Goal: Task Accomplishment & Management: Manage account settings

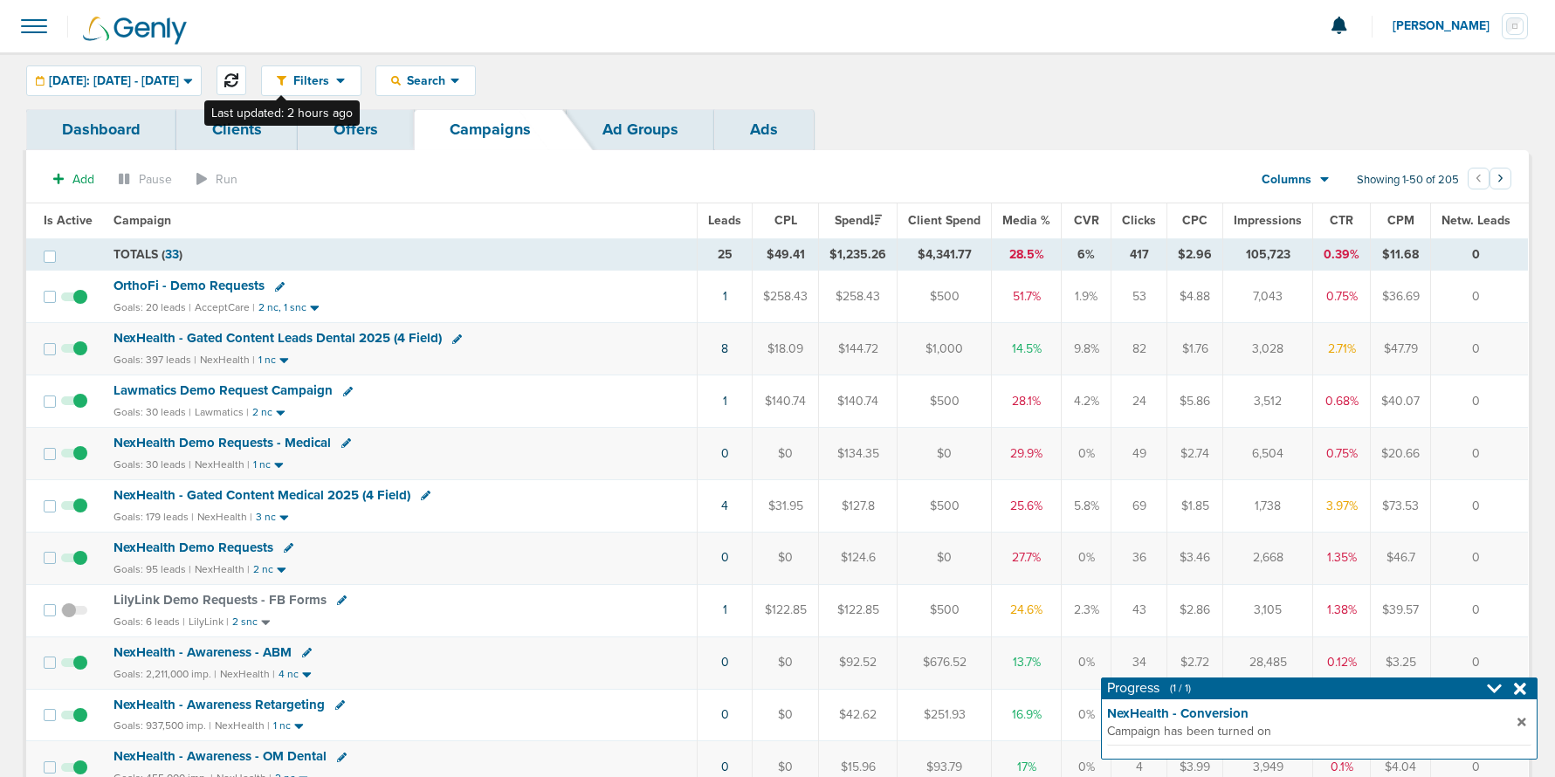
click at [238, 79] on icon at bounding box center [231, 80] width 14 height 14
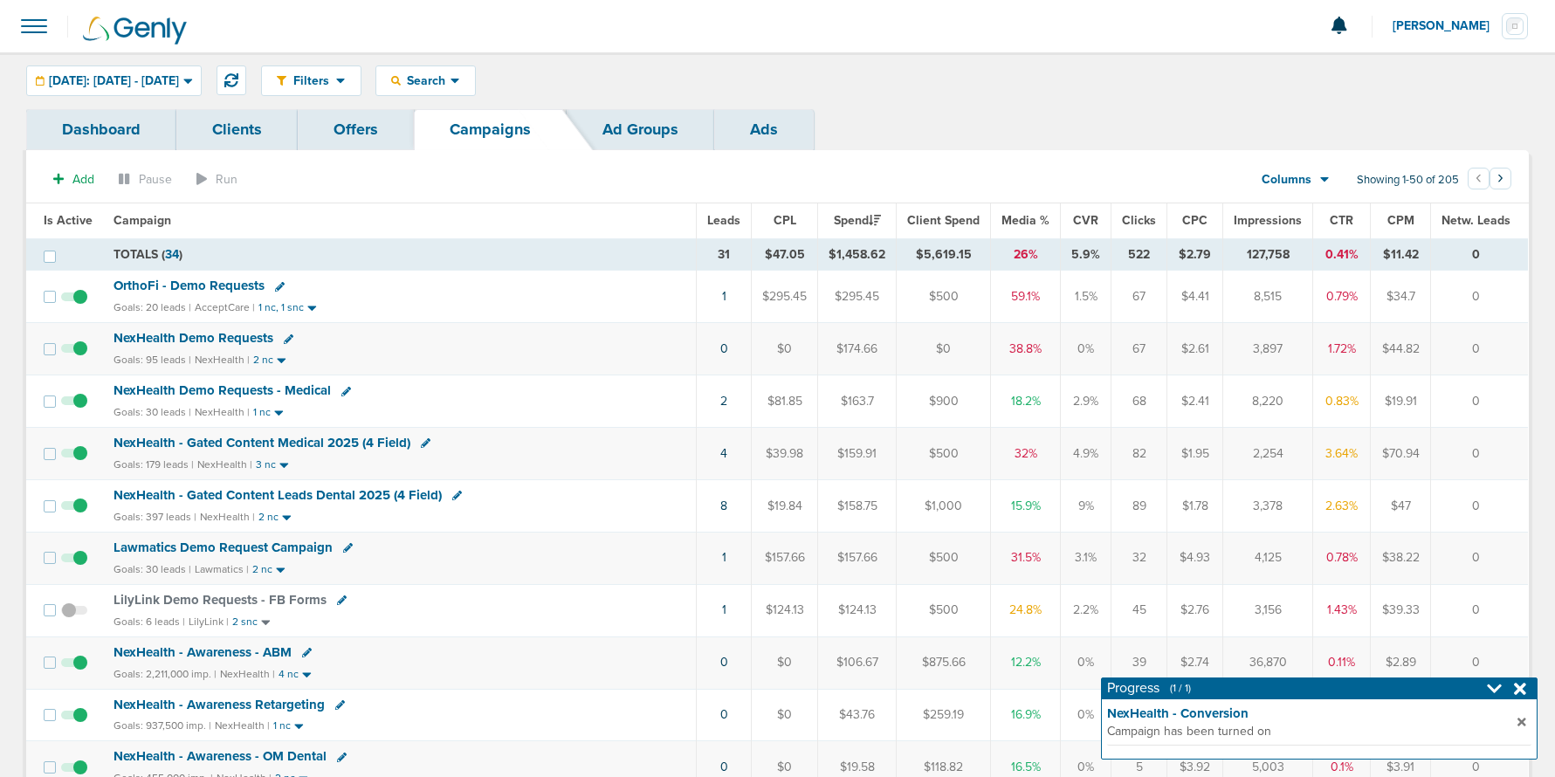
click at [191, 337] on span "NexHealth Demo Requests" at bounding box center [194, 338] width 160 height 16
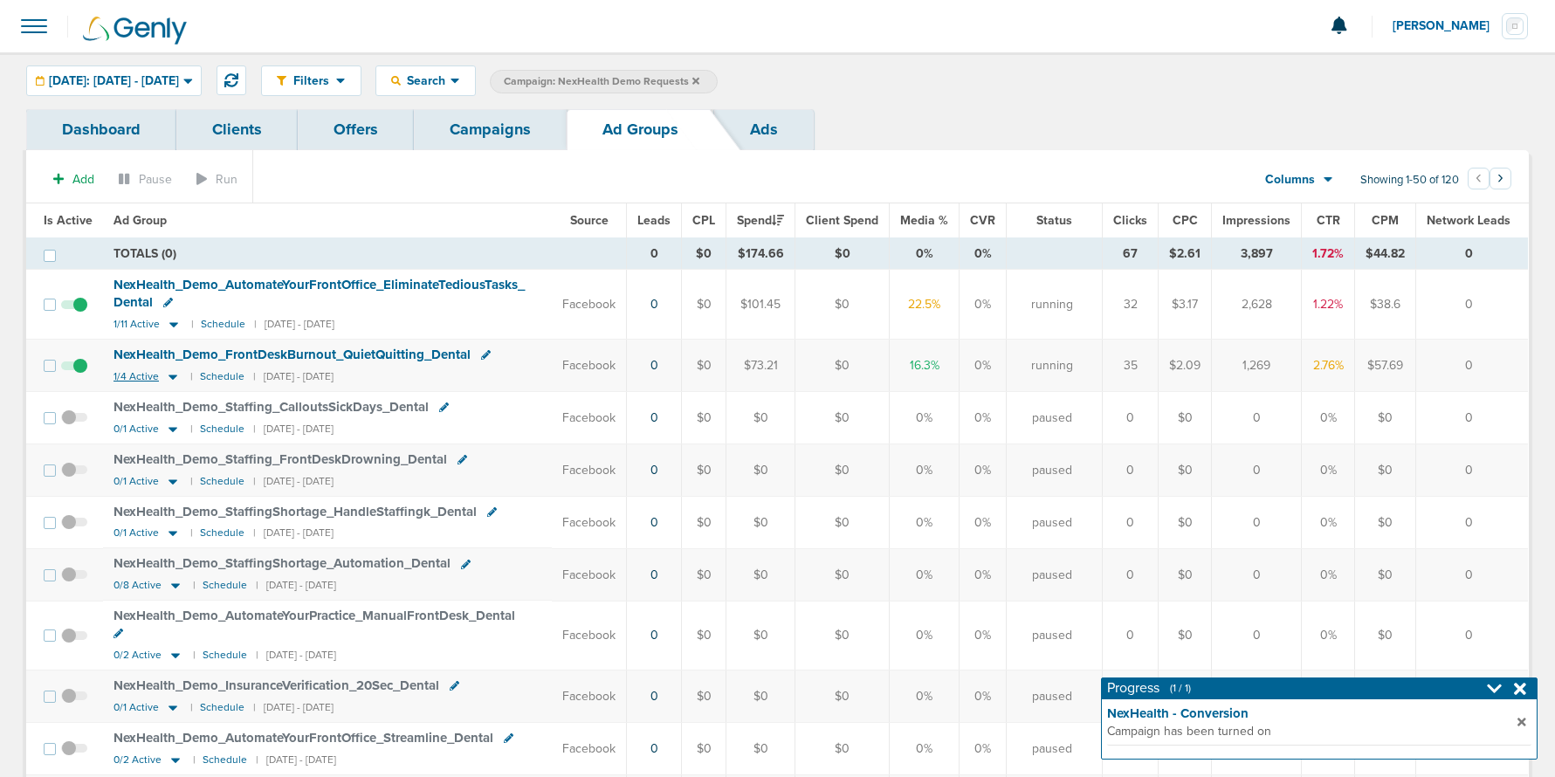
click at [170, 377] on icon at bounding box center [173, 377] width 9 height 5
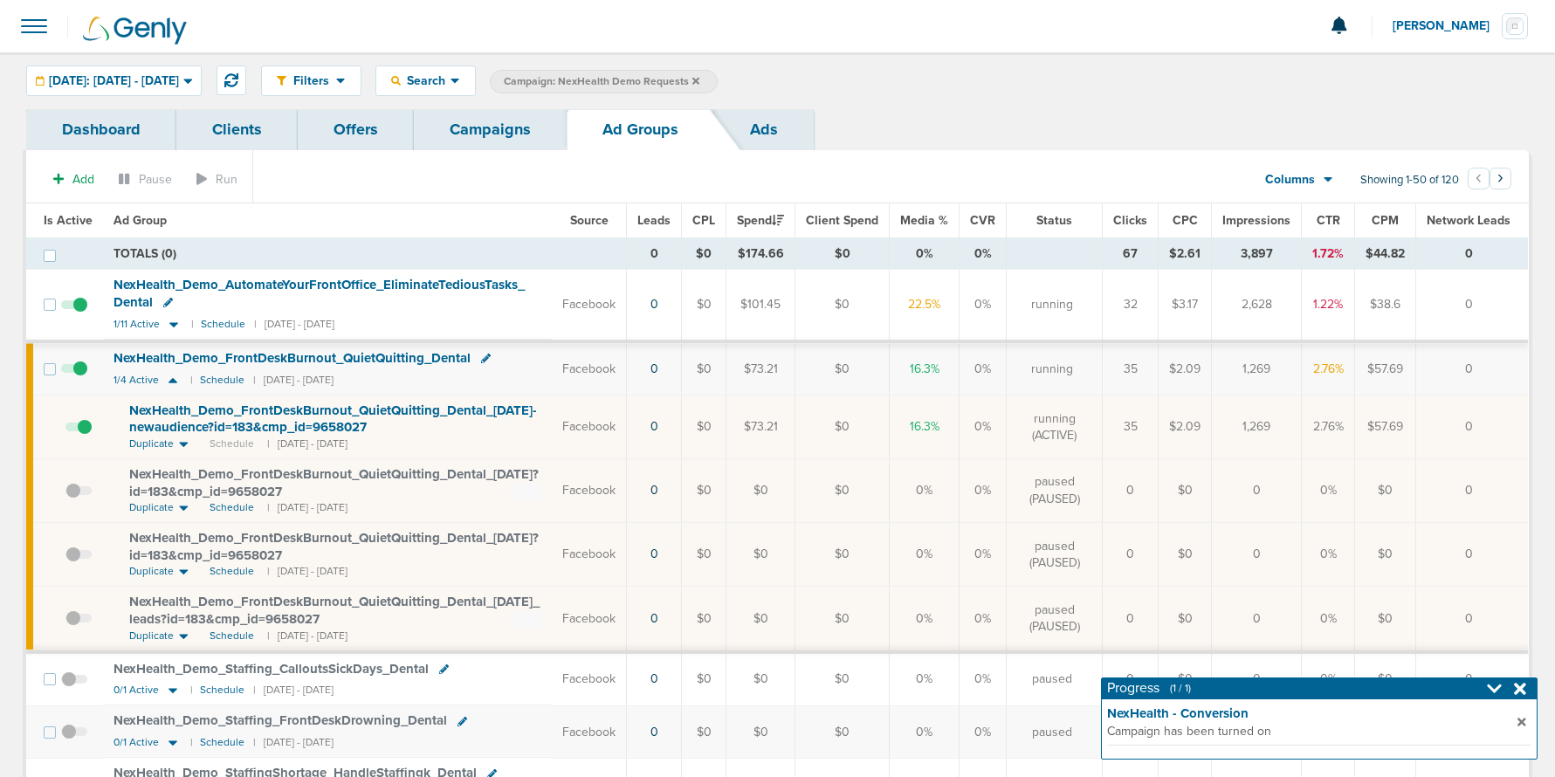
click at [469, 140] on link "Campaigns" at bounding box center [490, 129] width 153 height 41
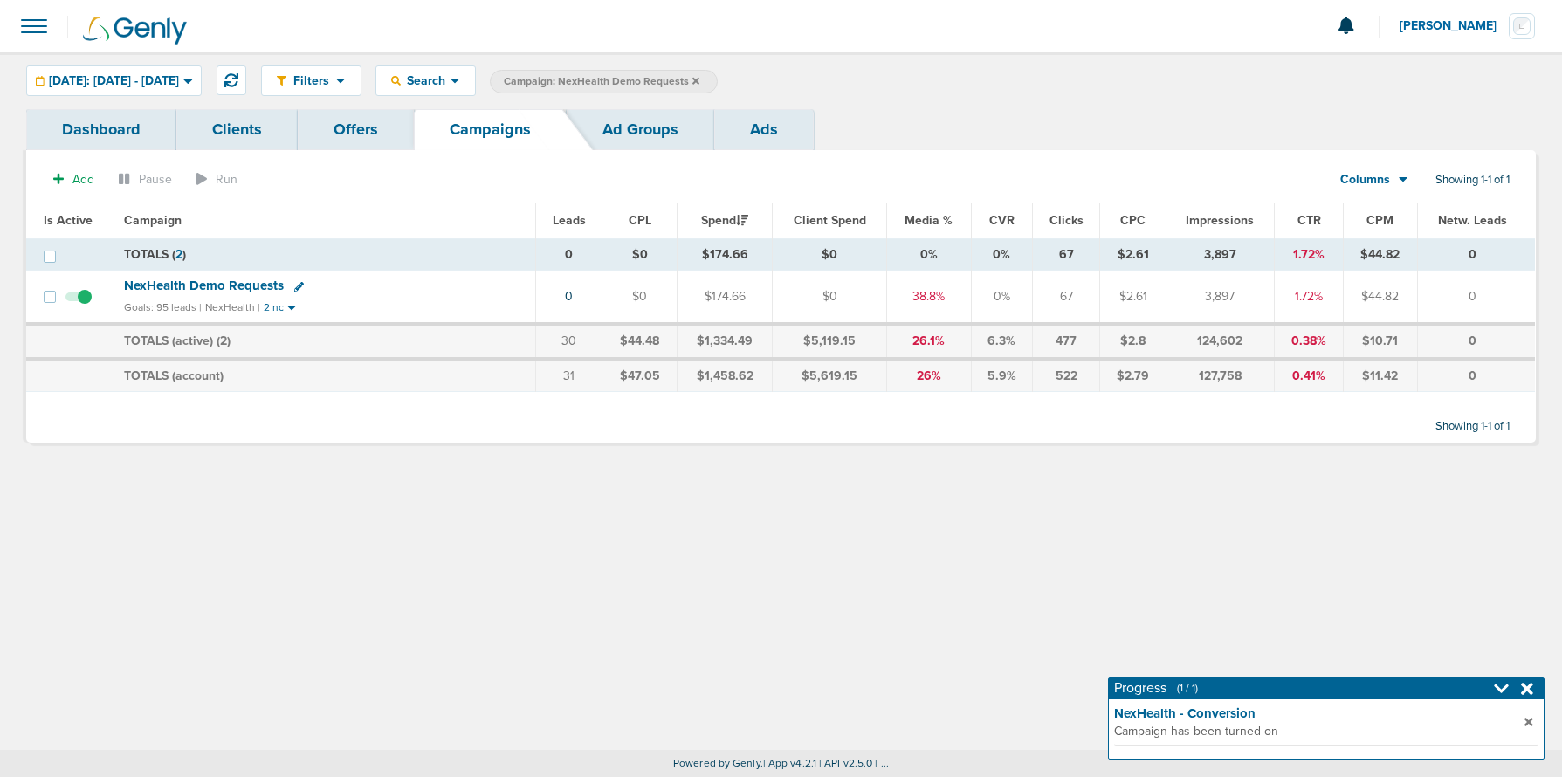
click at [297, 289] on icon at bounding box center [299, 287] width 10 height 10
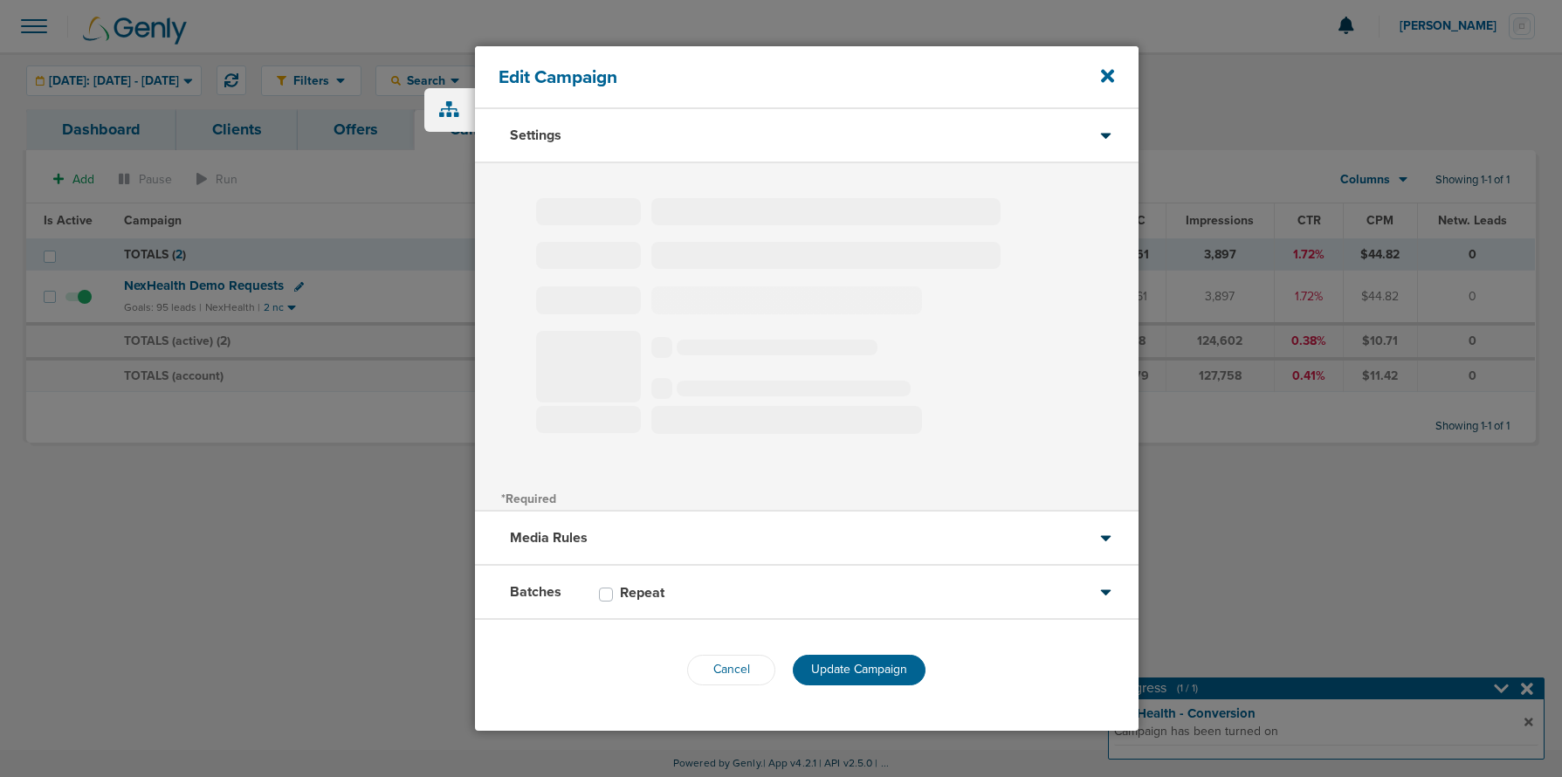
type input "NexHealth Demo Requests"
select select "Leads"
radio input "true"
select select "readWrite"
select select "1"
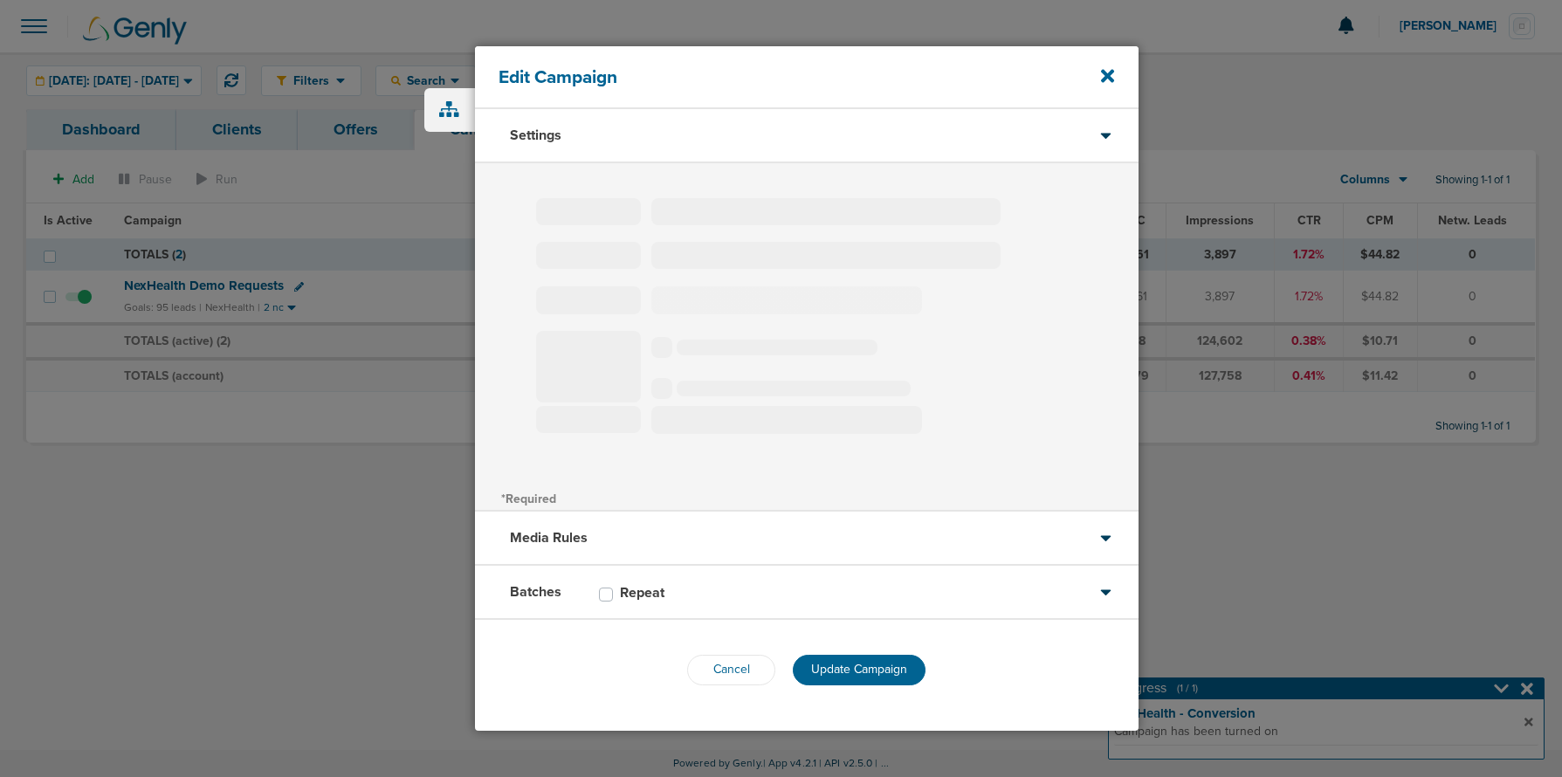
select select "1"
select select "2"
select select "3"
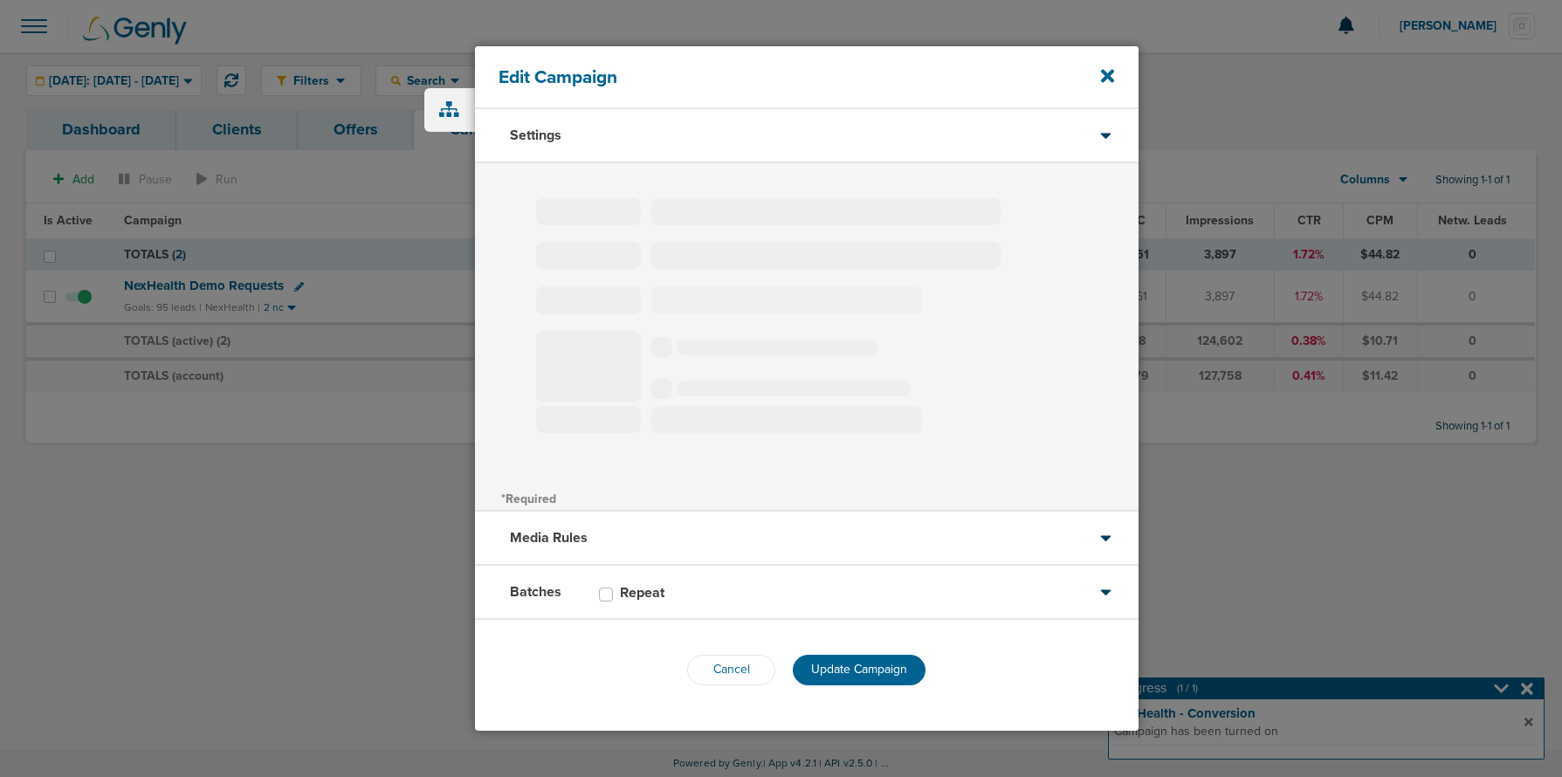
select select "4"
select select "6"
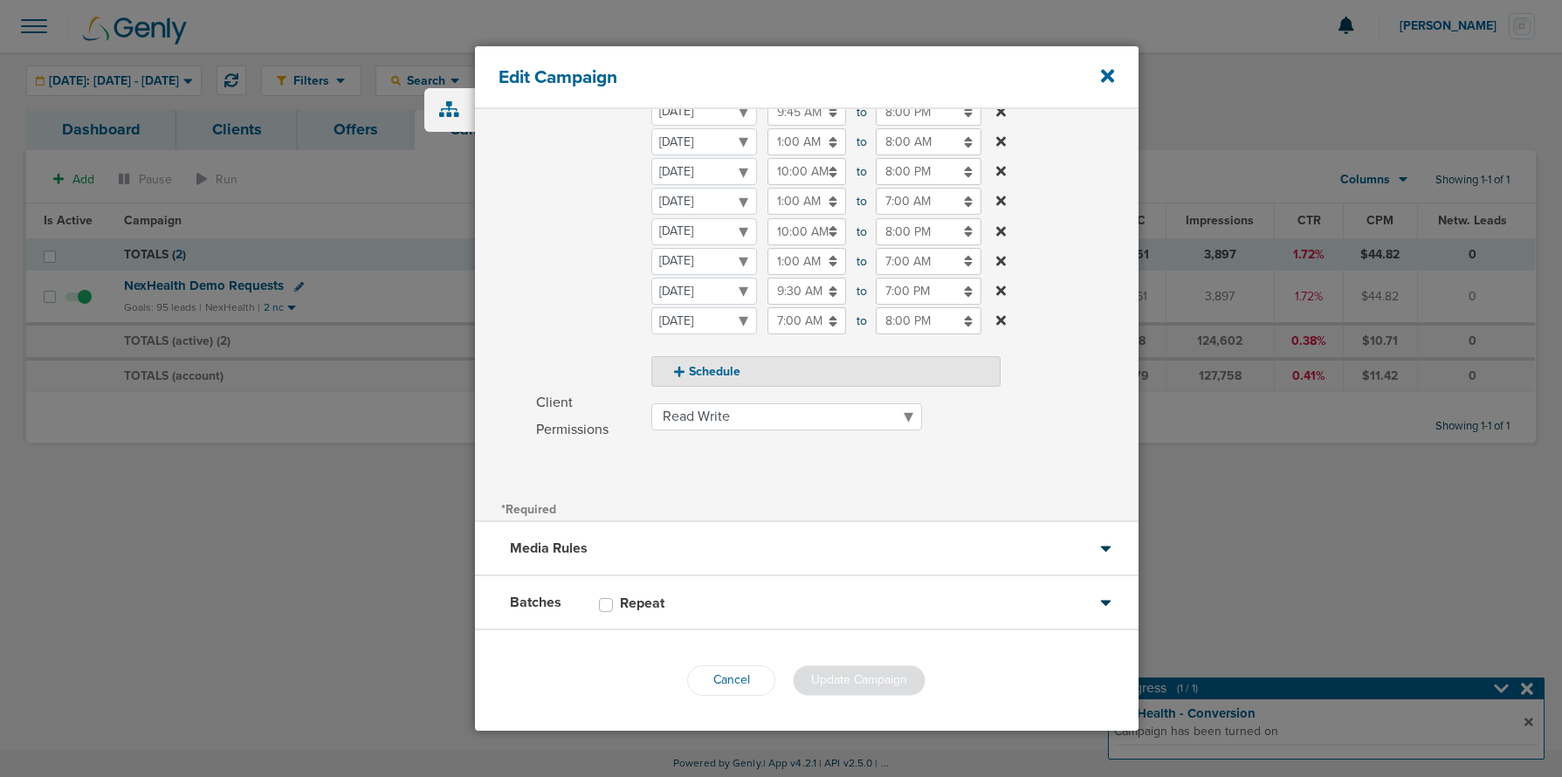
click at [631, 553] on div "Media Rules" at bounding box center [807, 549] width 664 height 54
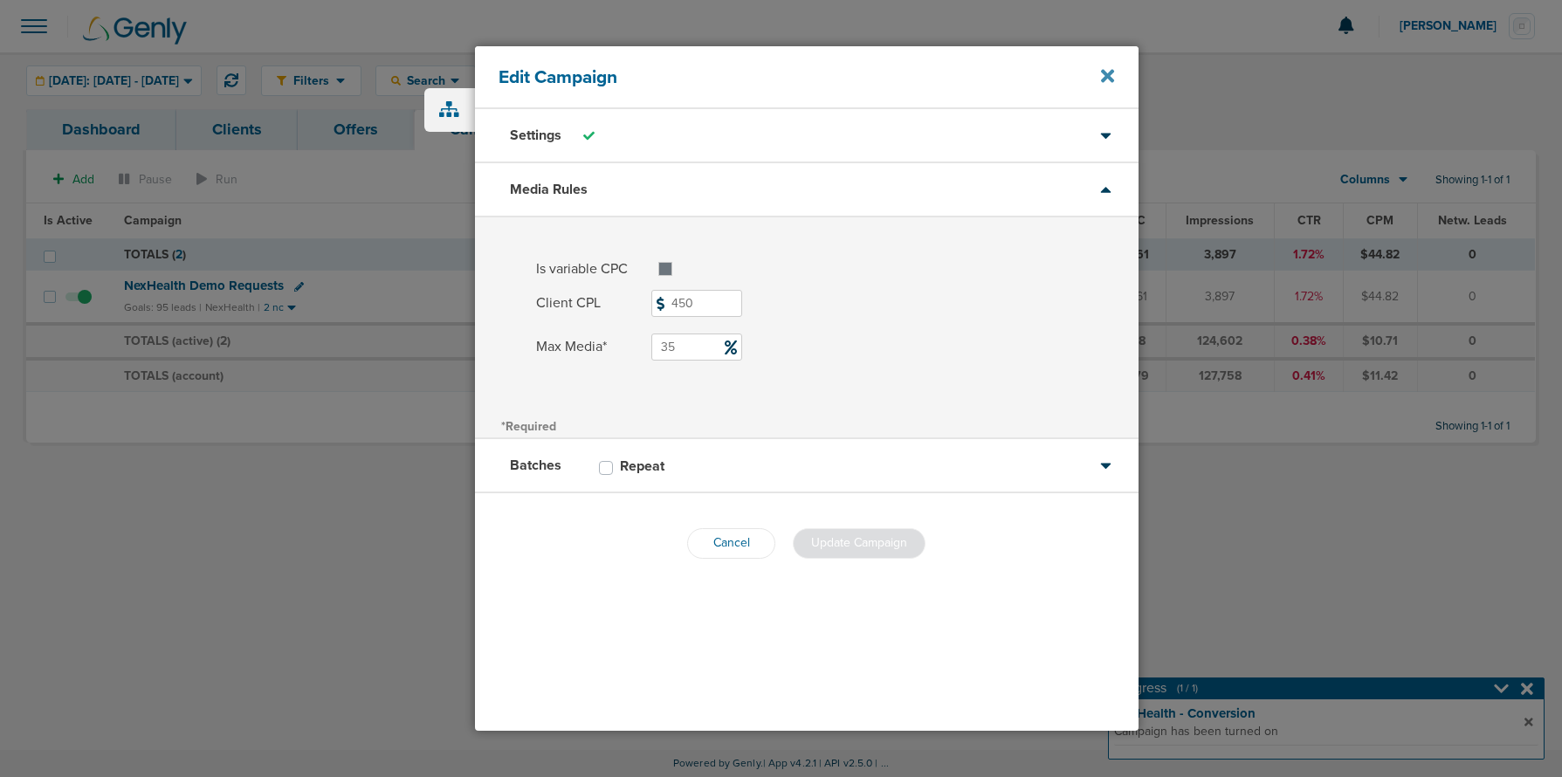
click at [1109, 72] on icon at bounding box center [1107, 75] width 13 height 13
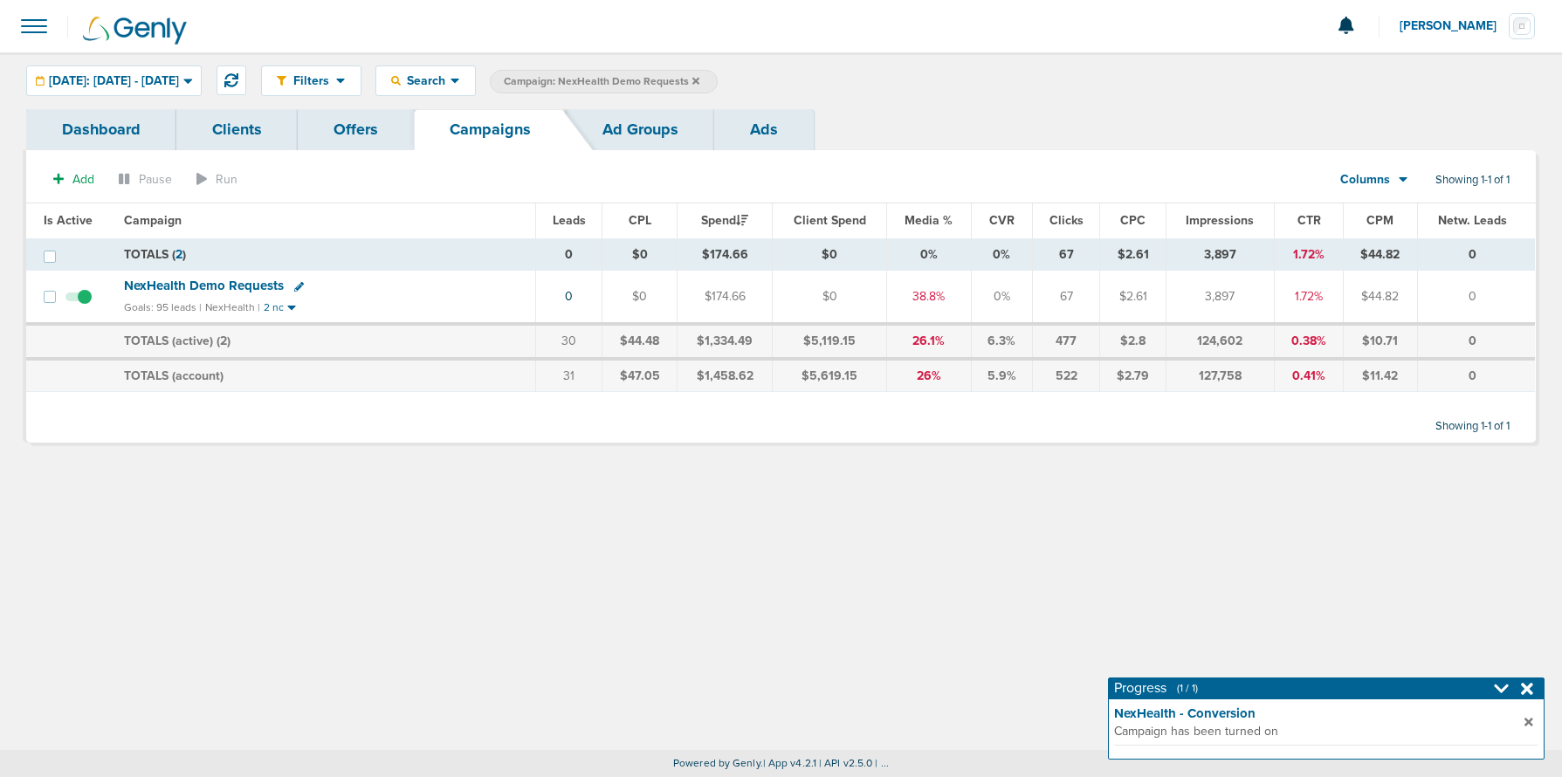
click at [699, 79] on icon at bounding box center [695, 80] width 7 height 7
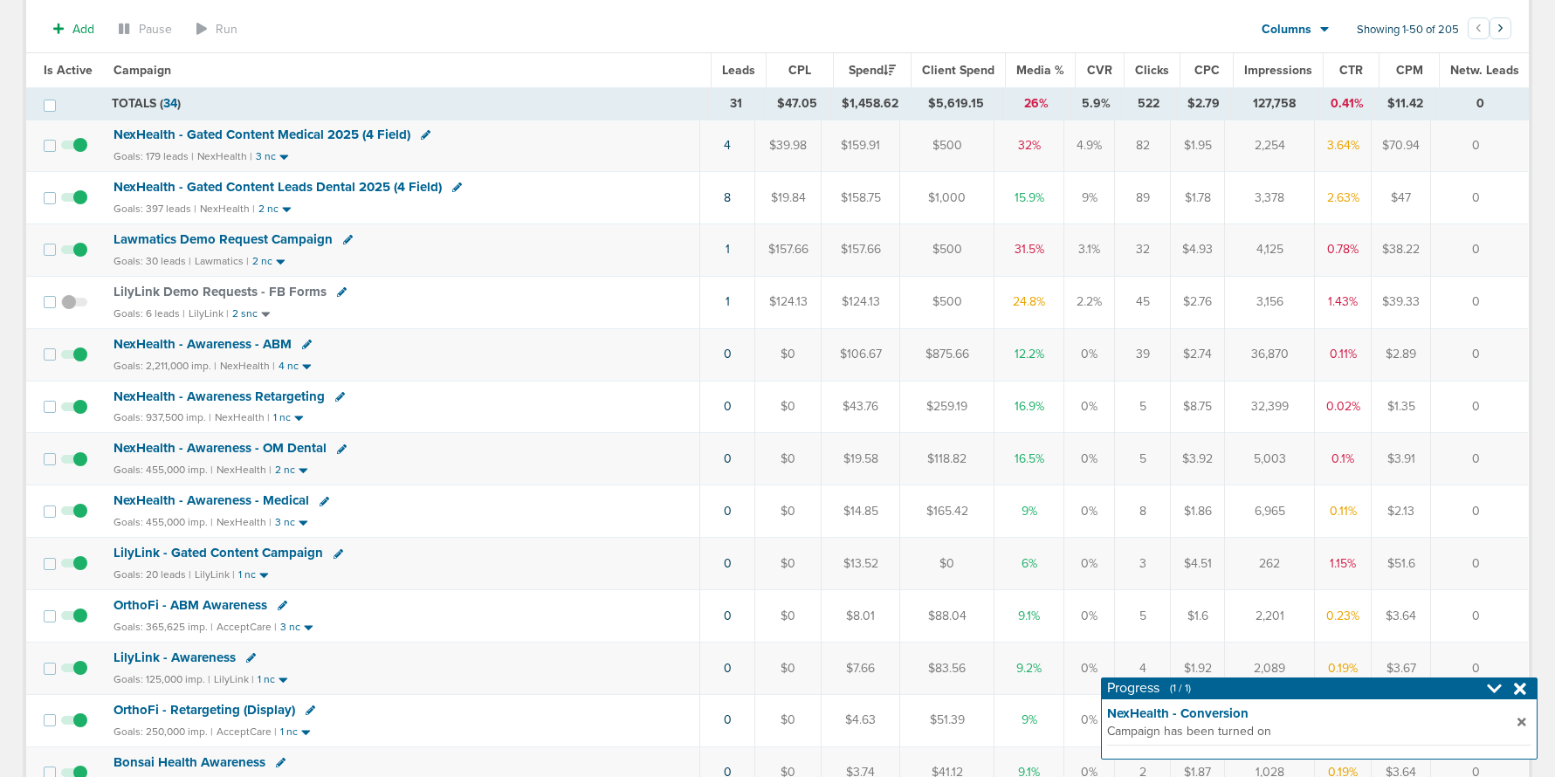
scroll to position [313, 0]
click at [145, 547] on span "LilyLink - Gated Content Campaign" at bounding box center [219, 552] width 210 height 16
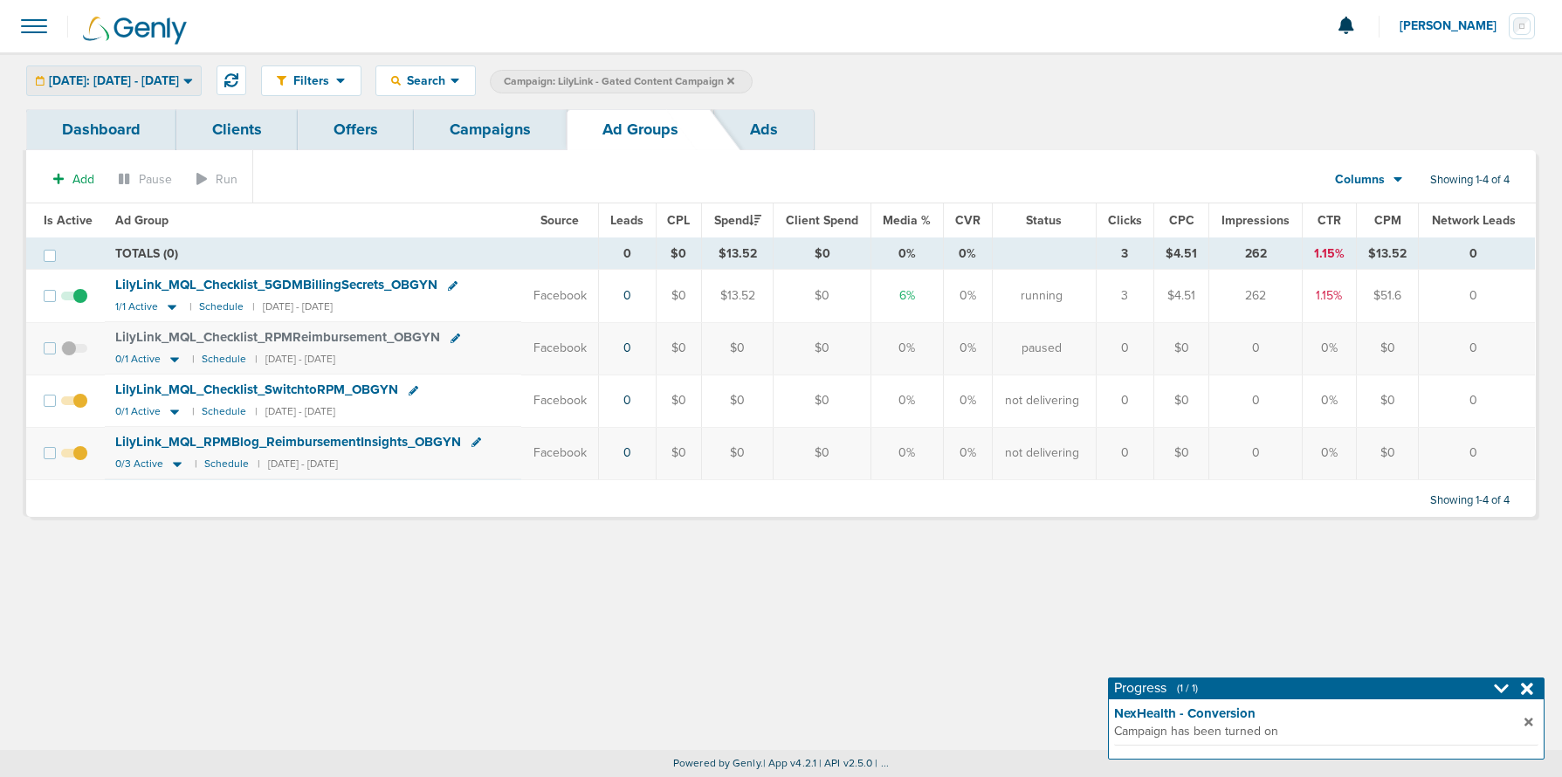
click at [123, 79] on span "[DATE]: [DATE] - [DATE]" at bounding box center [114, 81] width 130 height 12
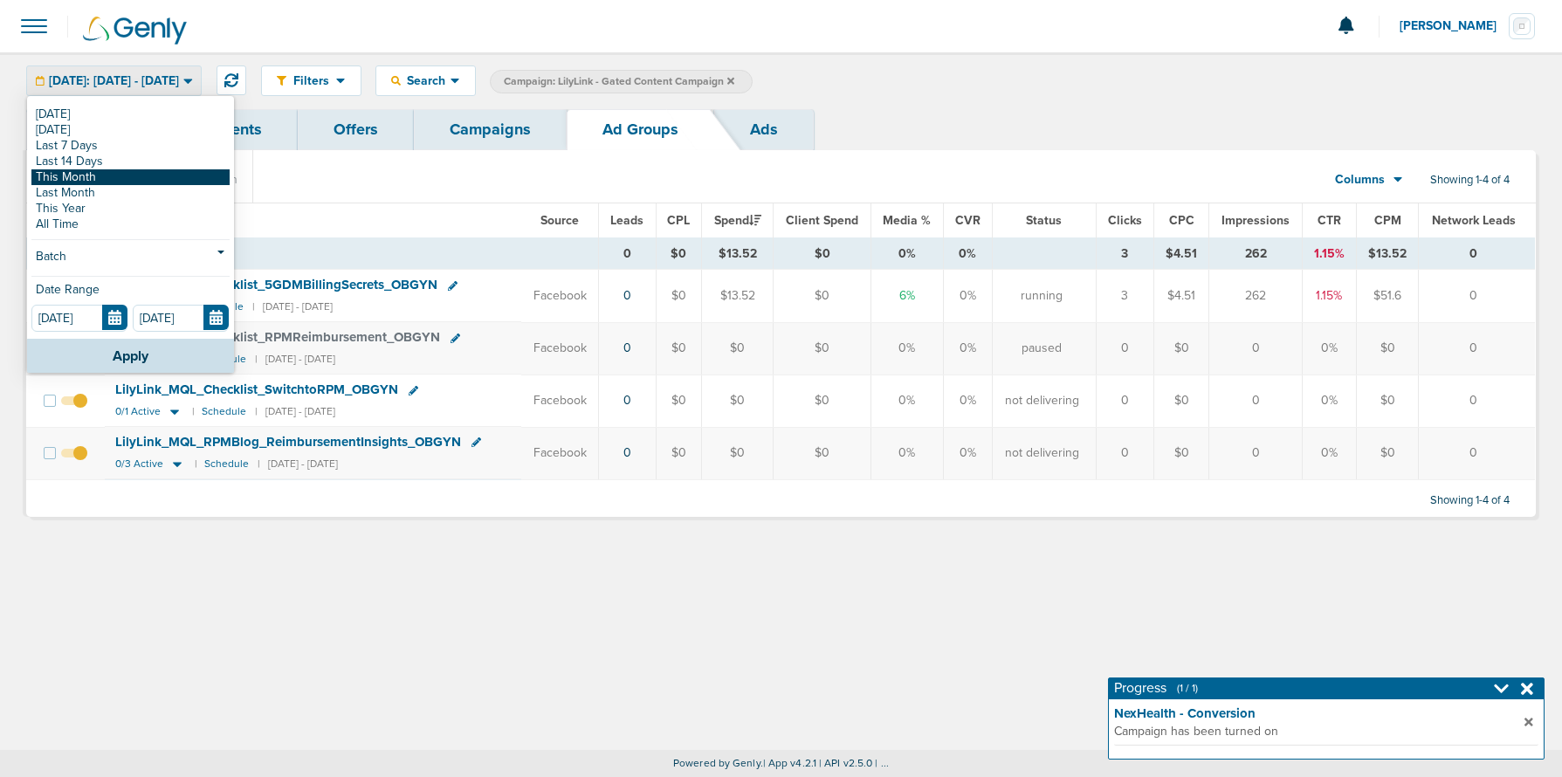
click at [111, 170] on link "This Month" at bounding box center [130, 177] width 198 height 16
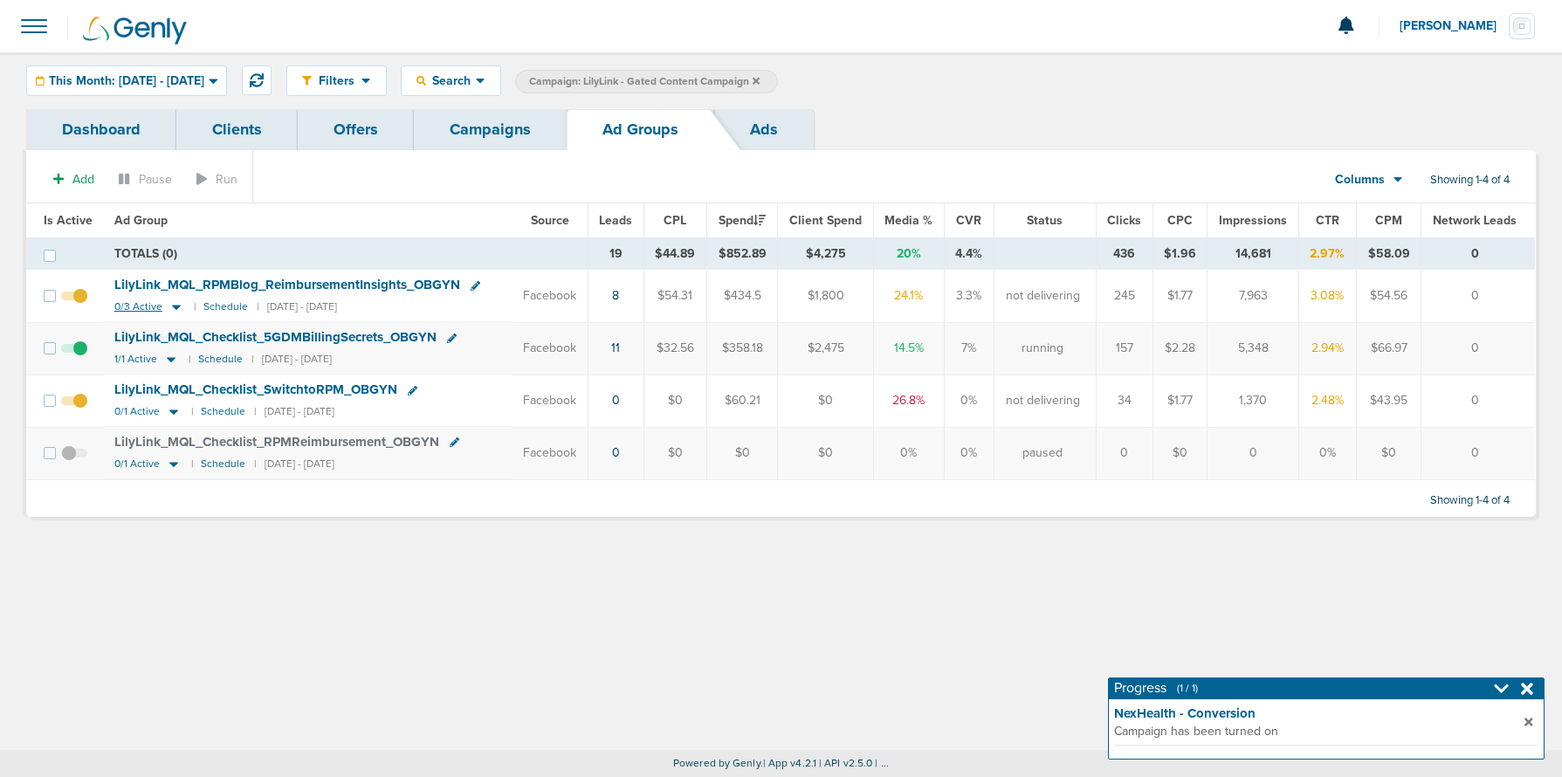
click at [173, 304] on icon at bounding box center [176, 307] width 17 height 15
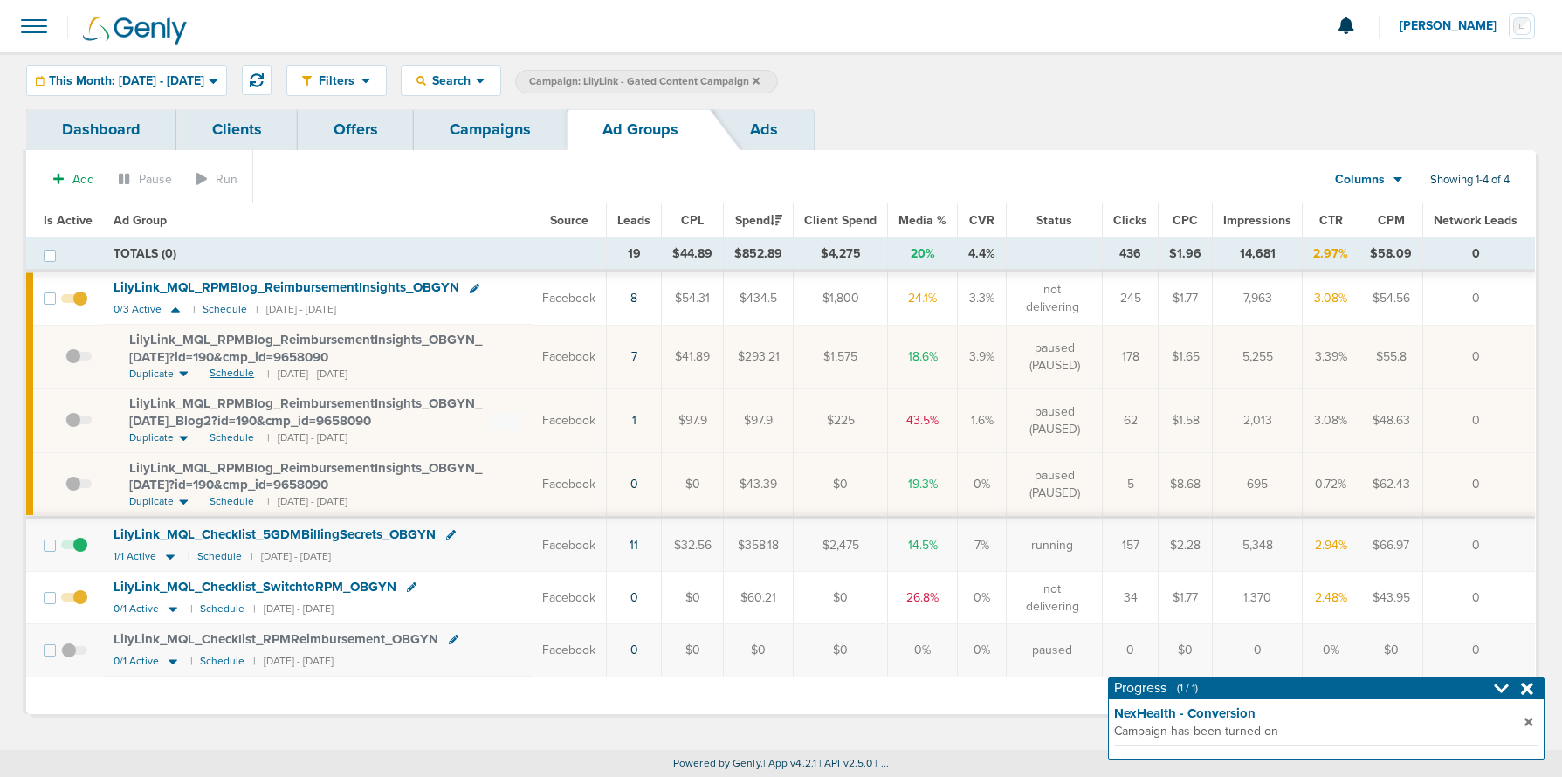
click at [228, 369] on span "Schedule" at bounding box center [232, 373] width 45 height 15
click at [79, 365] on span at bounding box center [78, 365] width 26 height 0
click at [65, 361] on input "checkbox" at bounding box center [65, 361] width 0 height 0
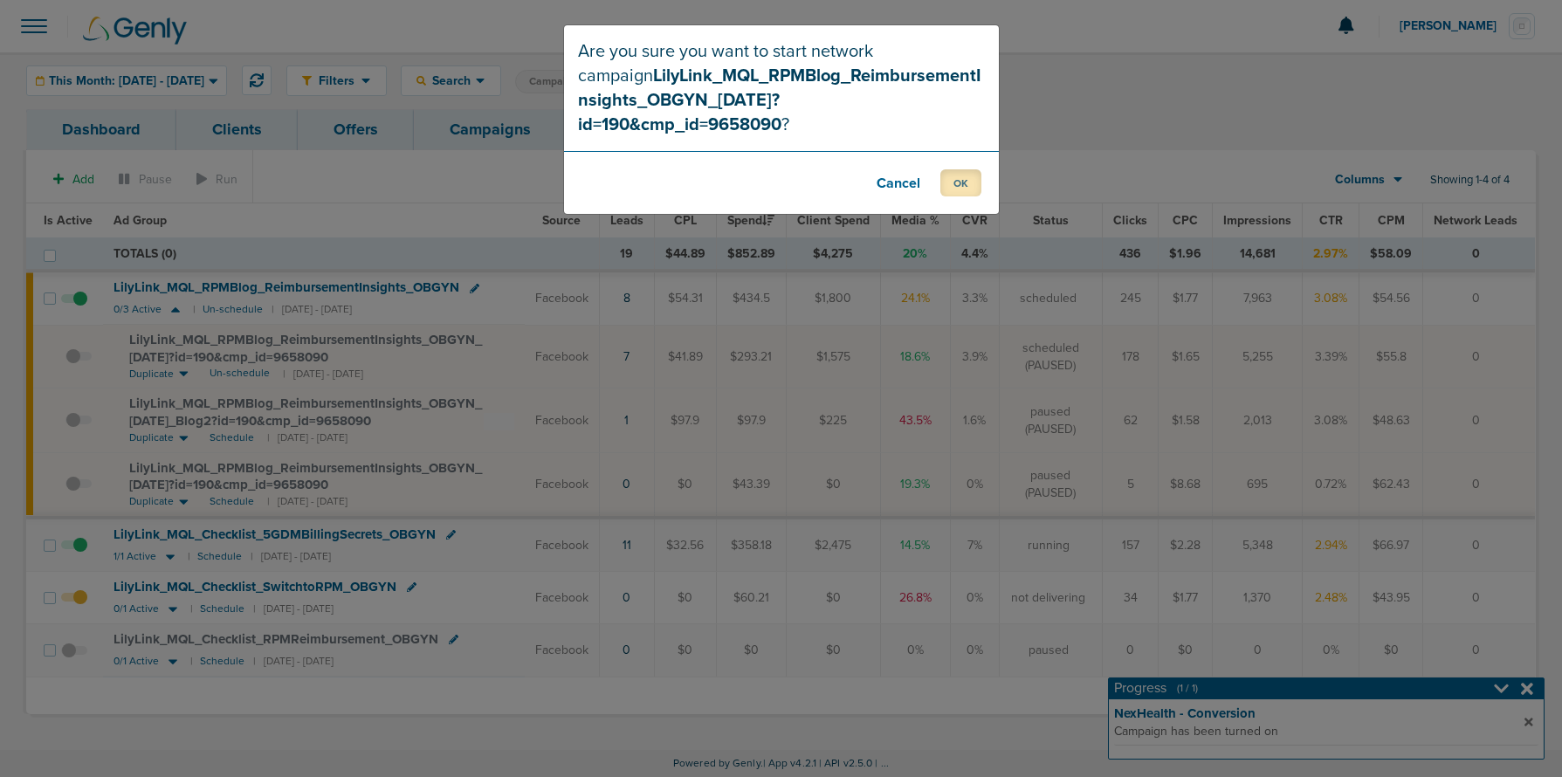
click at [963, 169] on button "OK" at bounding box center [960, 182] width 41 height 27
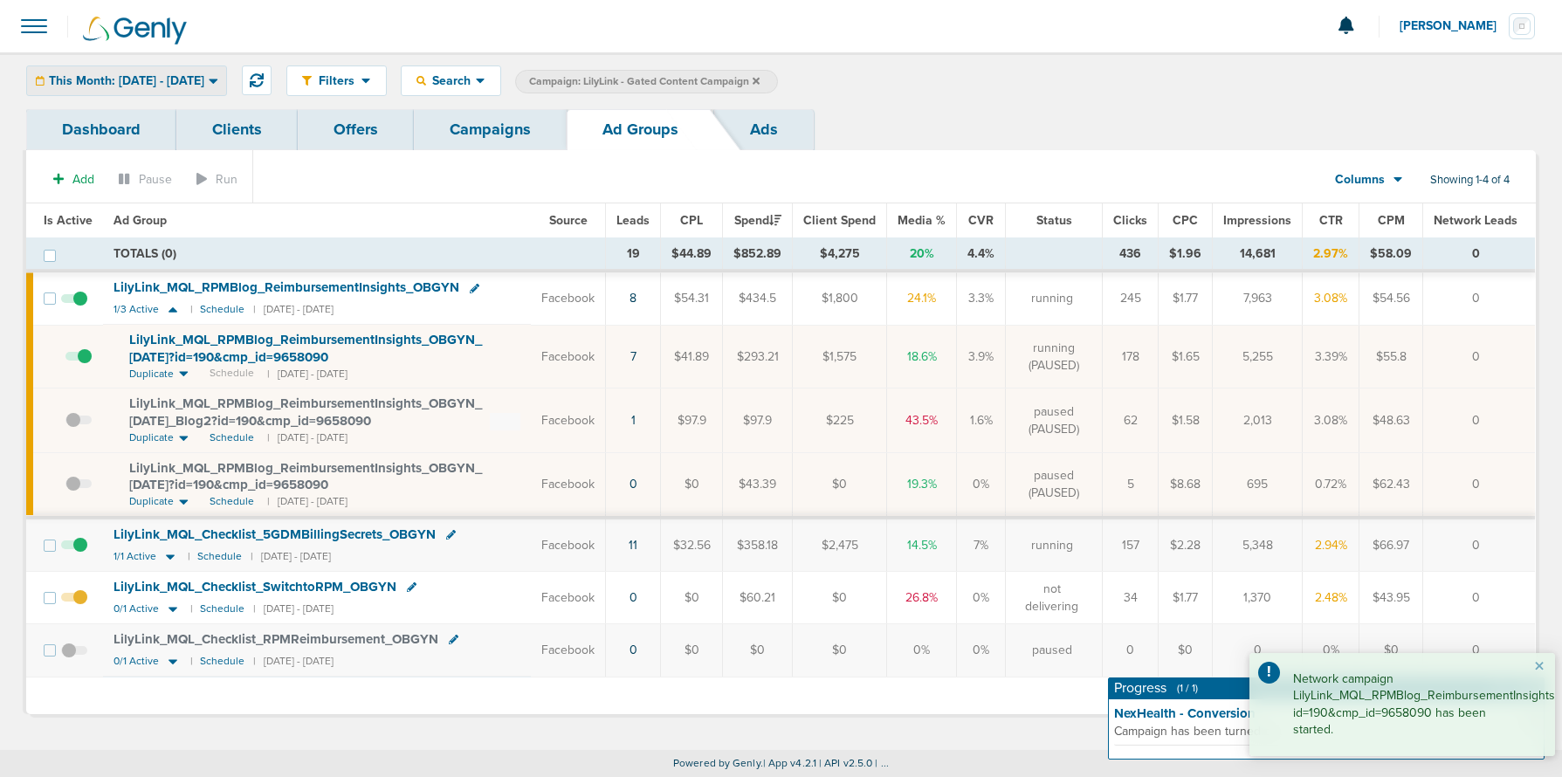
drag, startPoint x: 188, startPoint y: 72, endPoint x: 174, endPoint y: 100, distance: 31.2
click at [188, 75] on span "This Month: [DATE] - [DATE]" at bounding box center [126, 81] width 155 height 12
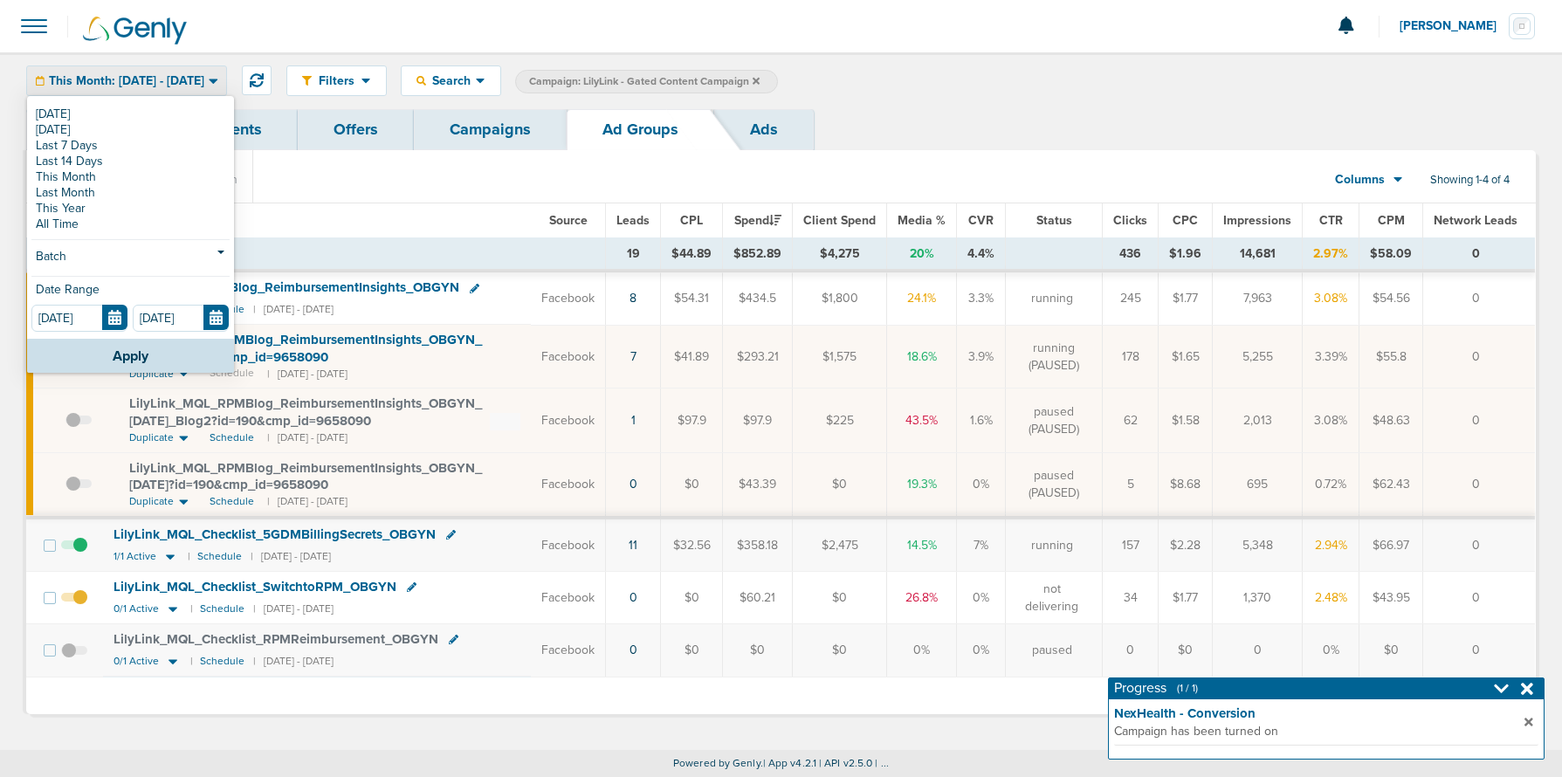
click at [173, 104] on div "[DATE] [DATE] Last 7 Days Last 14 Days This Month Last Month This Year All Time…" at bounding box center [130, 218] width 207 height 241
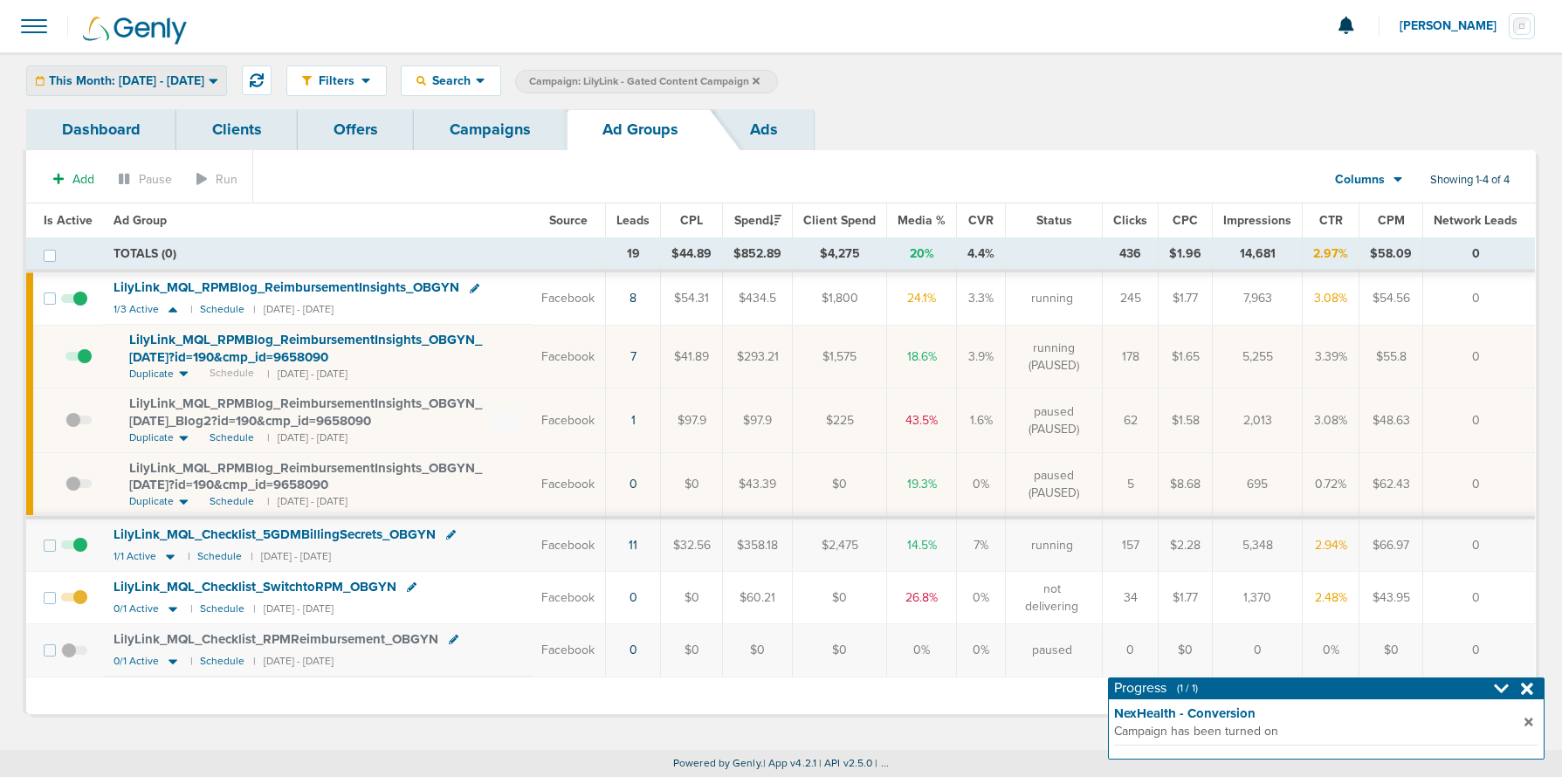
click at [169, 70] on div "This Month: [DATE] - [DATE]" at bounding box center [126, 80] width 199 height 29
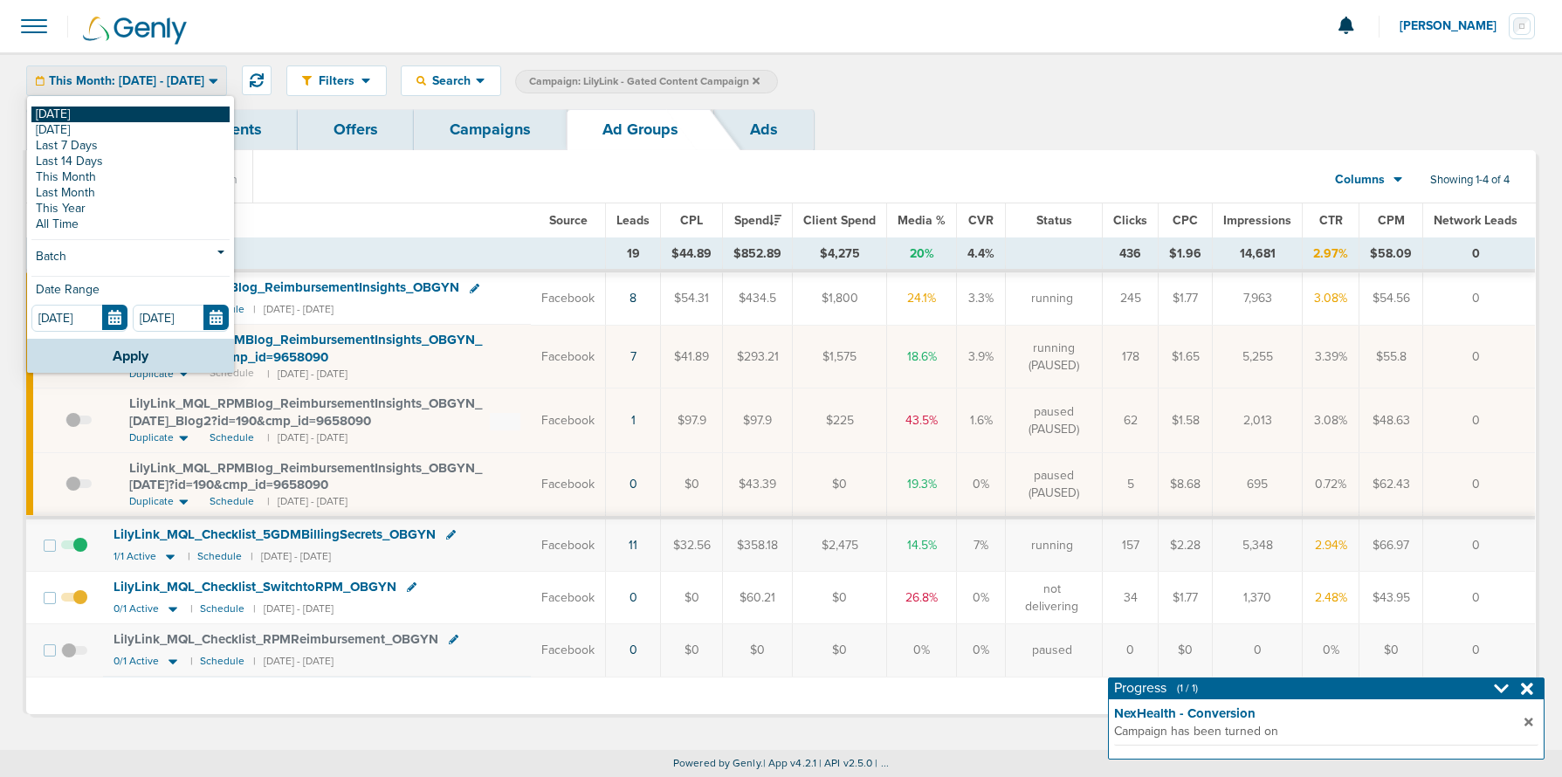
click at [131, 117] on link "[DATE]" at bounding box center [130, 115] width 198 height 16
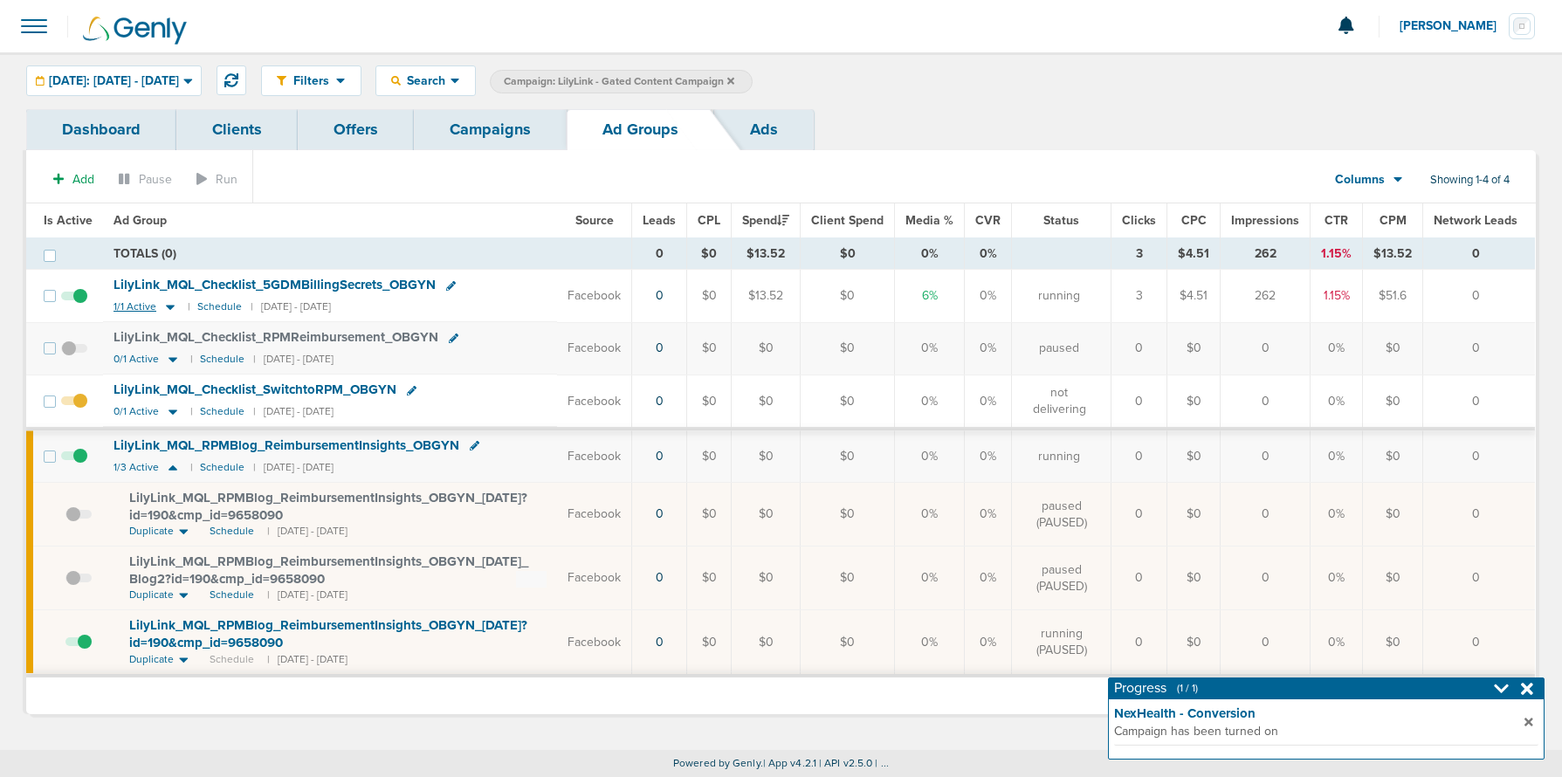
click at [165, 305] on icon at bounding box center [170, 307] width 17 height 15
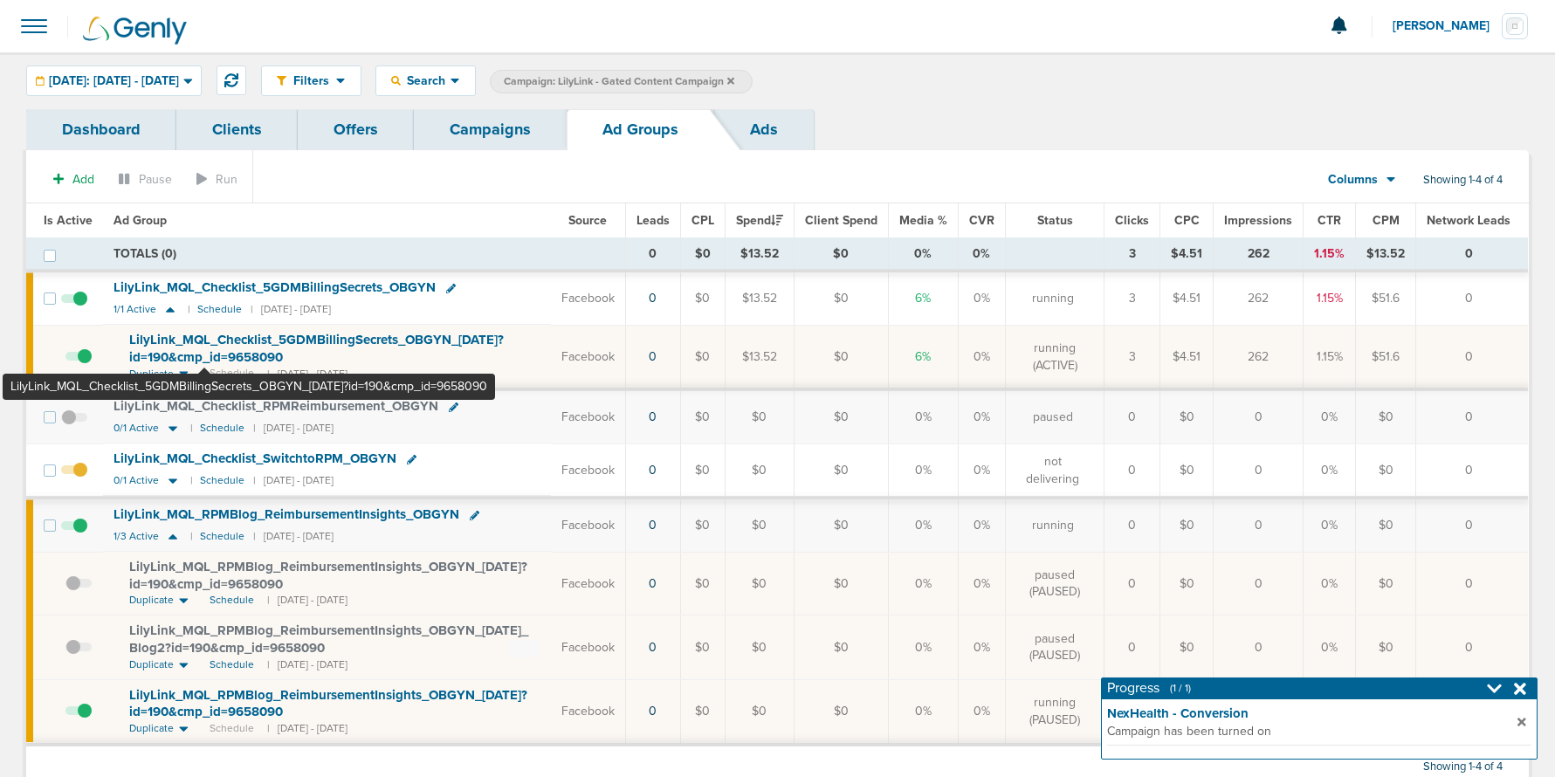
click at [205, 353] on span "LilyLink_ MQL_ Checklist_ 5GDMBillingSecrets_ OBGYN_ [DATE]?id=190&cmp_ id=9658…" at bounding box center [316, 348] width 375 height 33
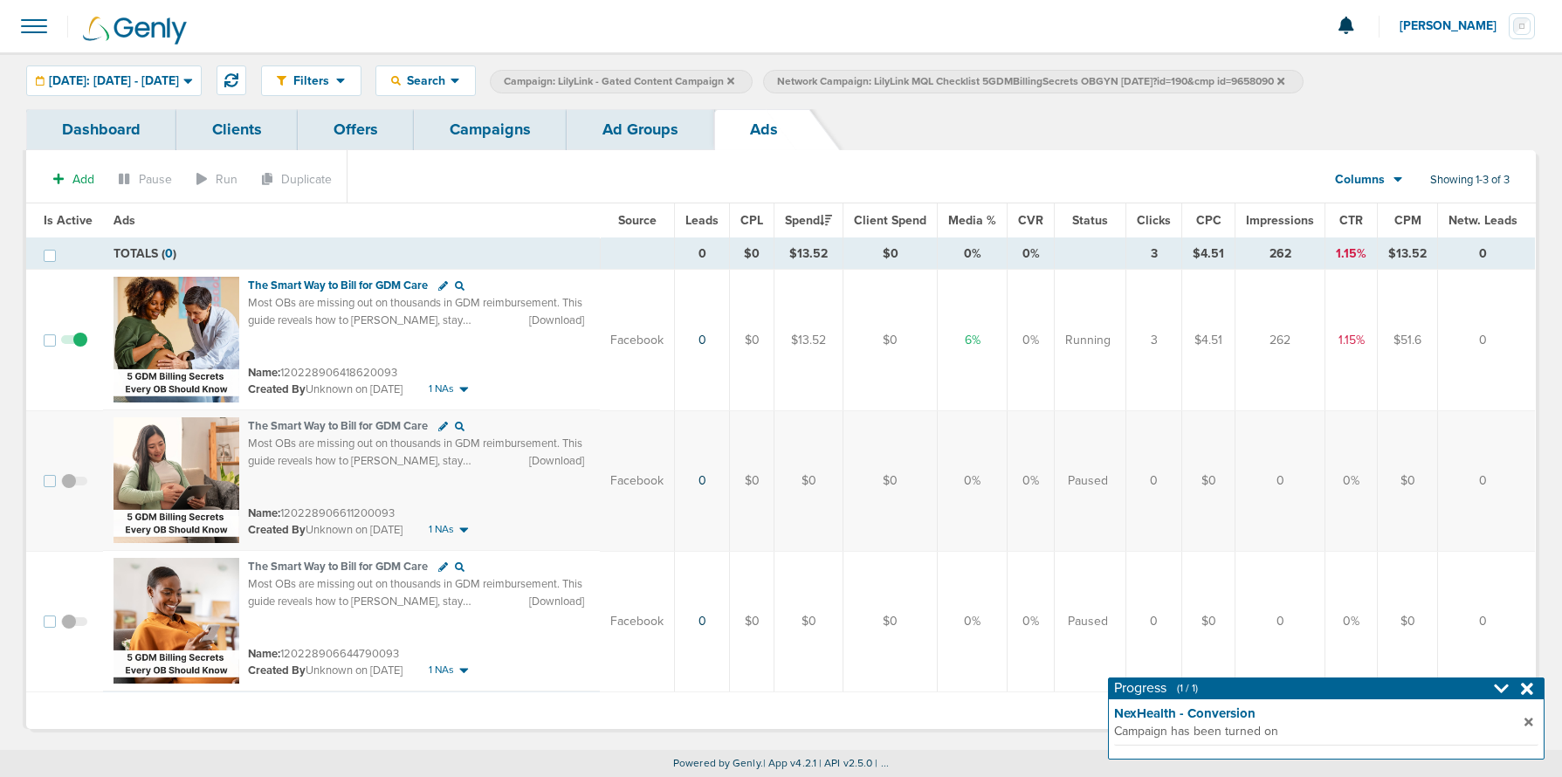
click at [646, 140] on link "Ad Groups" at bounding box center [641, 129] width 148 height 41
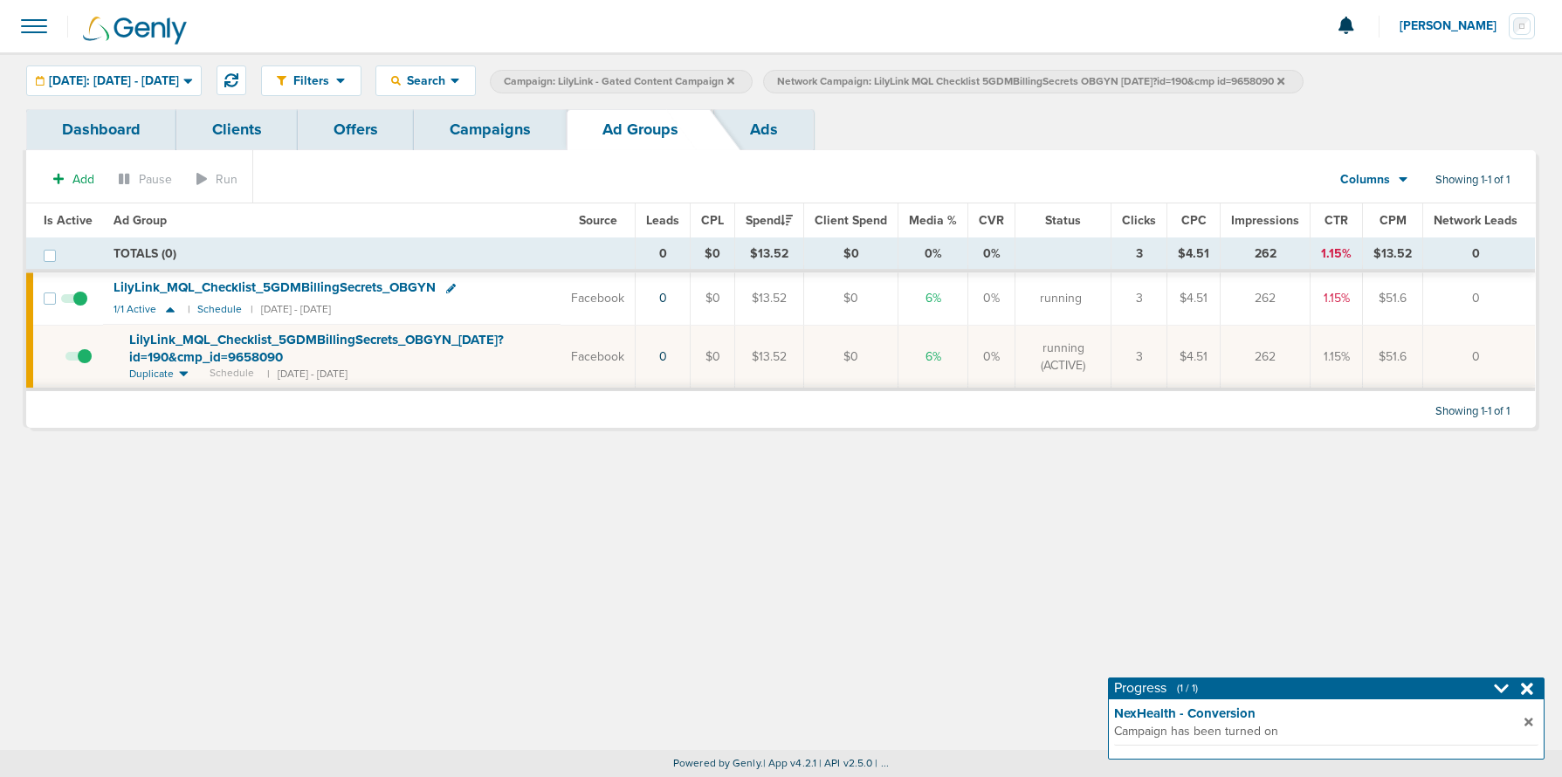
click at [507, 144] on link "Campaigns" at bounding box center [490, 129] width 153 height 41
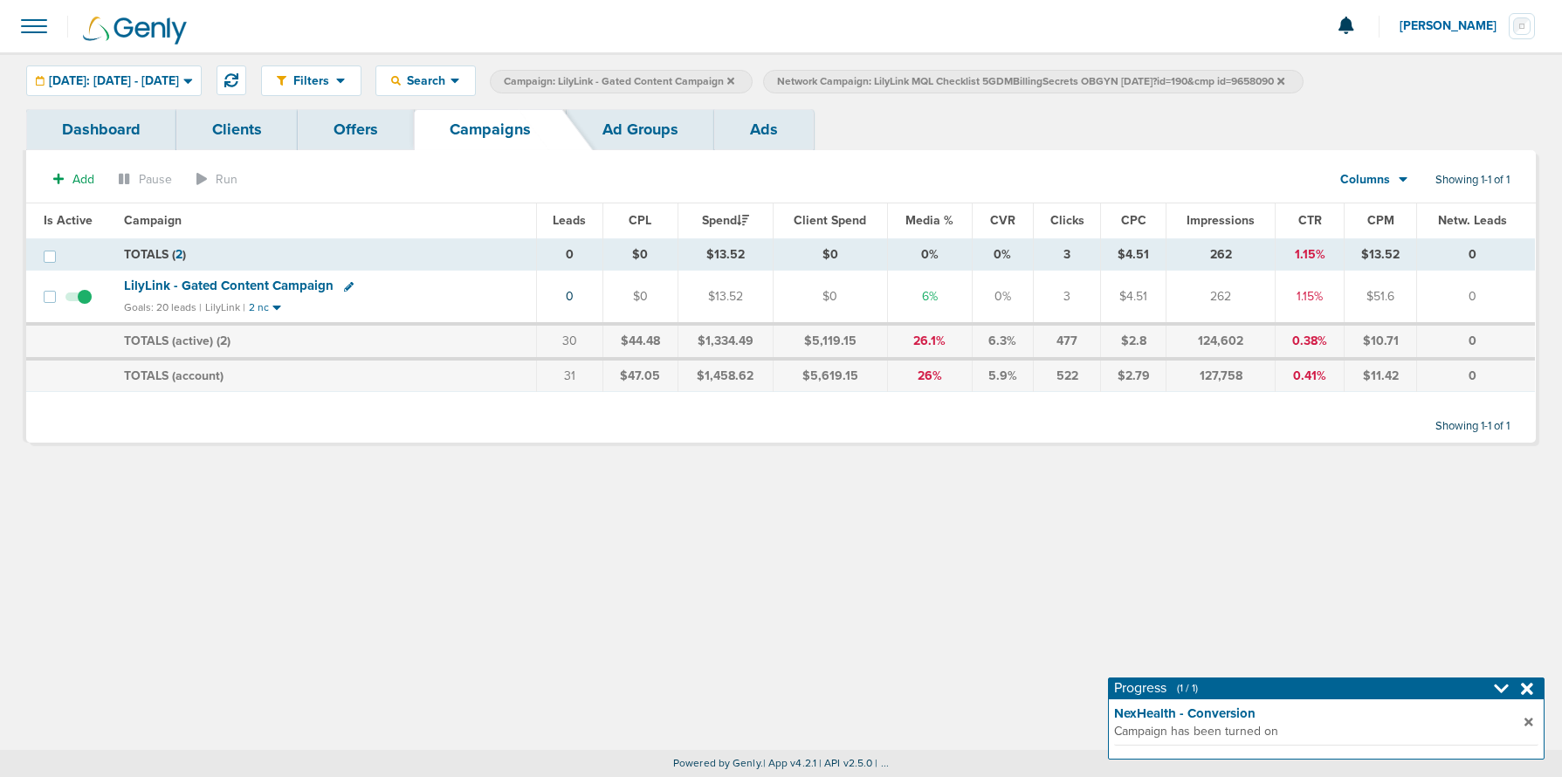
click at [1284, 82] on icon at bounding box center [1280, 81] width 7 height 10
click at [734, 76] on icon at bounding box center [730, 81] width 7 height 10
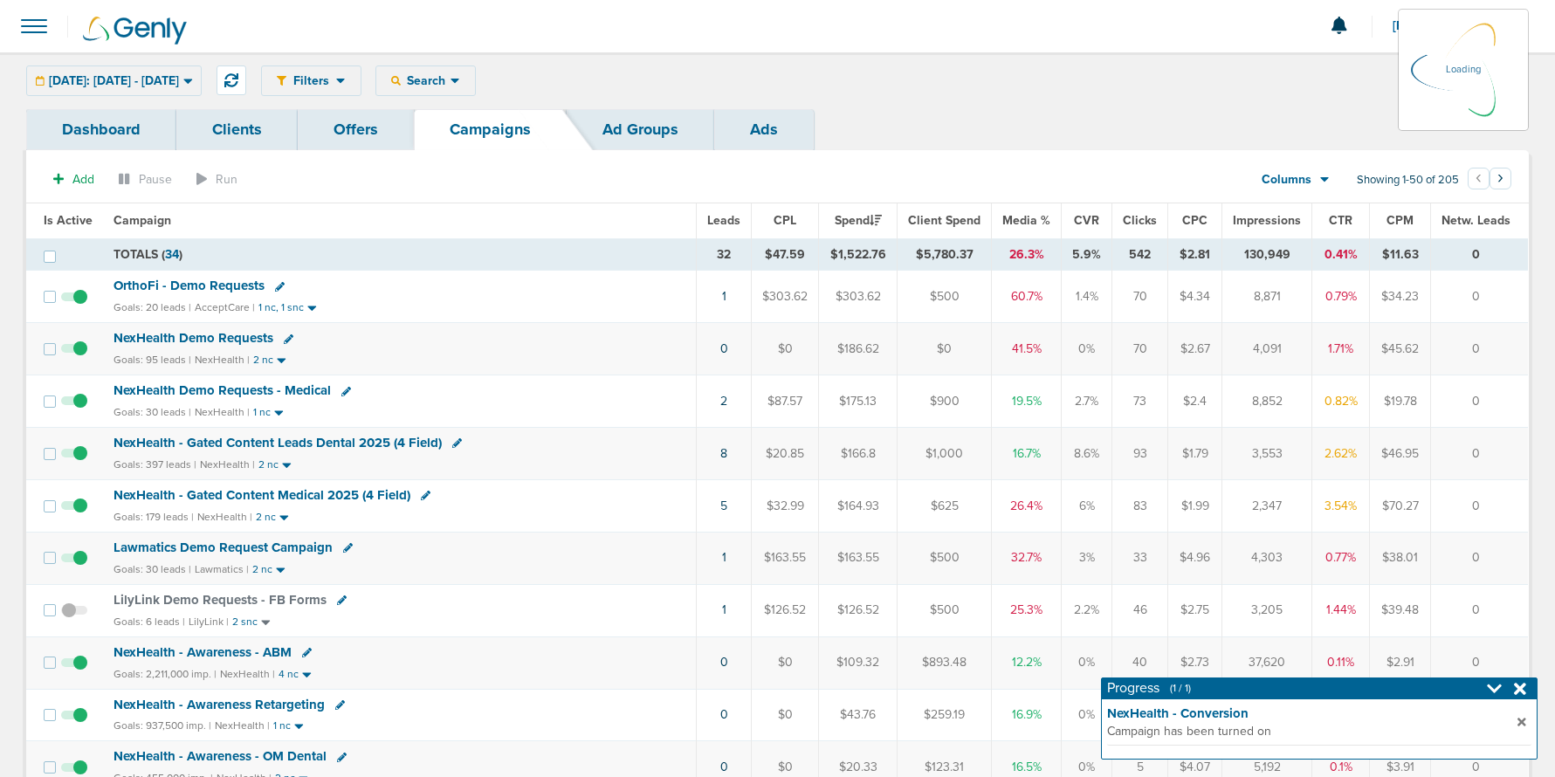
click at [160, 283] on span "OrthoFi - Demo Requests" at bounding box center [189, 286] width 151 height 16
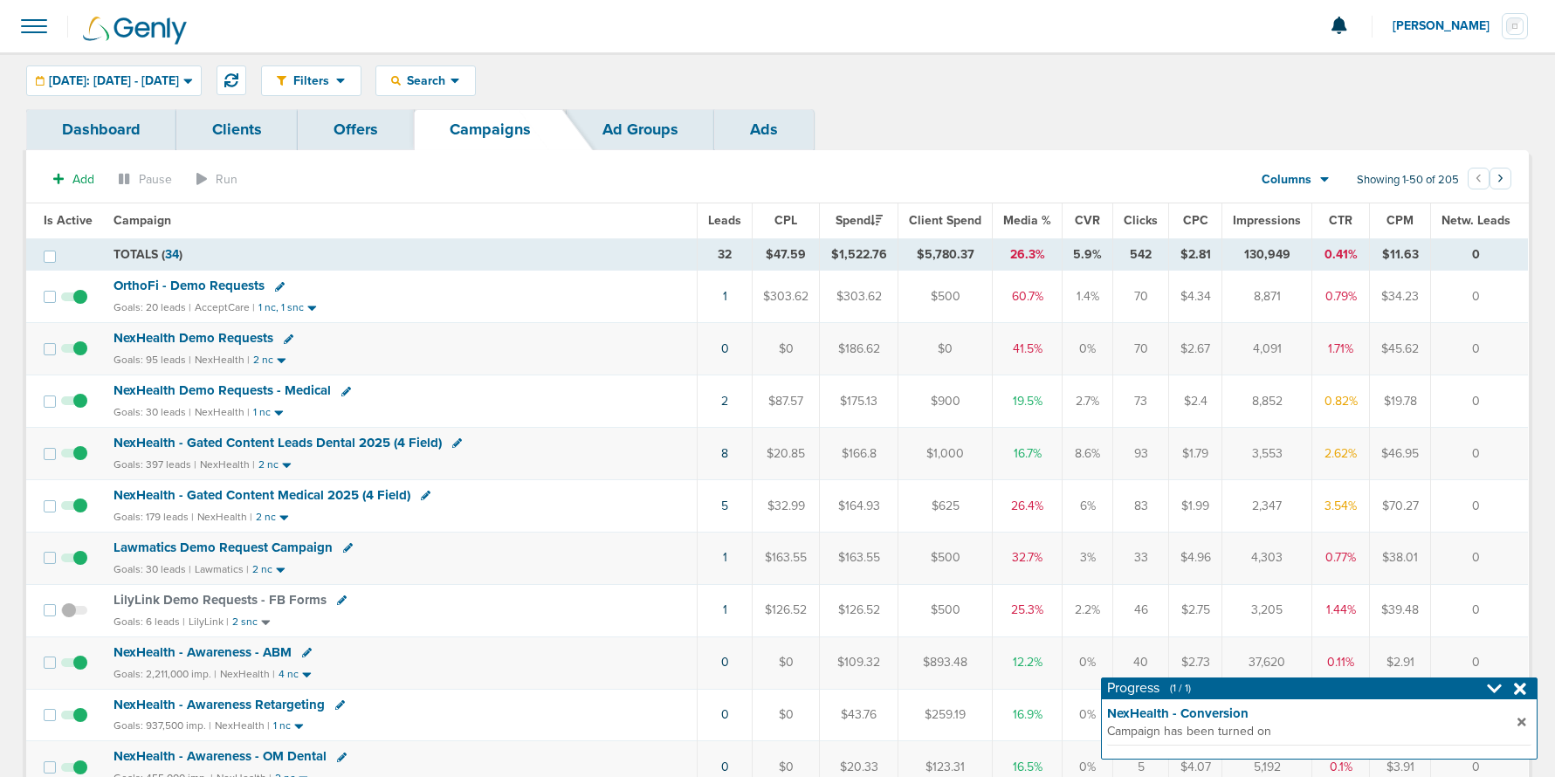
click at [160, 286] on span "OrthoFi - Demo Requests" at bounding box center [189, 286] width 151 height 16
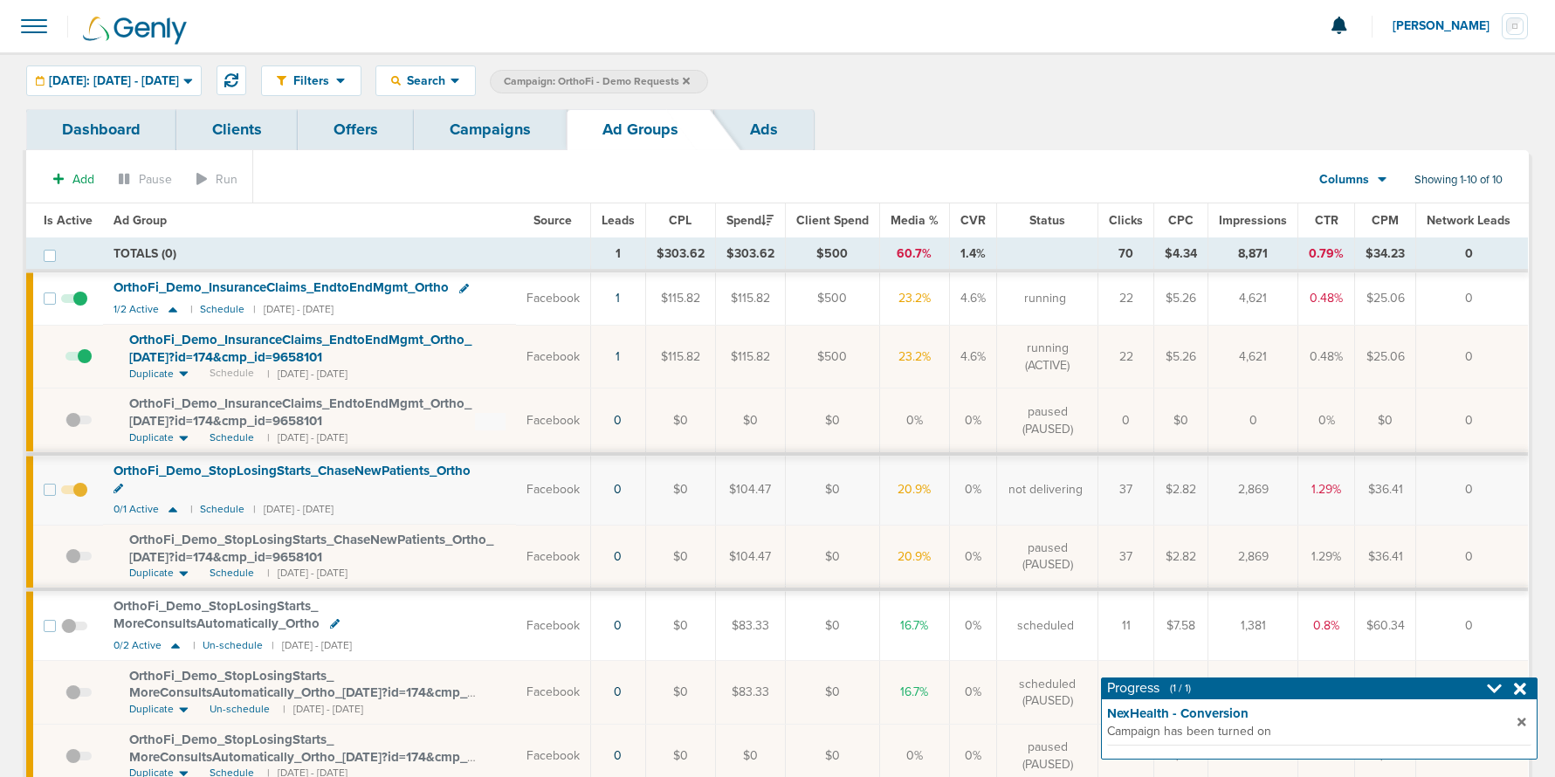
click at [458, 134] on link "Campaigns" at bounding box center [490, 129] width 153 height 41
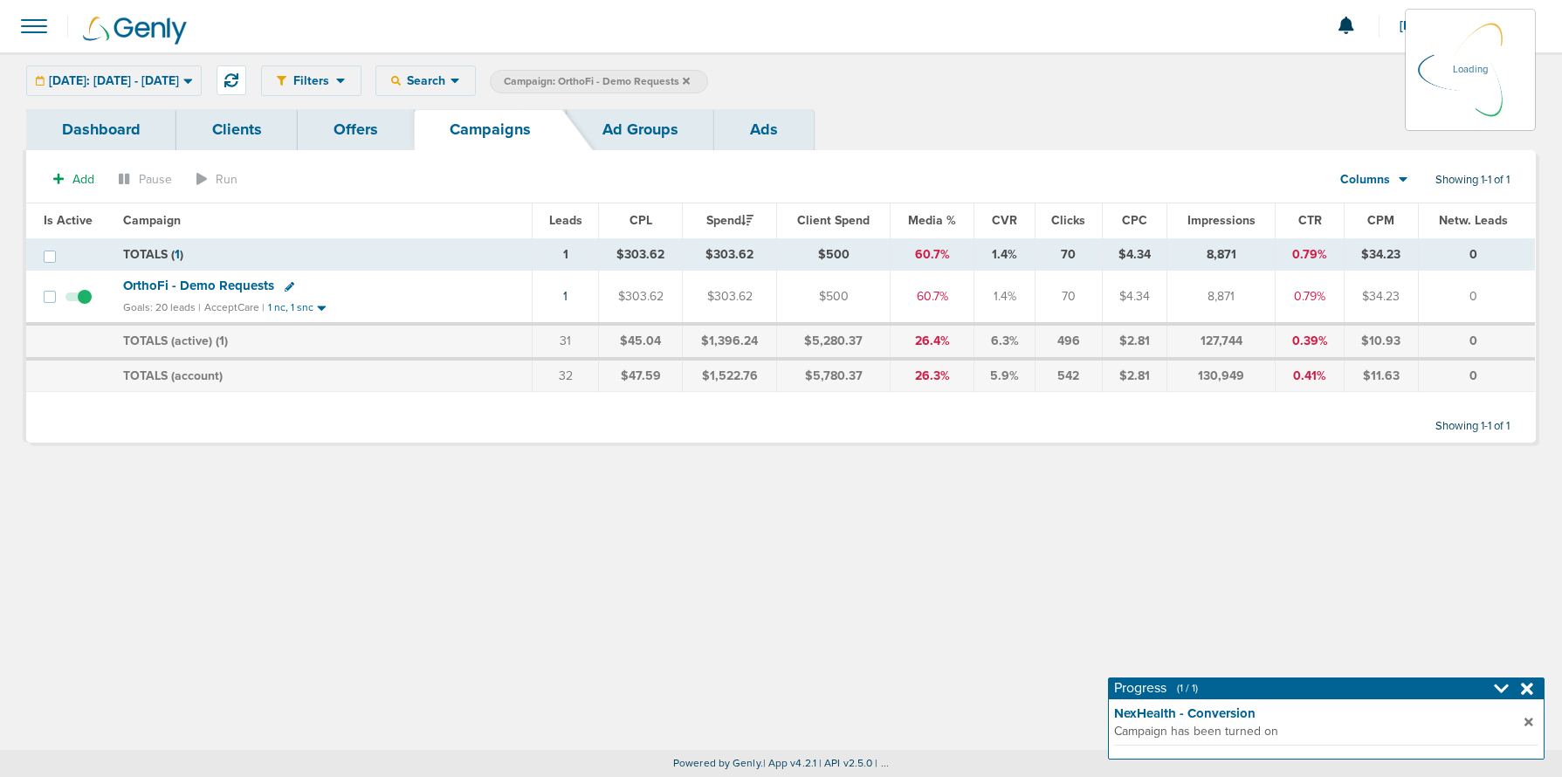
click at [690, 81] on icon at bounding box center [686, 81] width 7 height 10
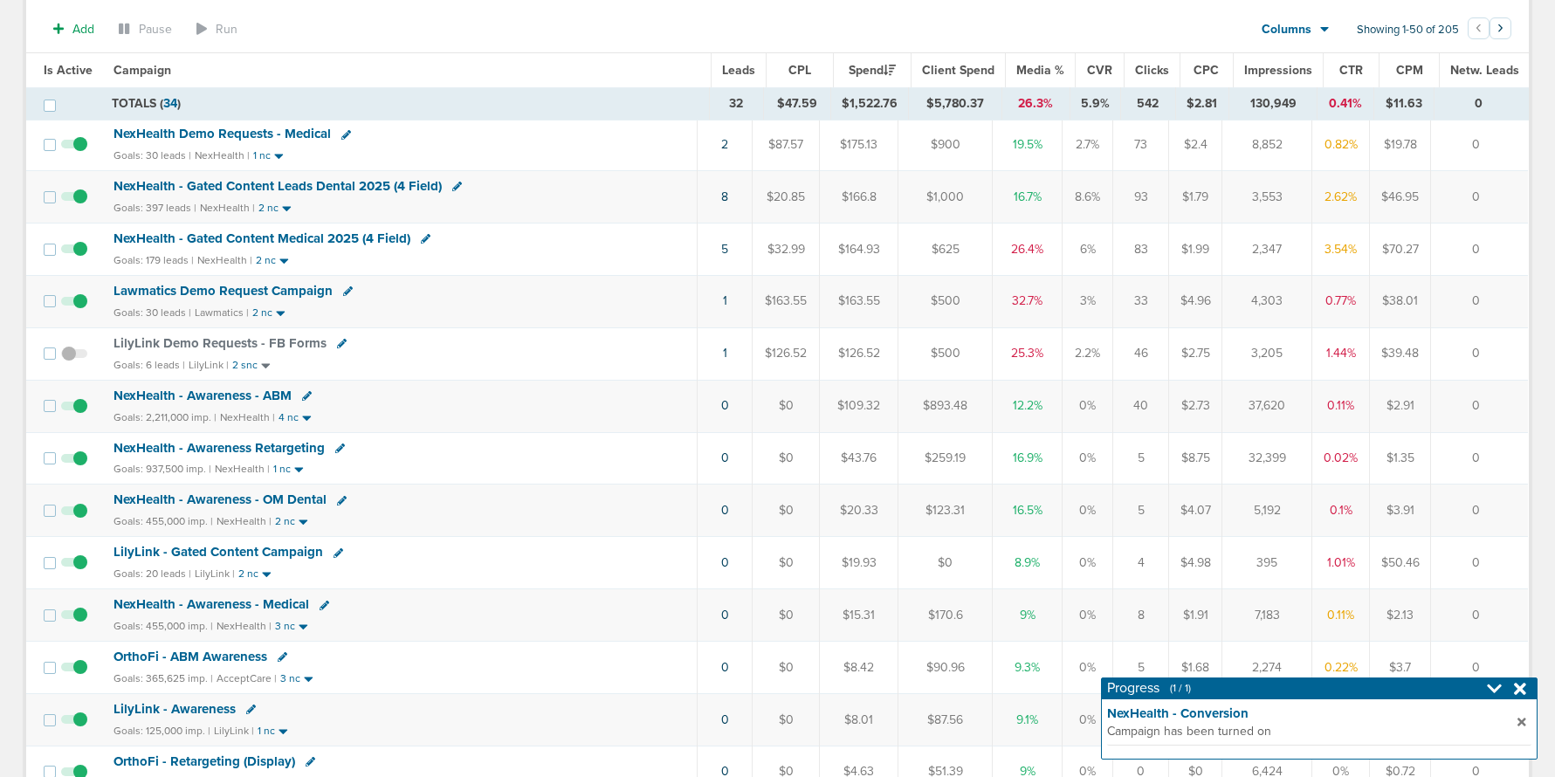
scroll to position [286, 0]
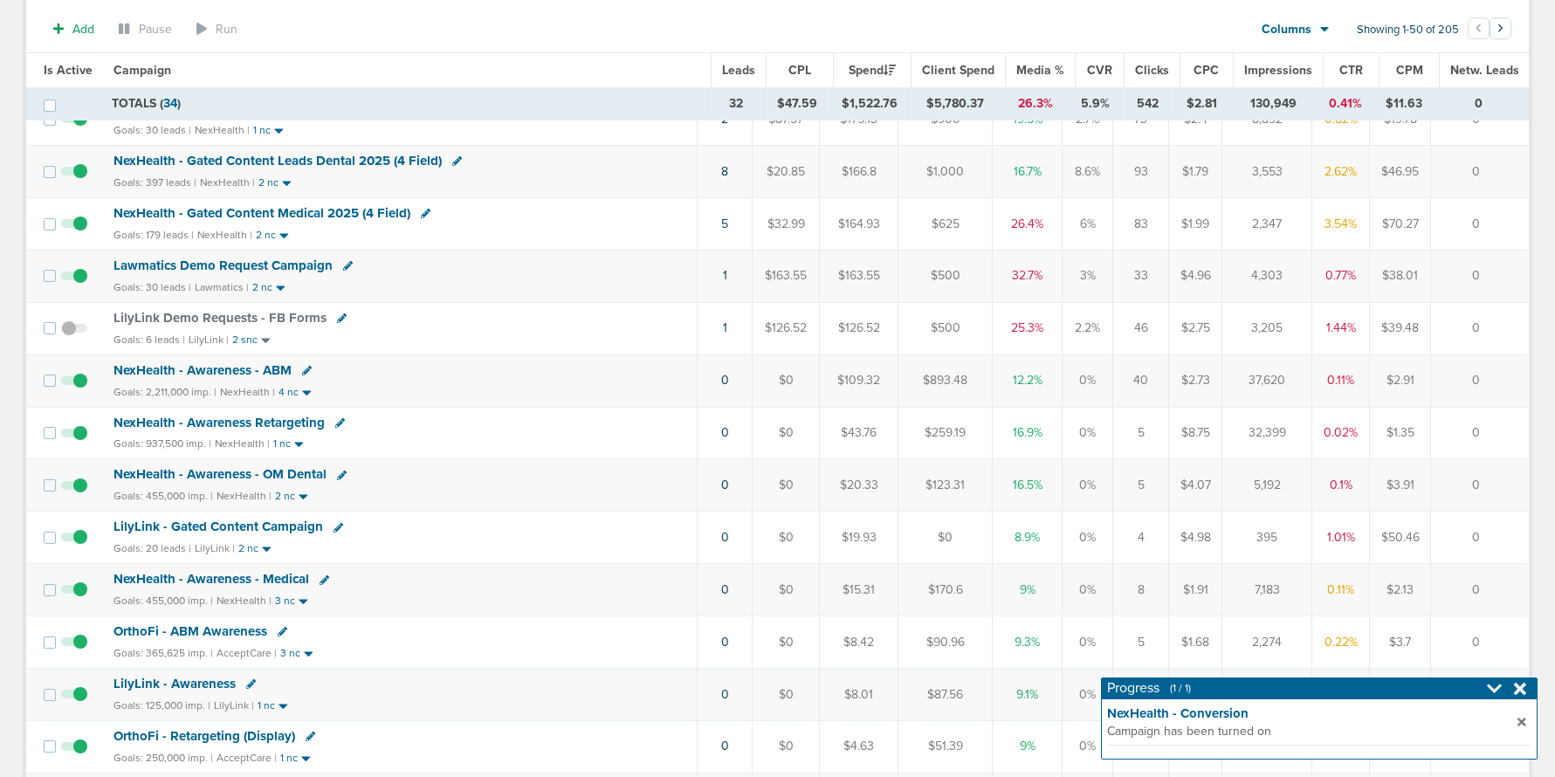
click at [270, 528] on span "LilyLink - Gated Content Campaign" at bounding box center [219, 527] width 210 height 16
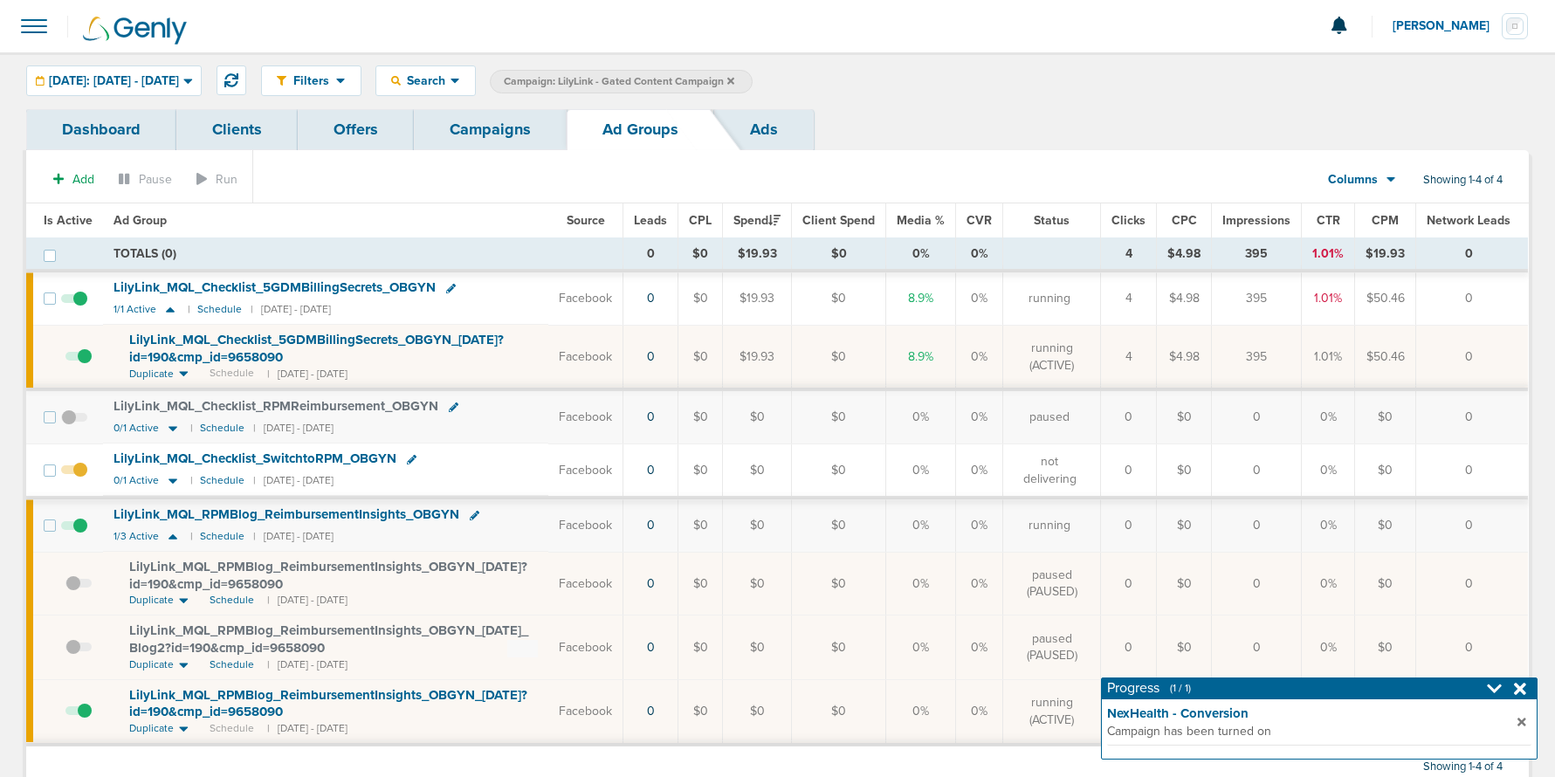
scroll to position [51, 0]
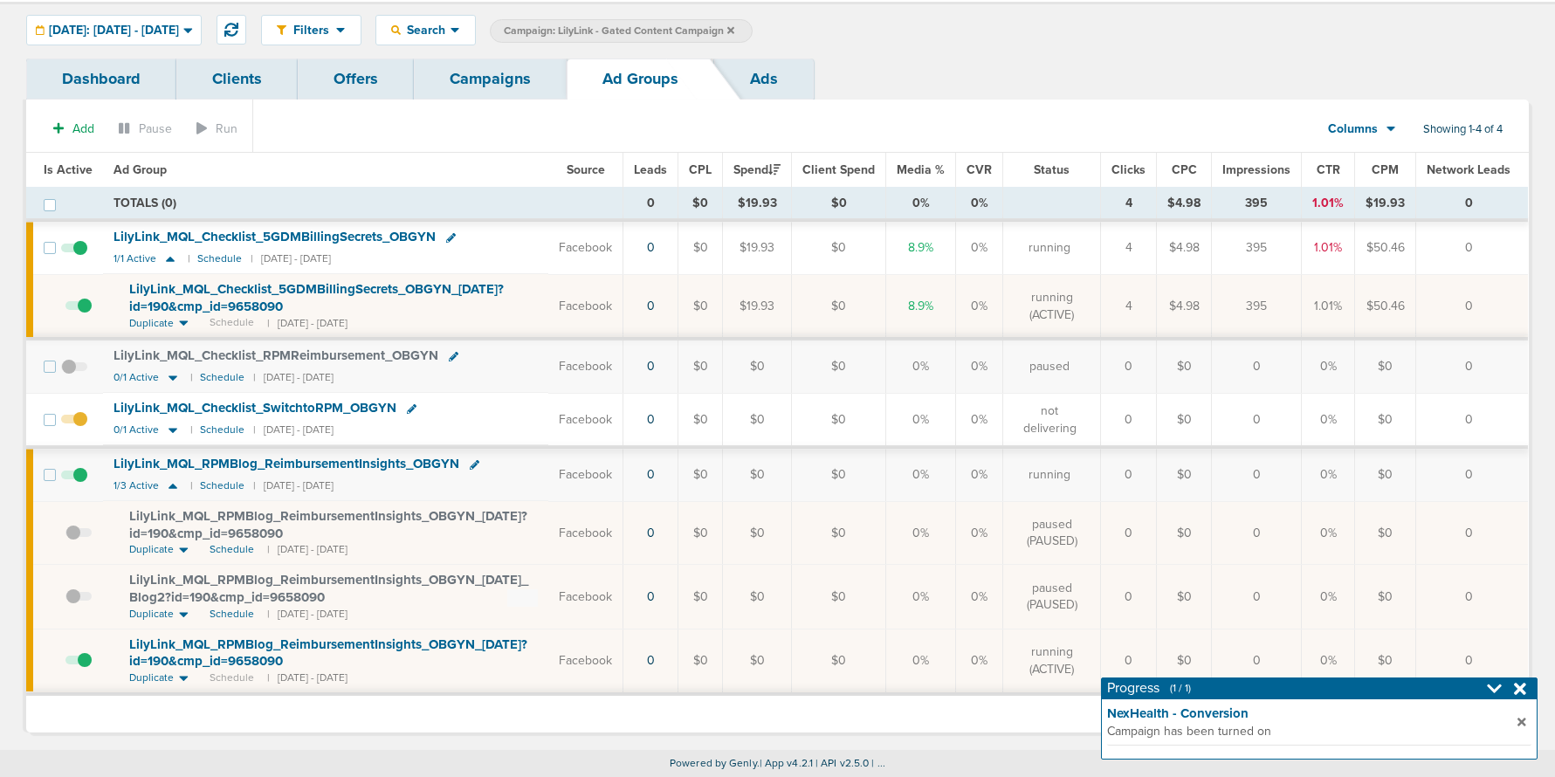
click at [83, 314] on span at bounding box center [78, 314] width 26 height 0
click at [65, 310] on input "checkbox" at bounding box center [65, 310] width 0 height 0
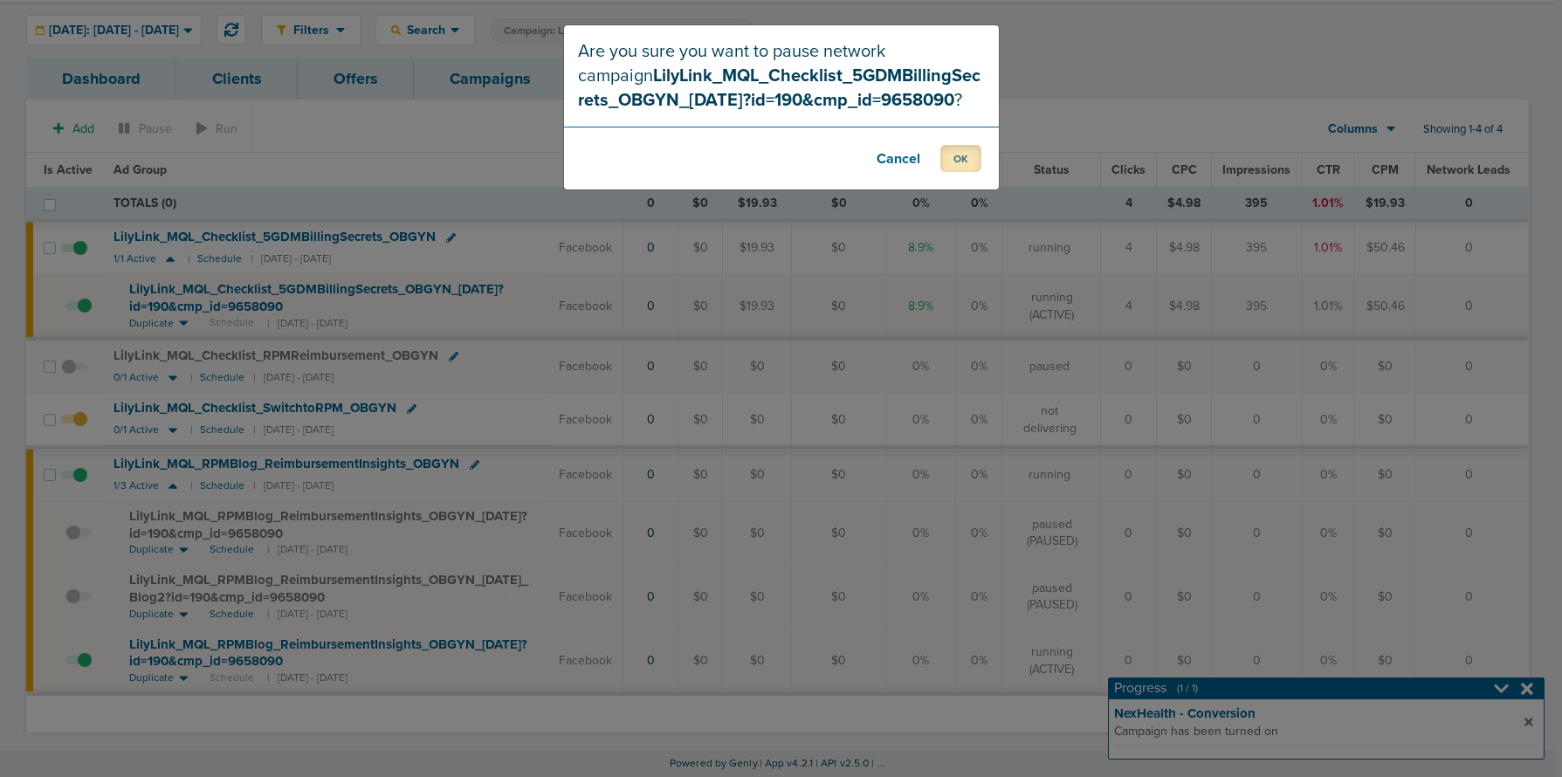
drag, startPoint x: 966, startPoint y: 161, endPoint x: 941, endPoint y: 223, distance: 66.6
click at [966, 161] on button "OK" at bounding box center [960, 158] width 41 height 27
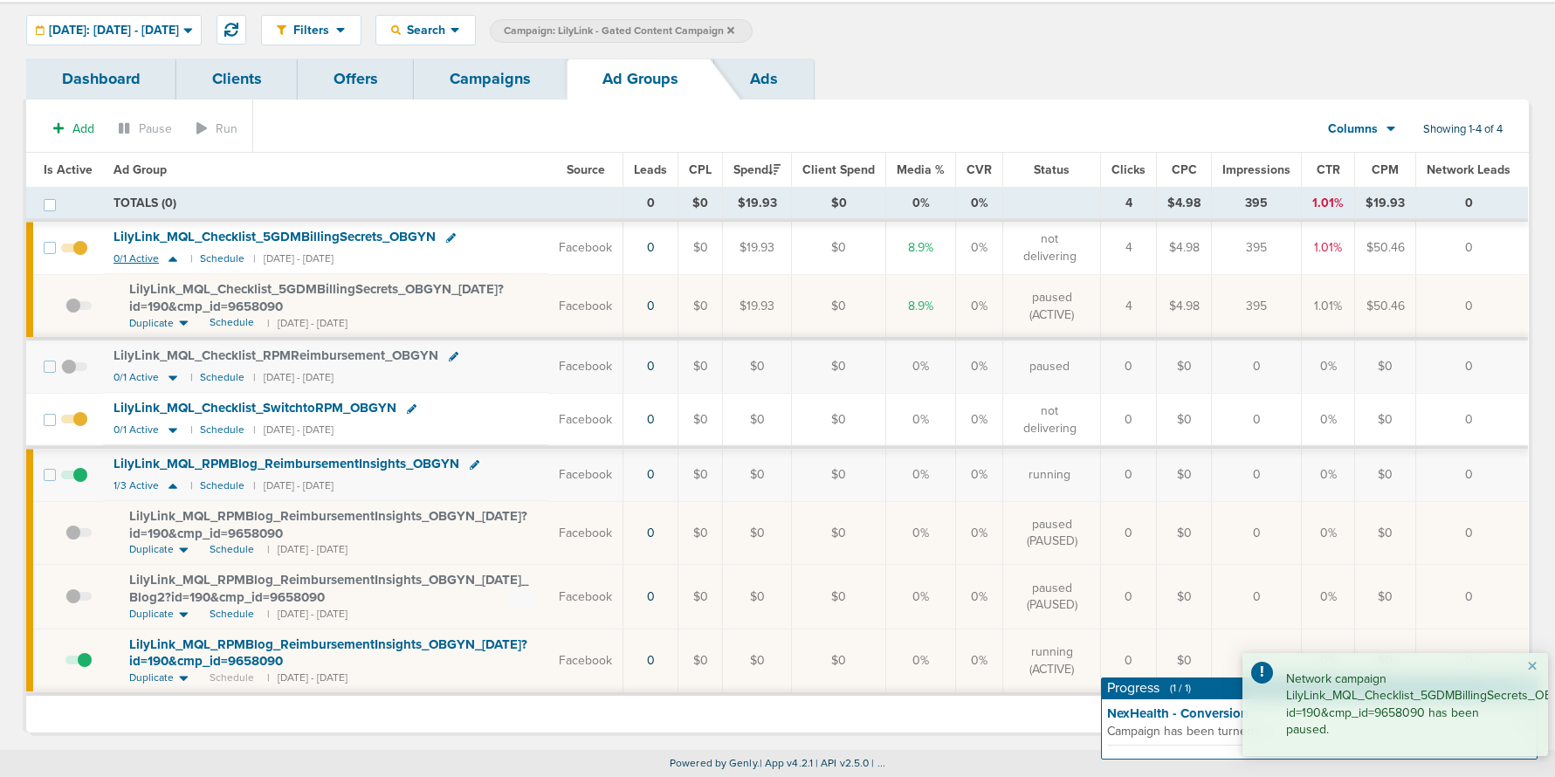
click at [173, 256] on icon at bounding box center [172, 258] width 17 height 15
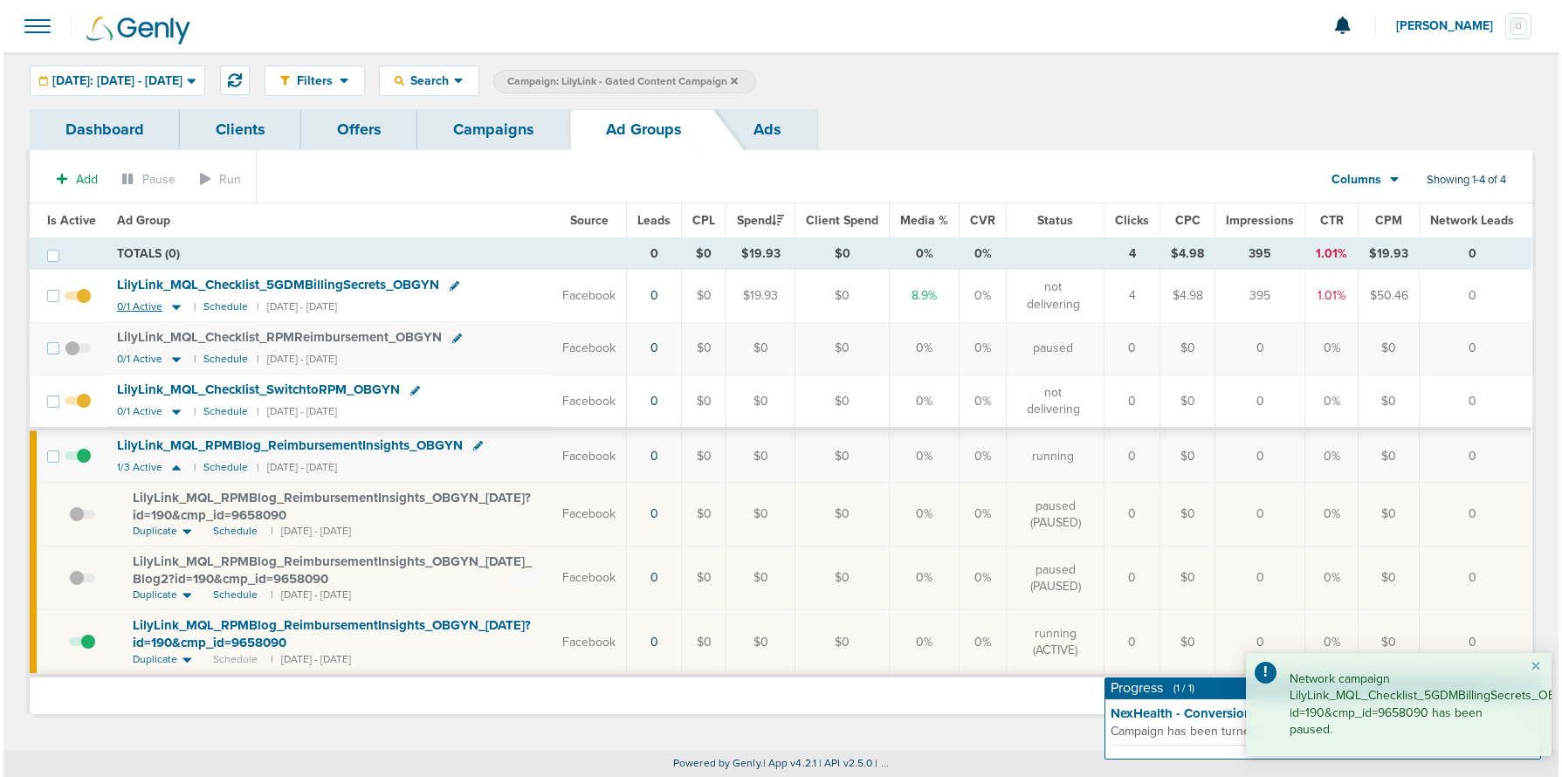
scroll to position [0, 0]
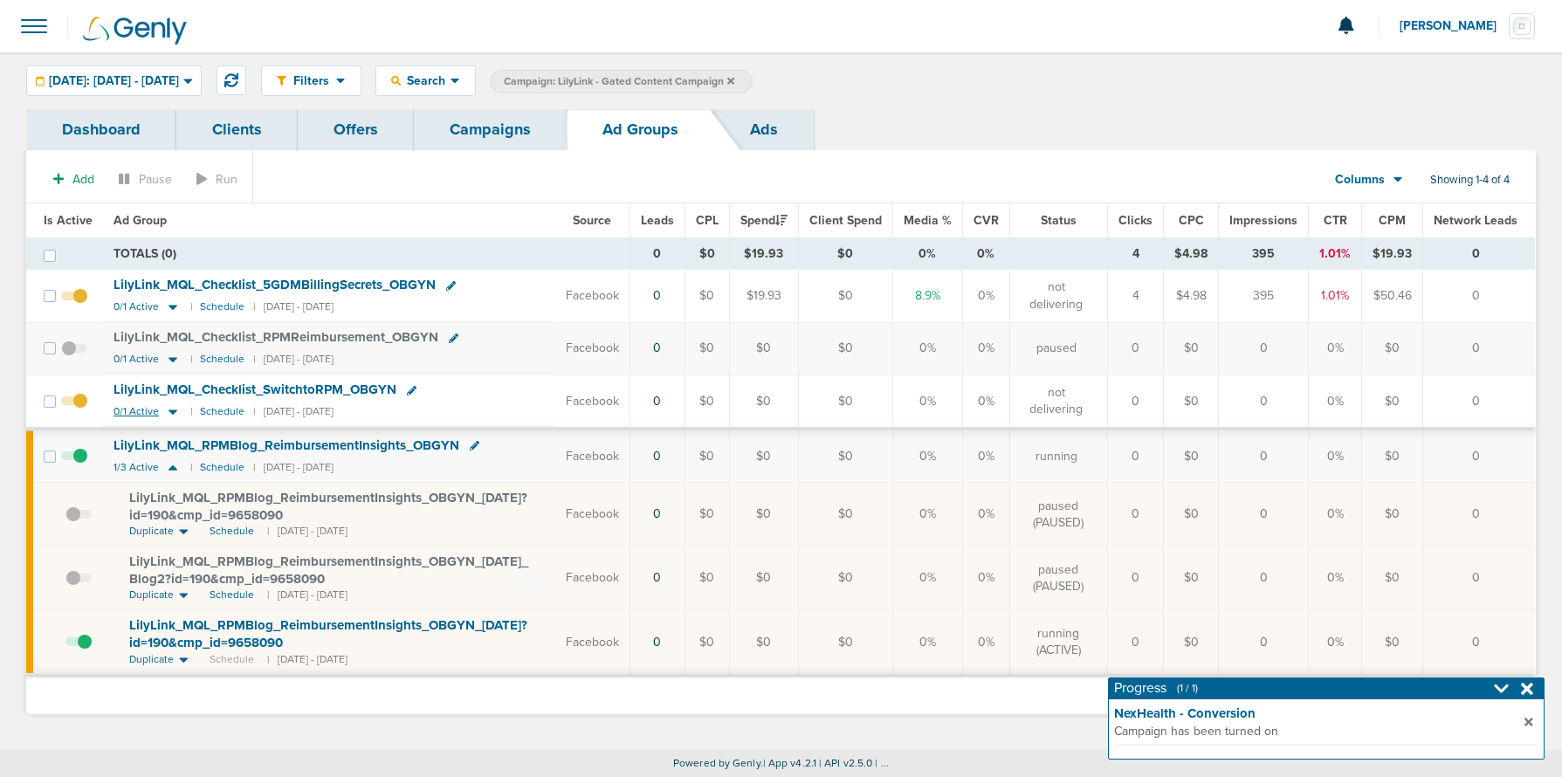
click at [169, 410] on icon at bounding box center [173, 412] width 9 height 5
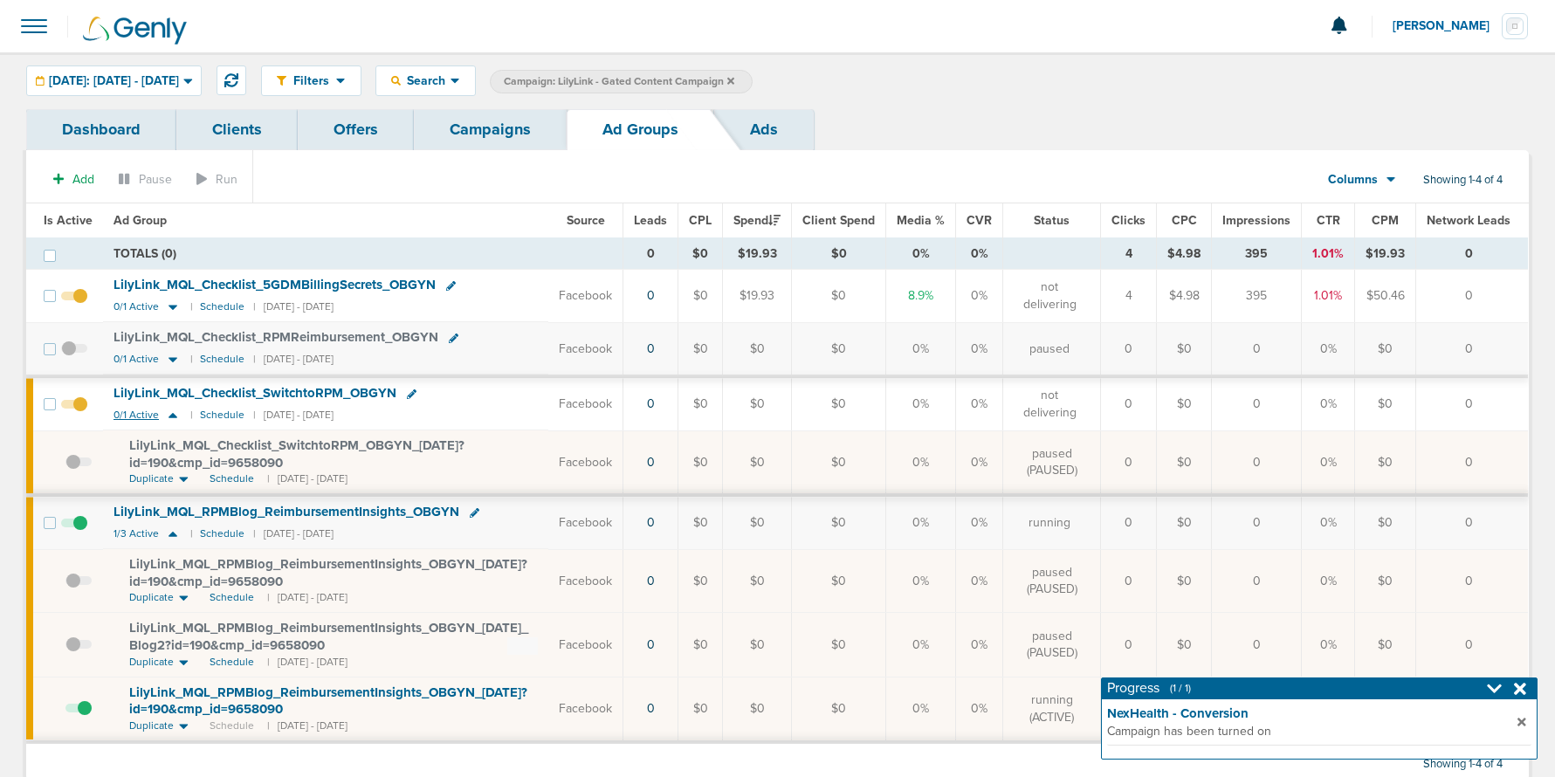
click at [169, 410] on icon at bounding box center [172, 415] width 17 height 15
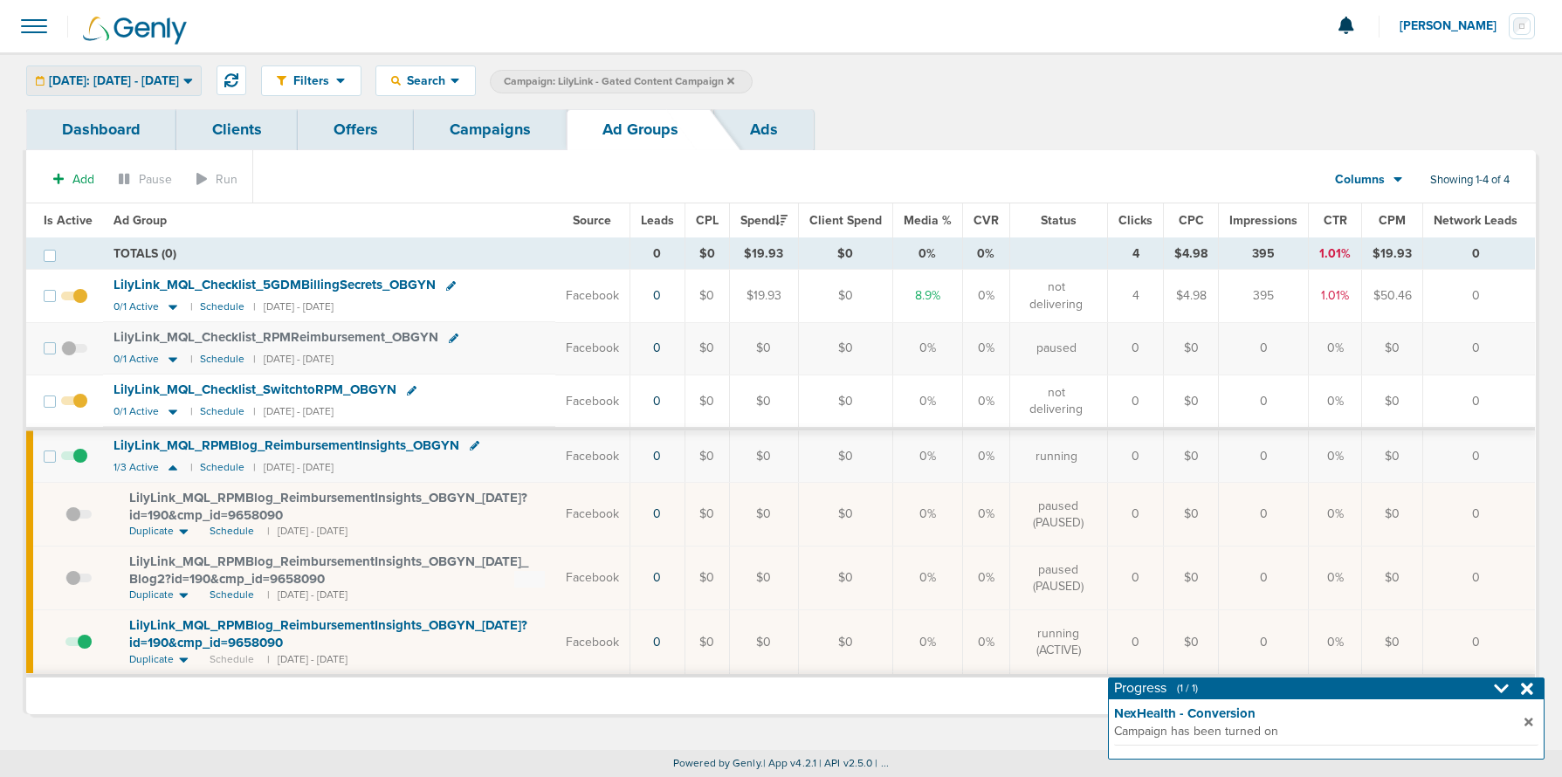
click at [117, 75] on span "[DATE]: [DATE] - [DATE]" at bounding box center [114, 81] width 130 height 12
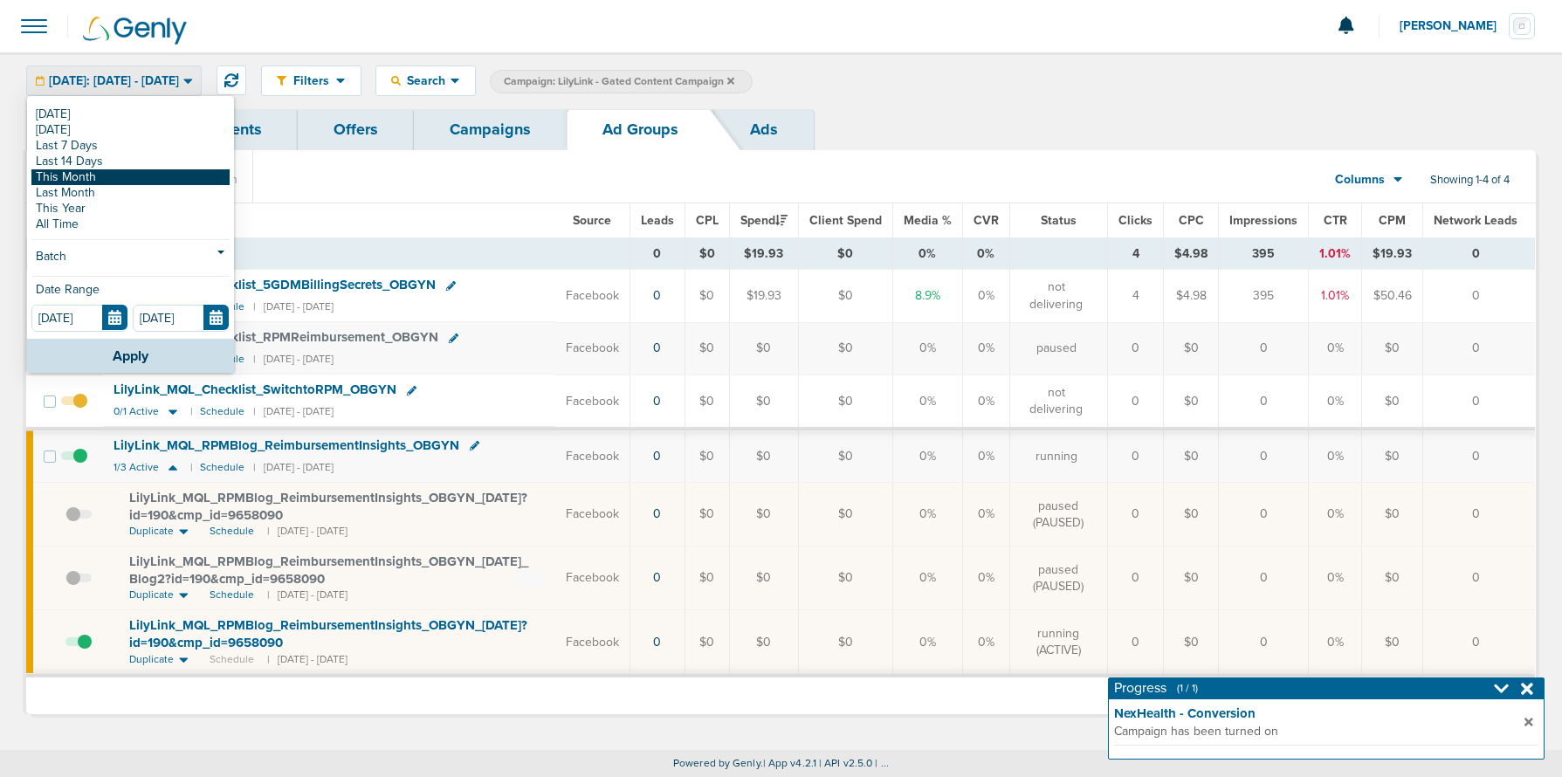
click at [104, 176] on link "This Month" at bounding box center [130, 177] width 198 height 16
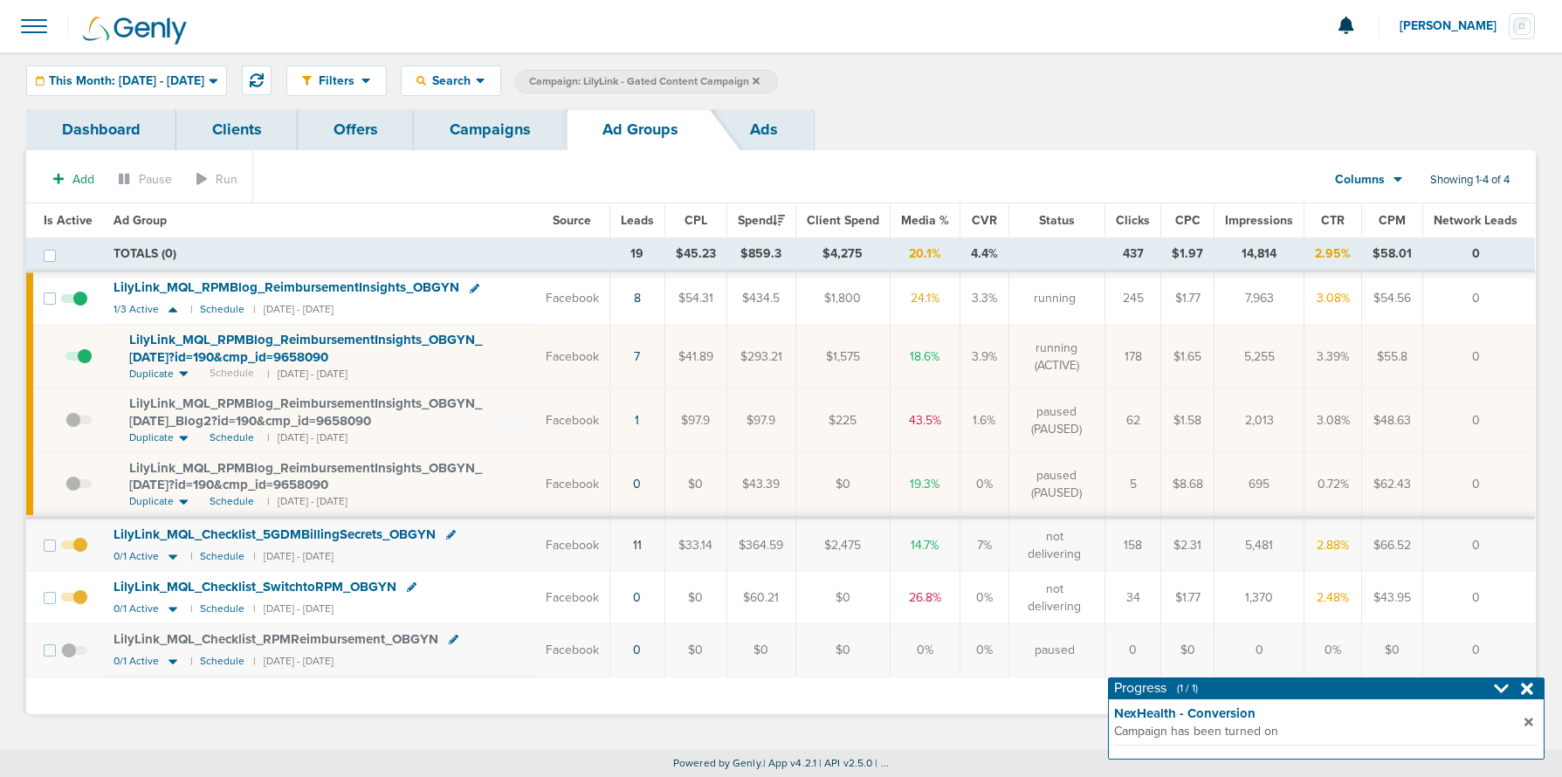
click at [507, 130] on link "Campaigns" at bounding box center [490, 129] width 153 height 41
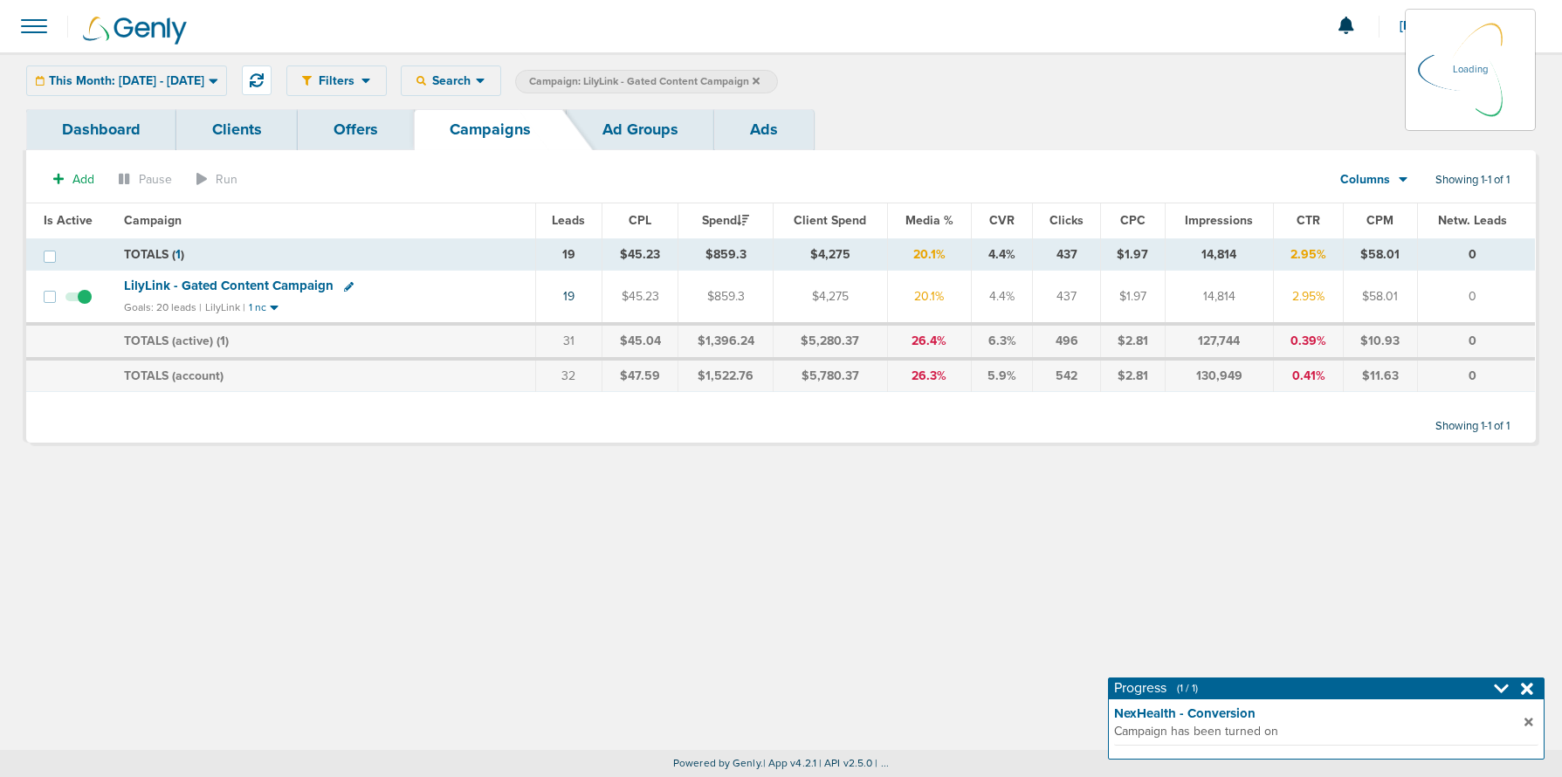
click at [760, 81] on icon at bounding box center [756, 81] width 7 height 10
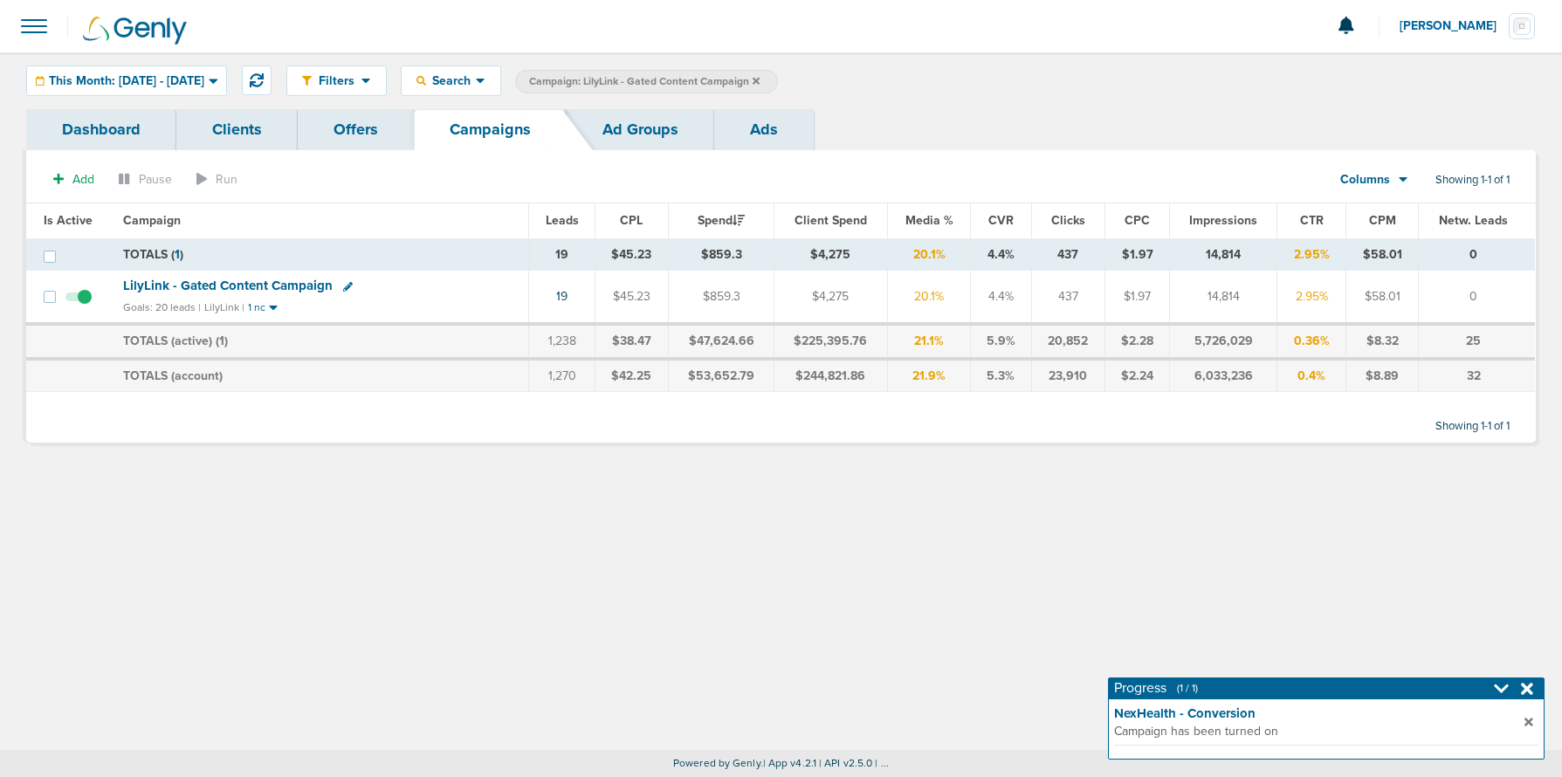
click at [760, 79] on icon at bounding box center [756, 80] width 7 height 7
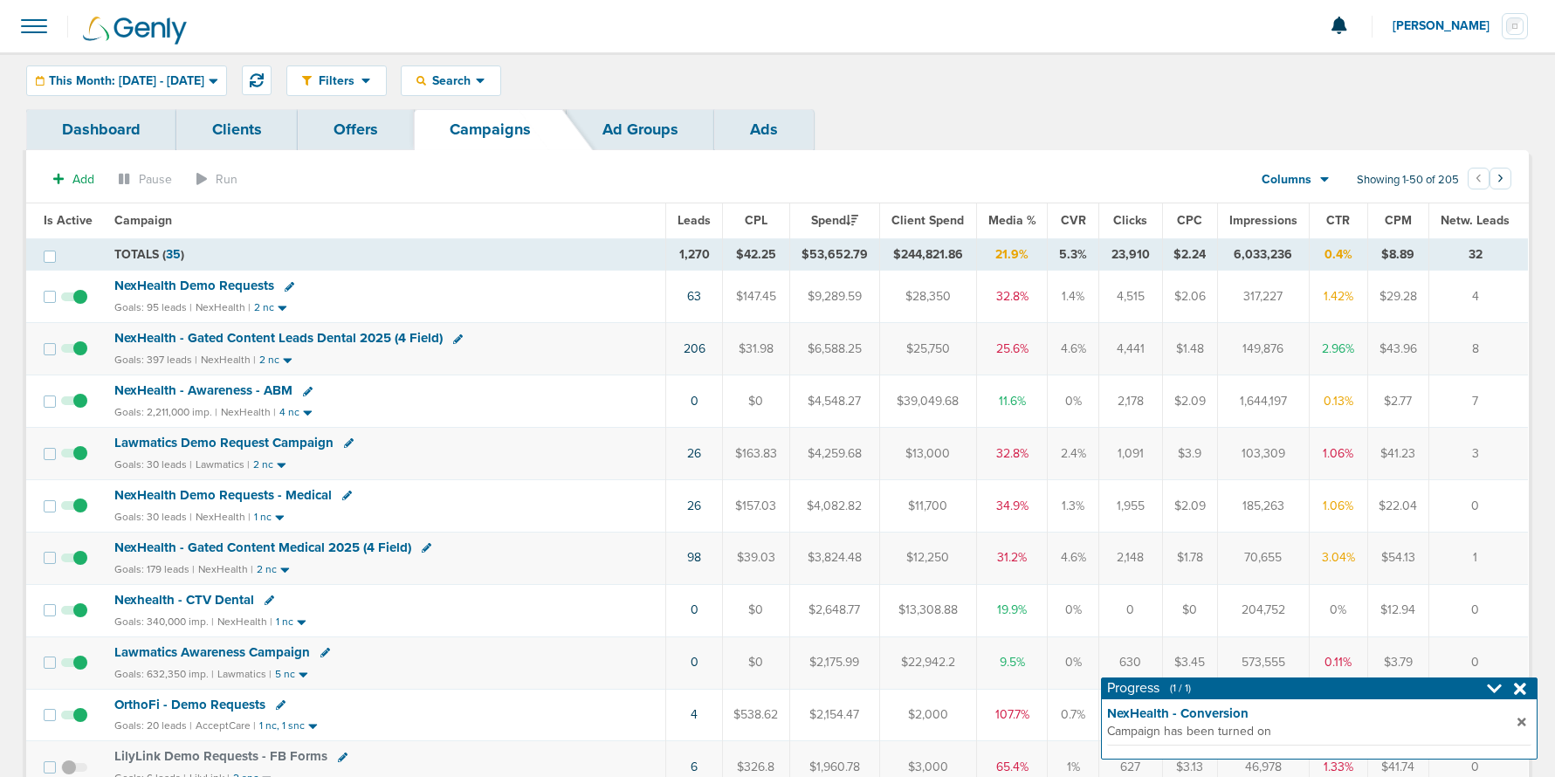
click at [457, 341] on icon at bounding box center [458, 339] width 10 height 10
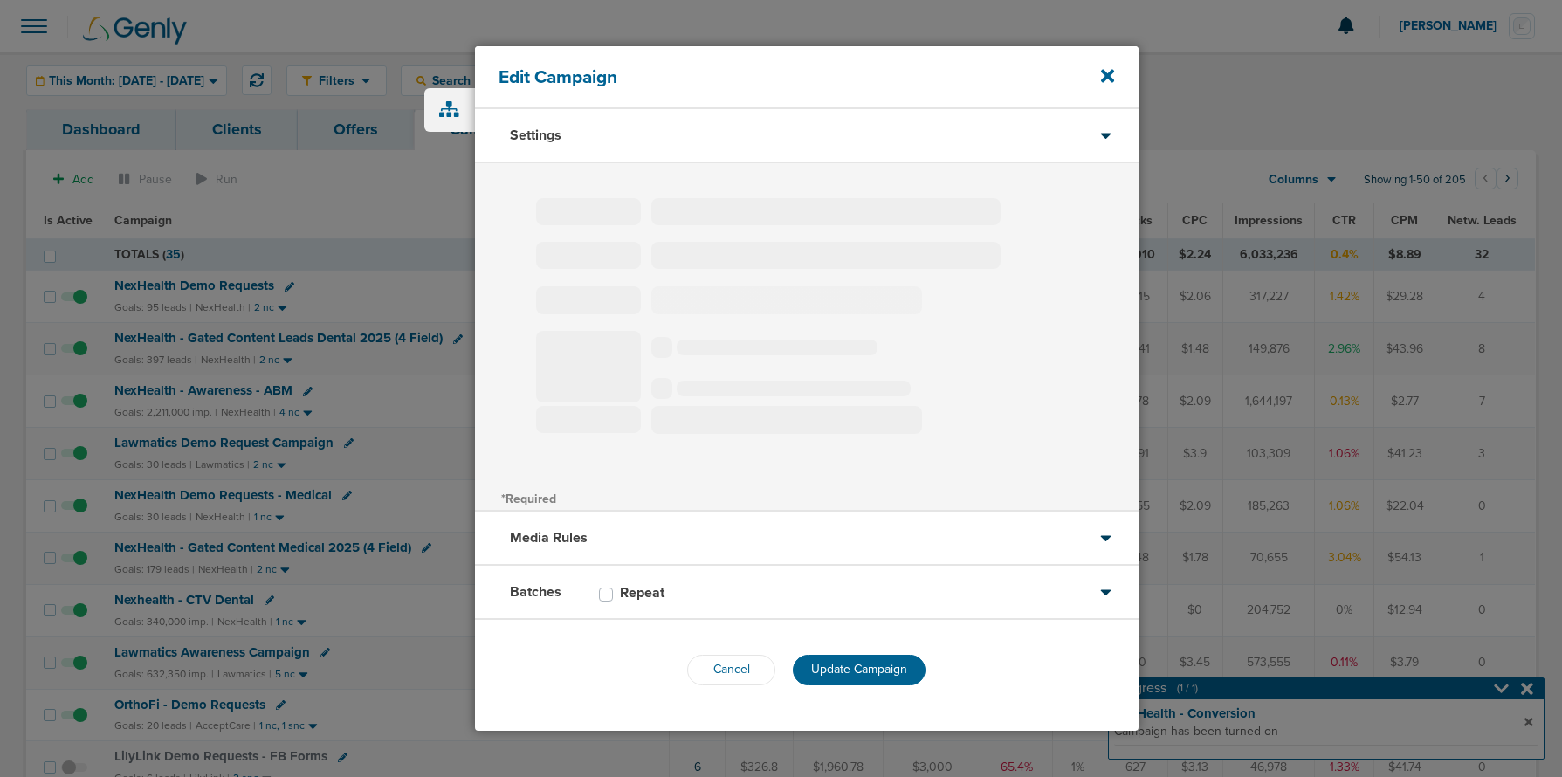
type input "NexHealth - Gated Content Leads Dental 2025 (4 Field)"
select select "Leads"
radio input "true"
select select "readWrite"
select select "1"
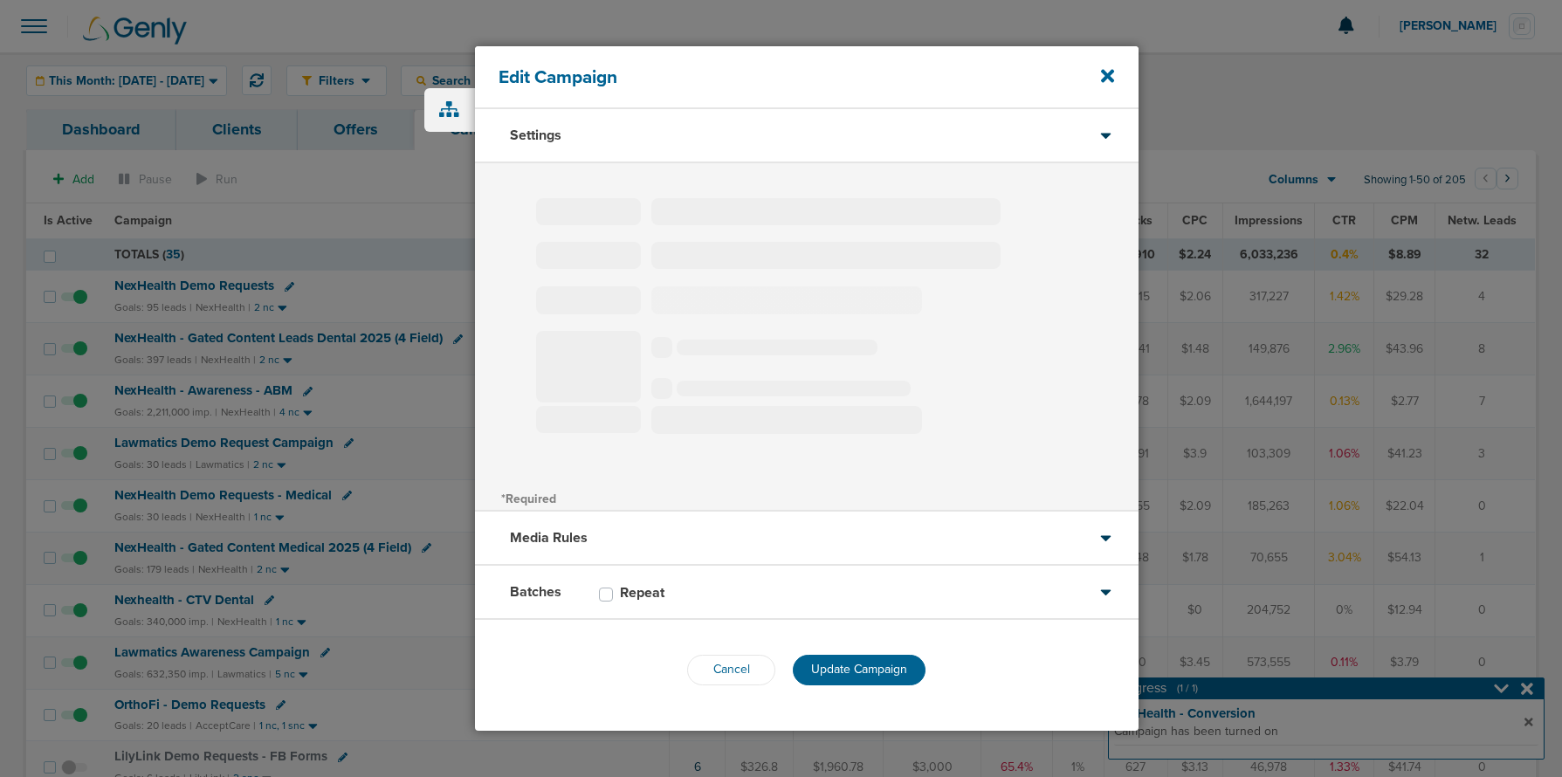
select select "1"
select select "2"
select select "3"
select select "4"
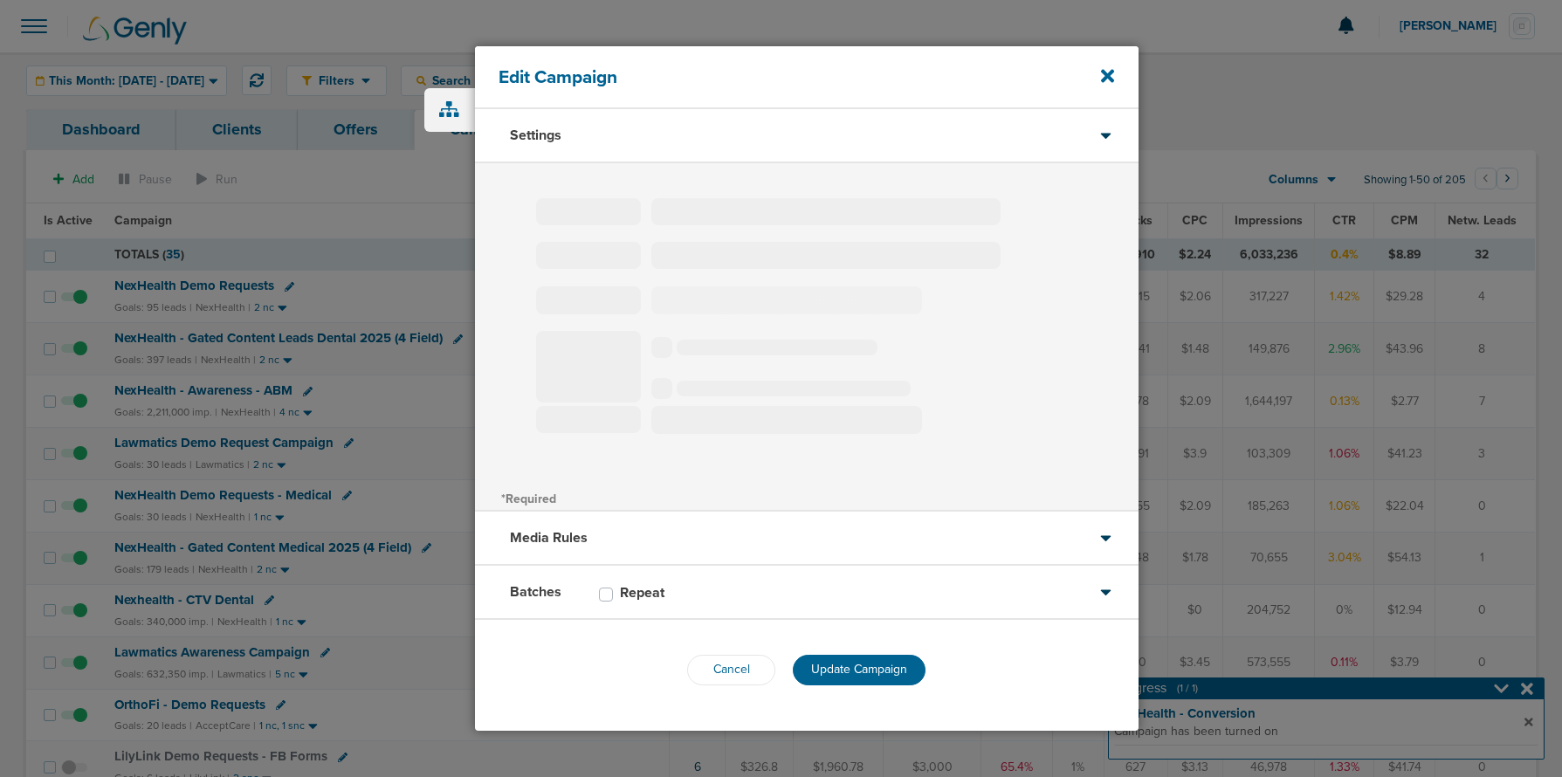
select select "6"
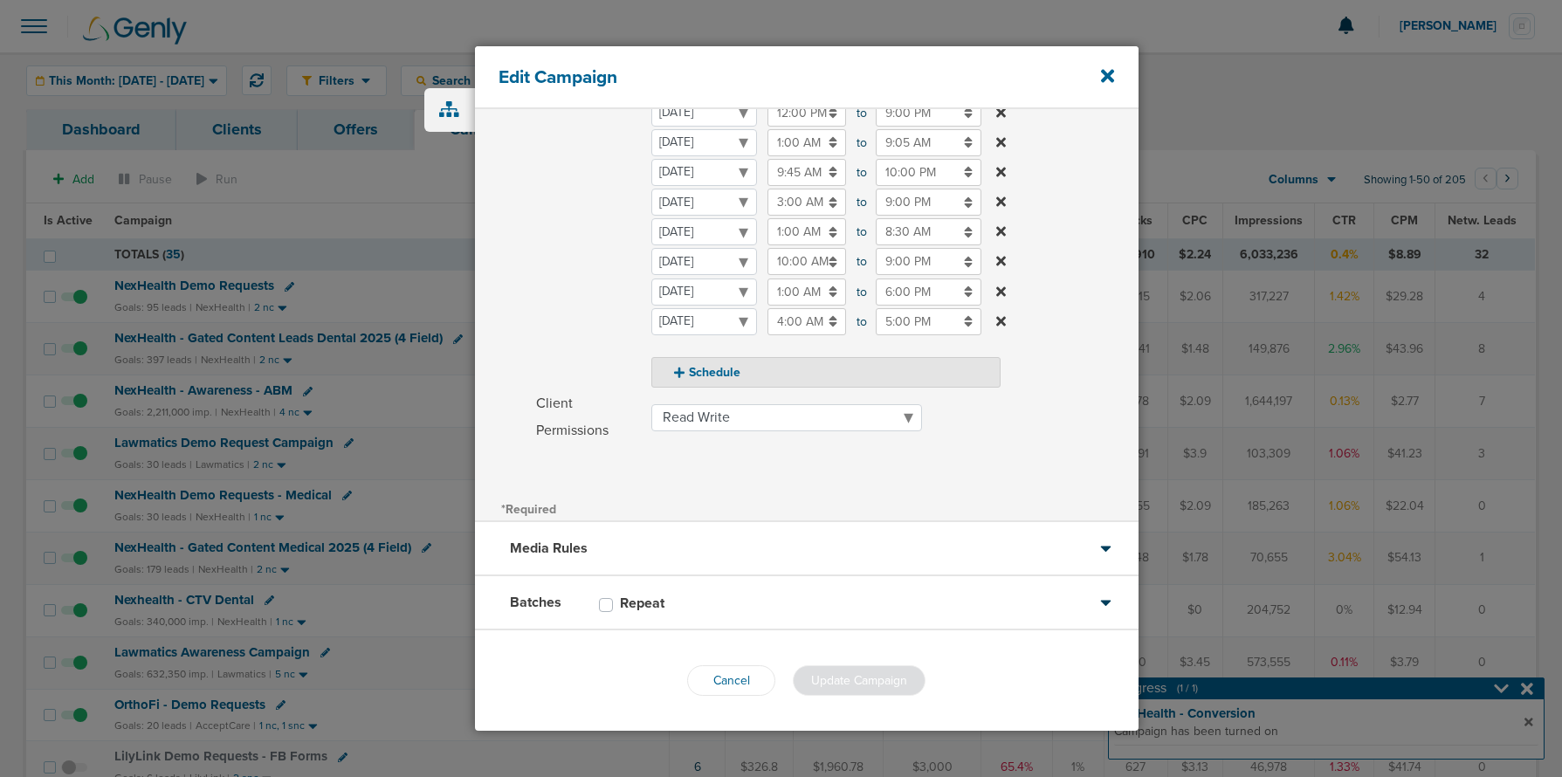
click at [719, 603] on div "Batches Repeat" at bounding box center [807, 603] width 664 height 54
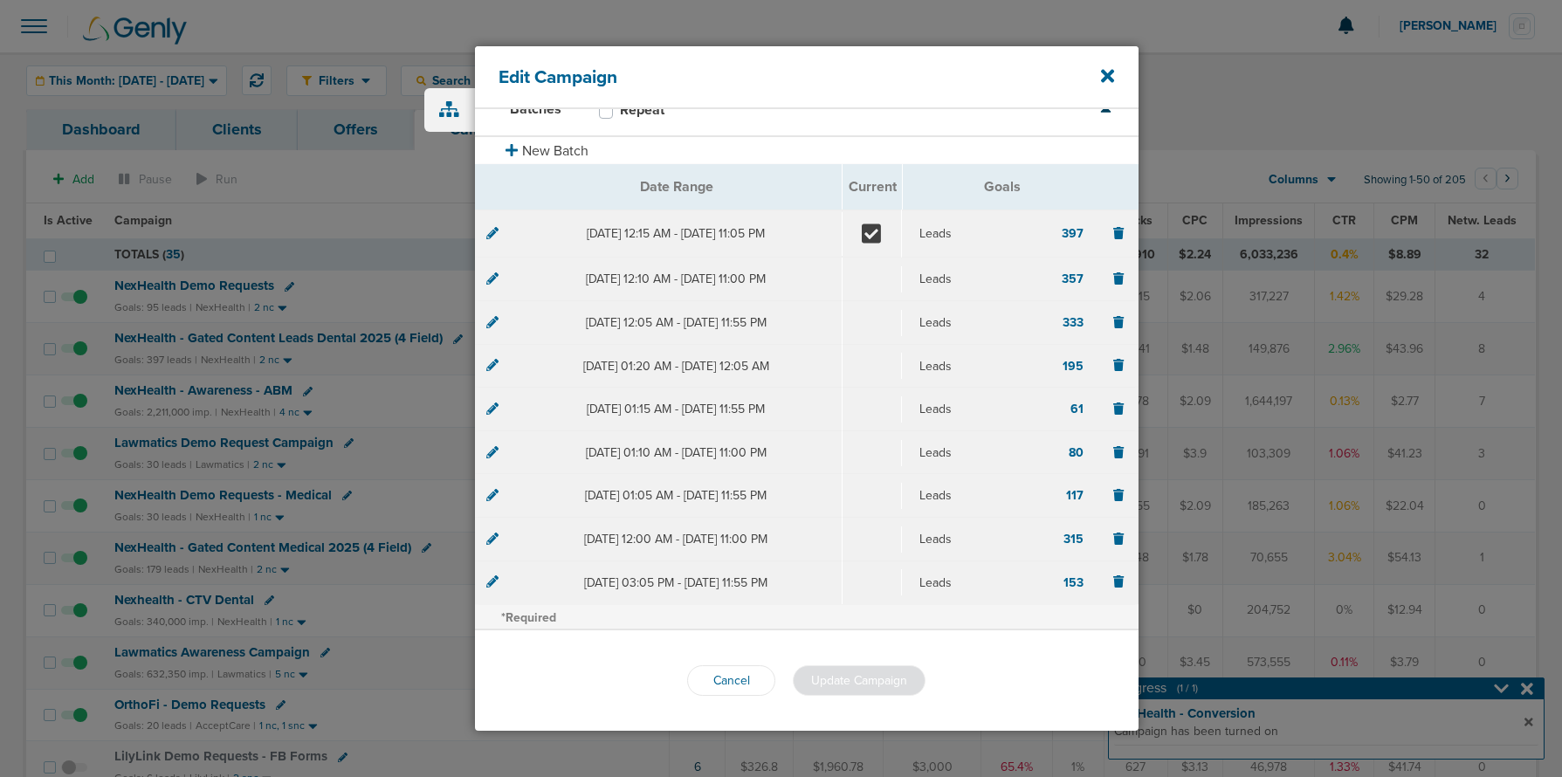
scroll to position [134, 0]
click at [487, 234] on icon at bounding box center [492, 233] width 12 height 12
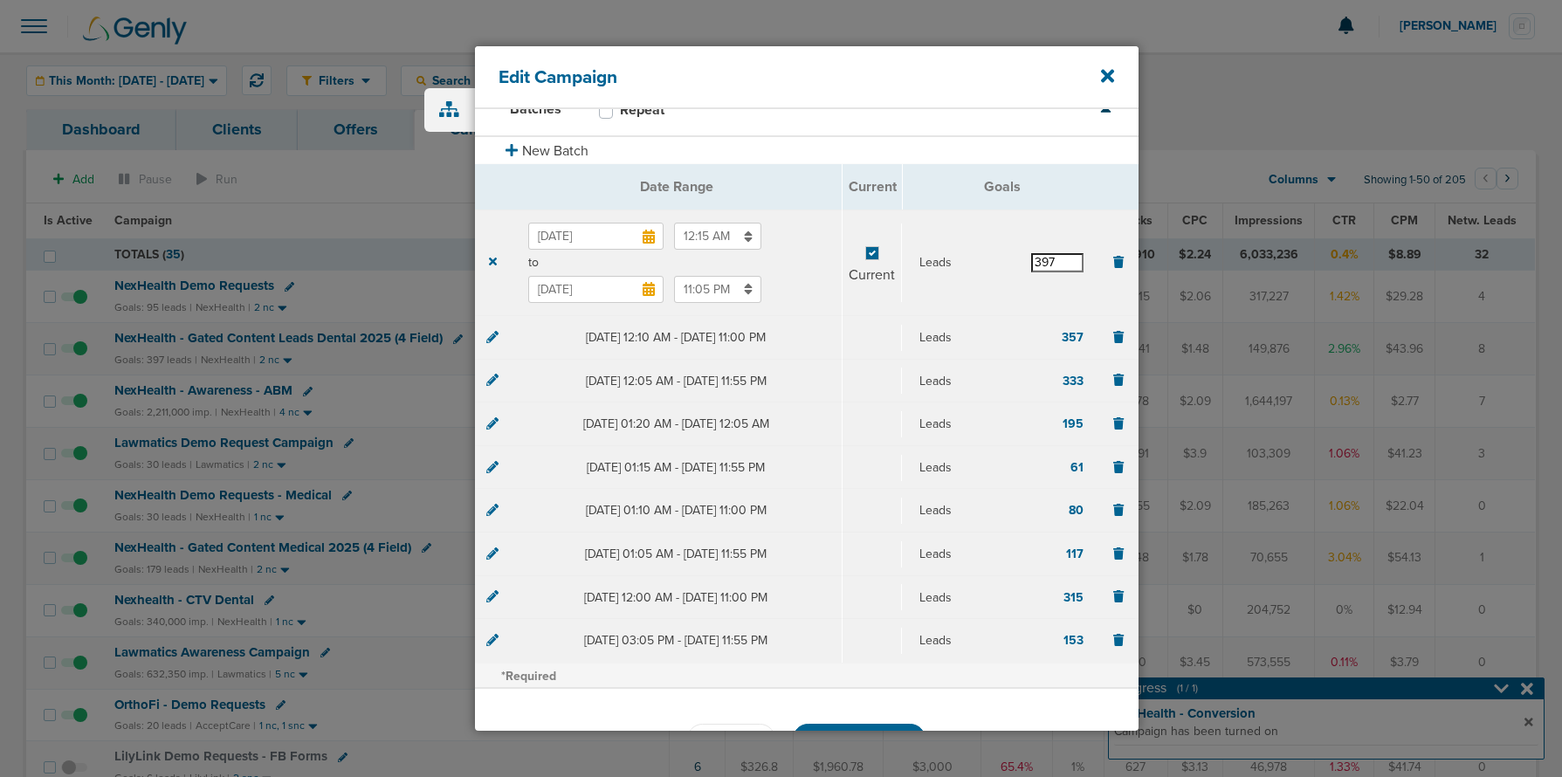
drag, startPoint x: 1057, startPoint y: 263, endPoint x: 915, endPoint y: 256, distance: 141.6
click at [919, 256] on div "Leads 397" at bounding box center [1001, 262] width 164 height 19
type input "290"
click at [938, 297] on section "[DATE] 12:15 AM to [DATE] 11:05 PM Current Leads 290" at bounding box center [806, 263] width 663 height 107
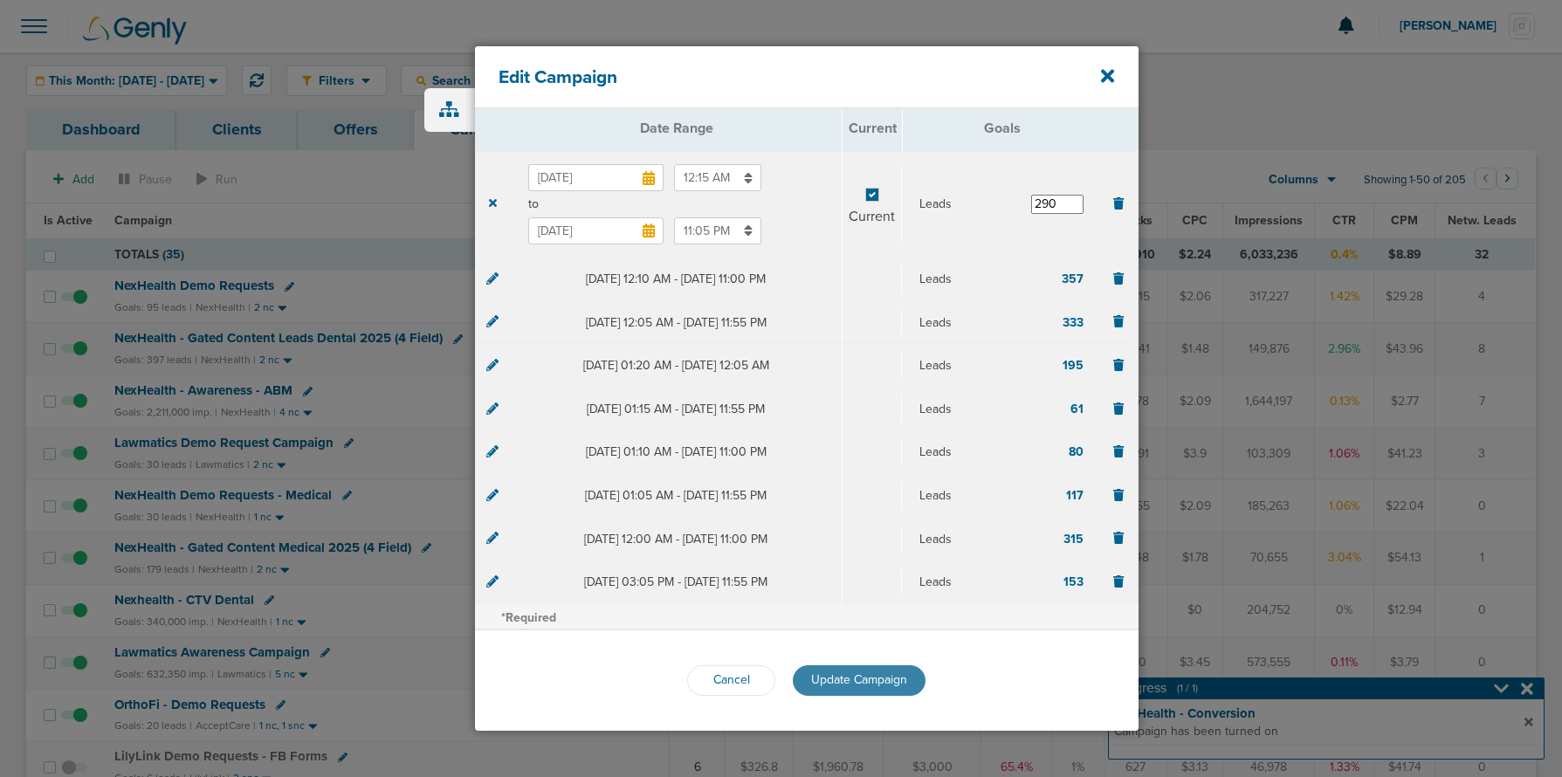
click at [824, 670] on button "Update Campaign" at bounding box center [859, 680] width 133 height 31
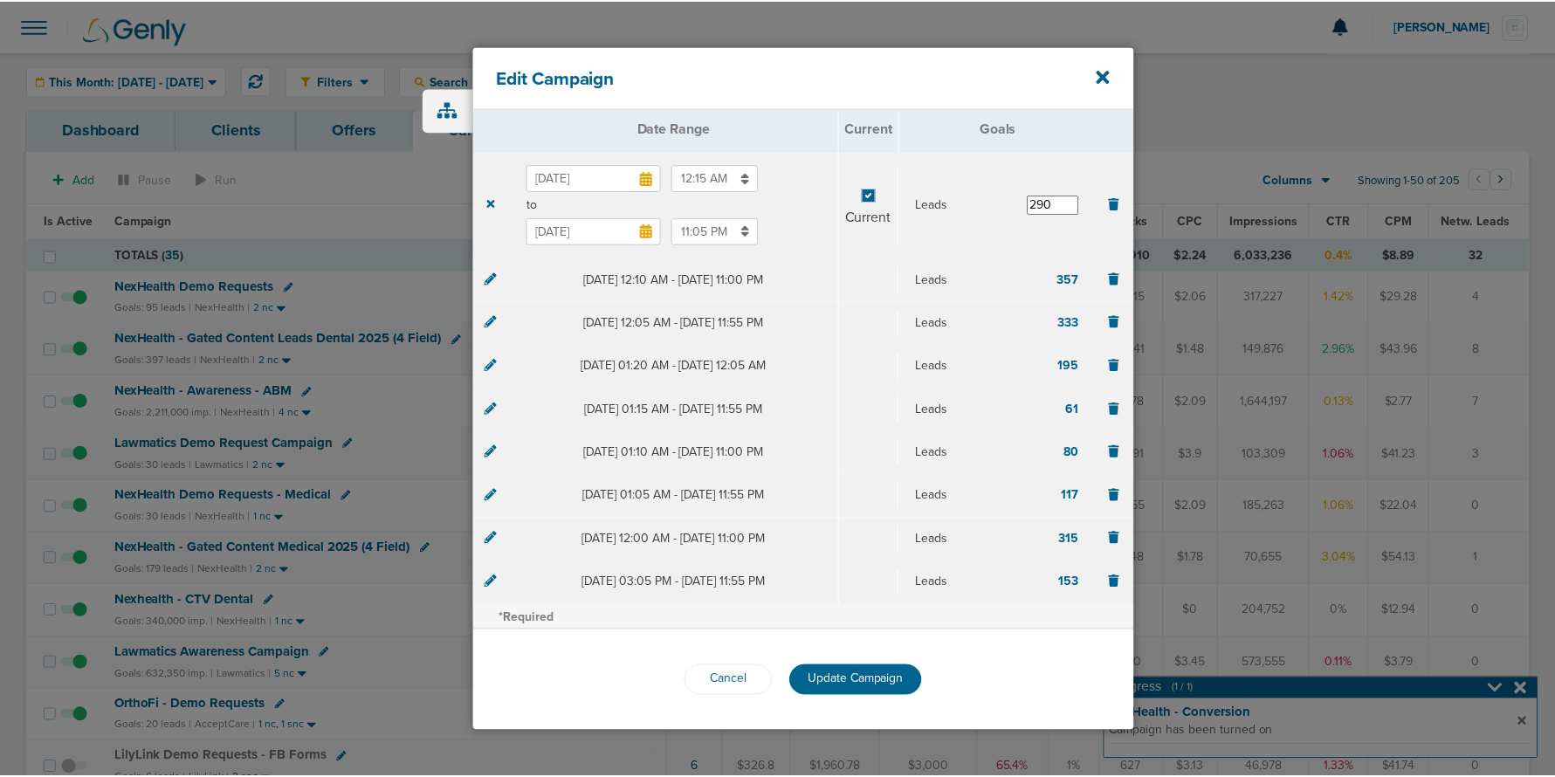
scroll to position [134, 0]
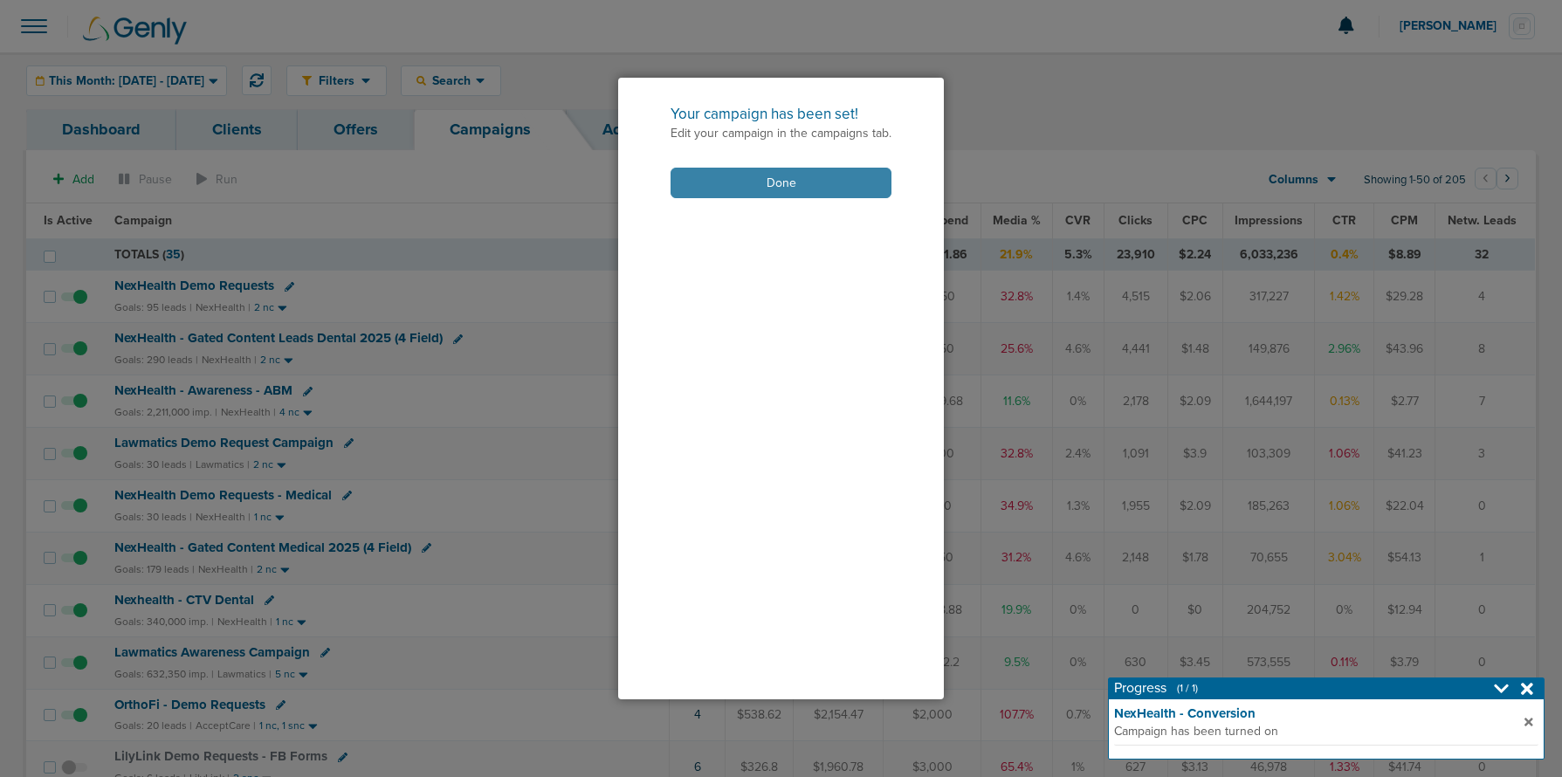
click at [762, 178] on button "Done" at bounding box center [781, 183] width 221 height 31
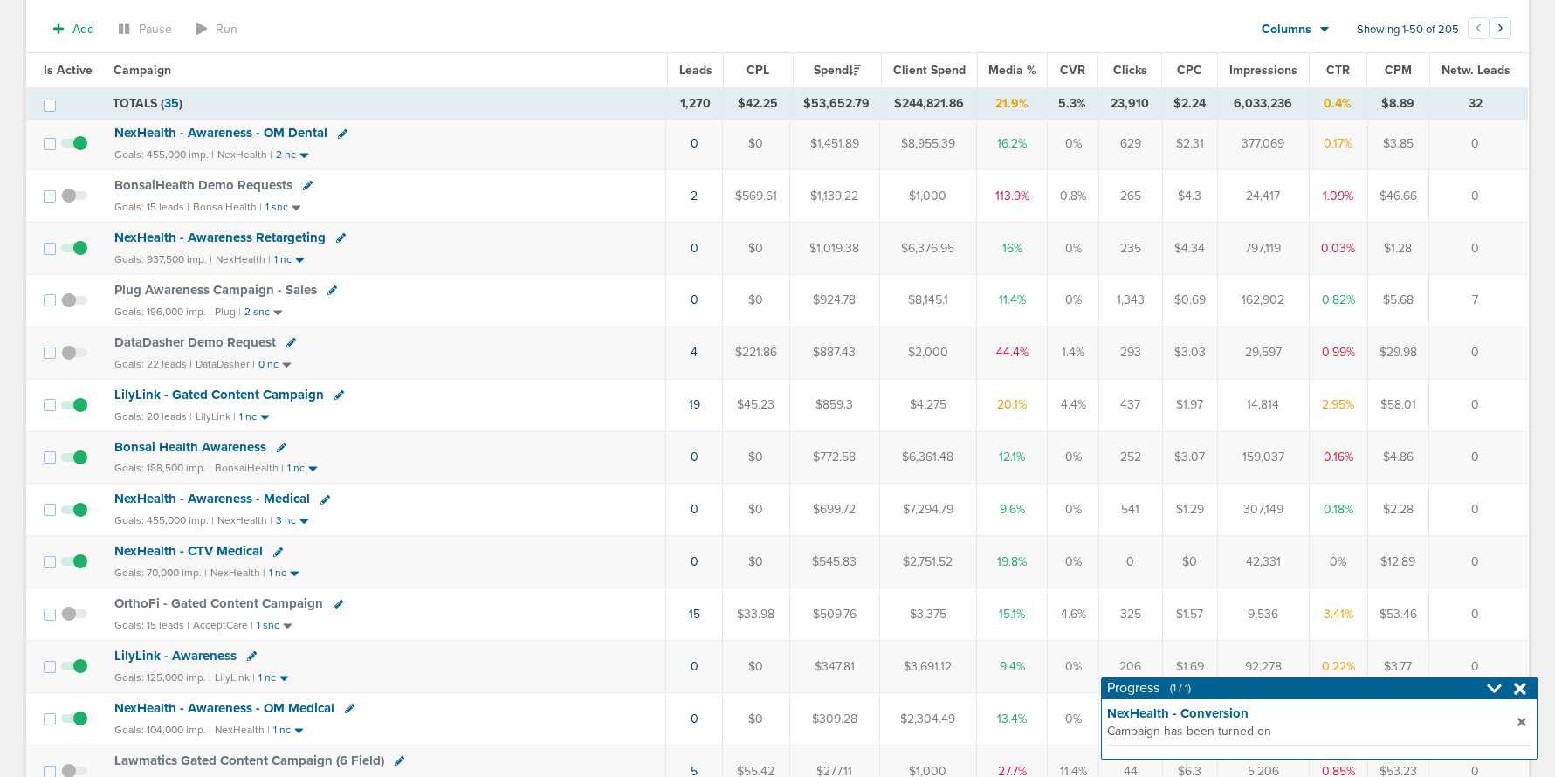
scroll to position [754, 0]
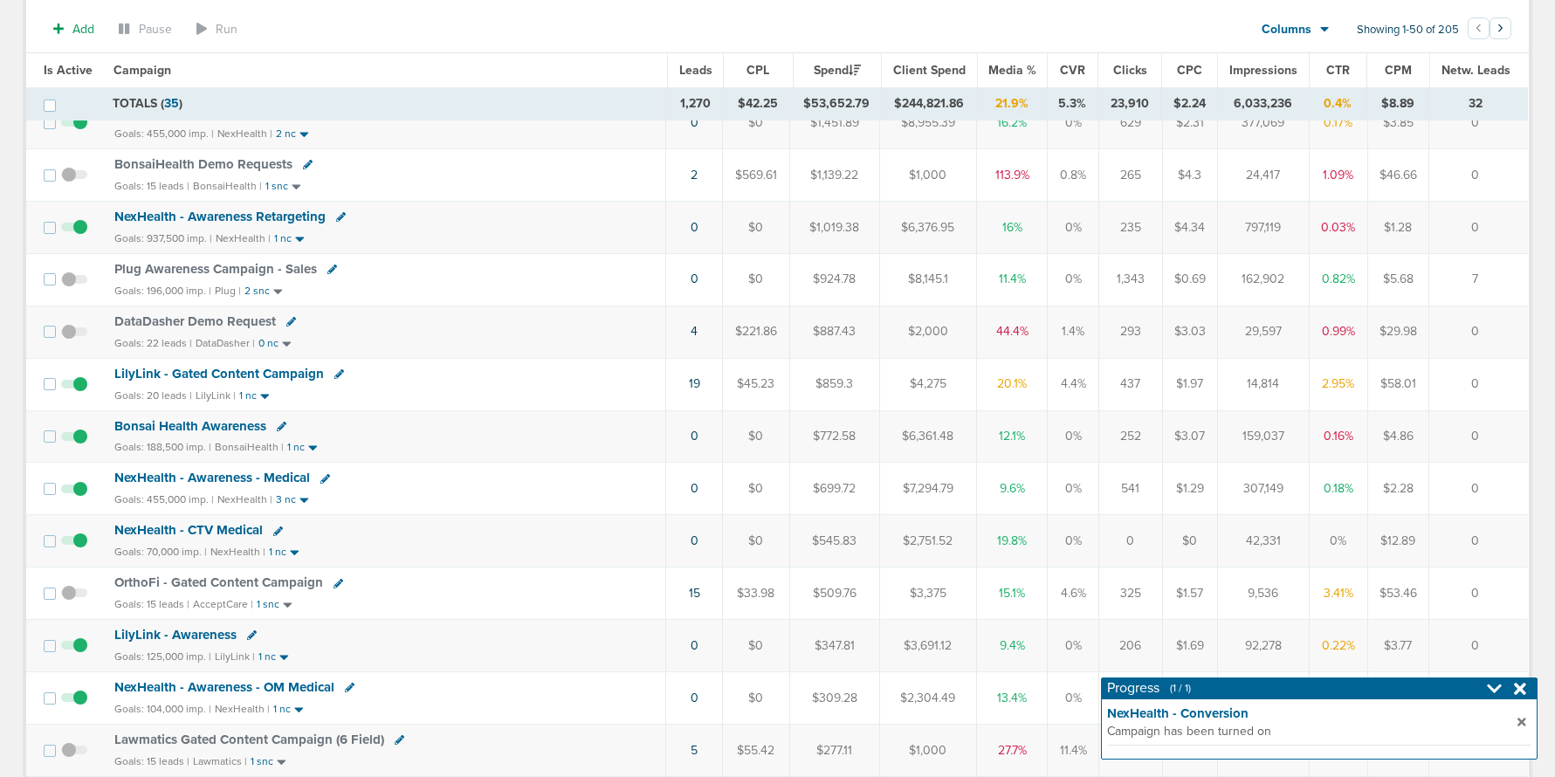
click at [170, 371] on span "LilyLink - Gated Content Campaign" at bounding box center [219, 374] width 210 height 16
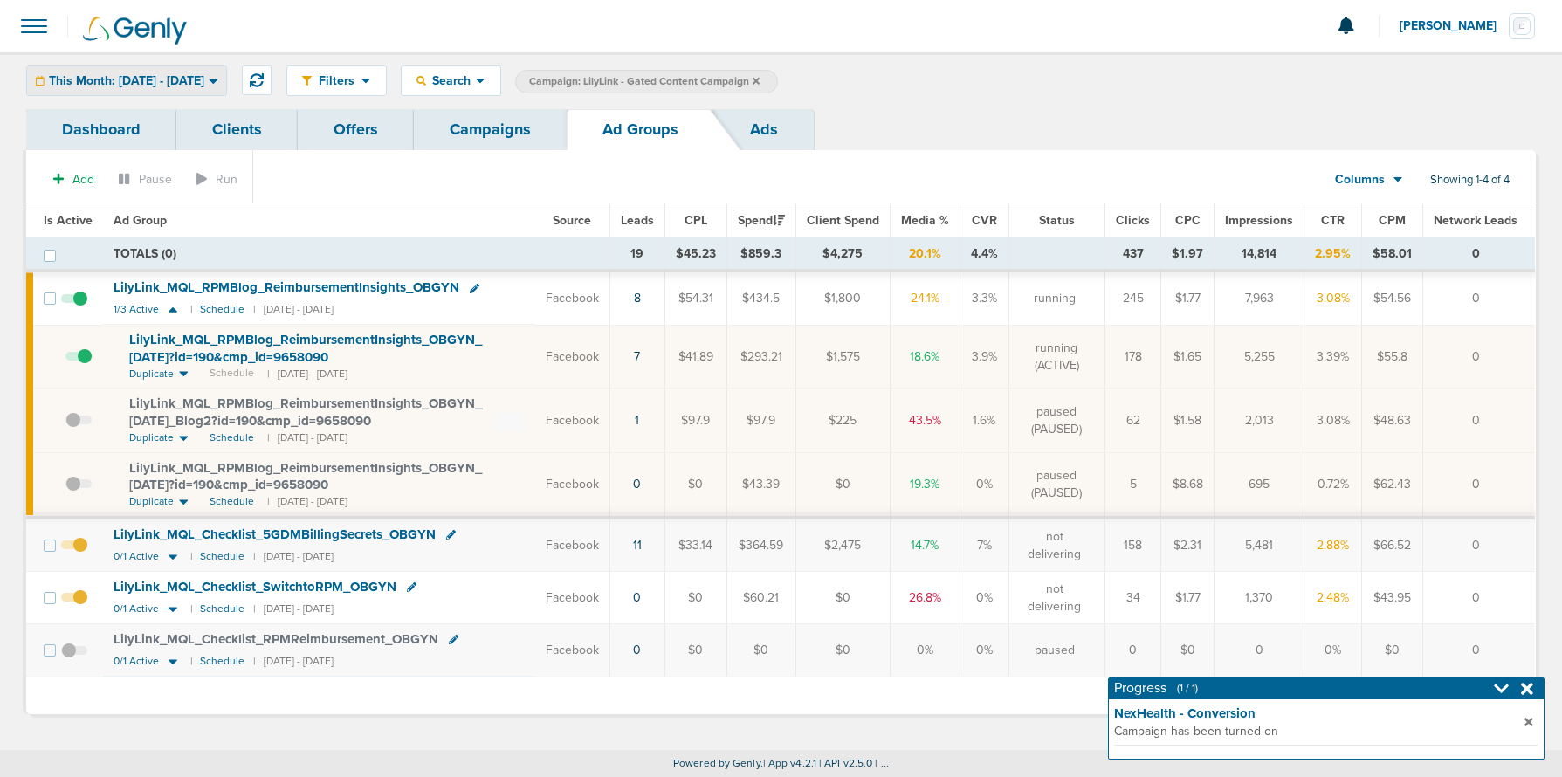
click at [144, 81] on span "This Month: [DATE] - [DATE]" at bounding box center [126, 81] width 155 height 12
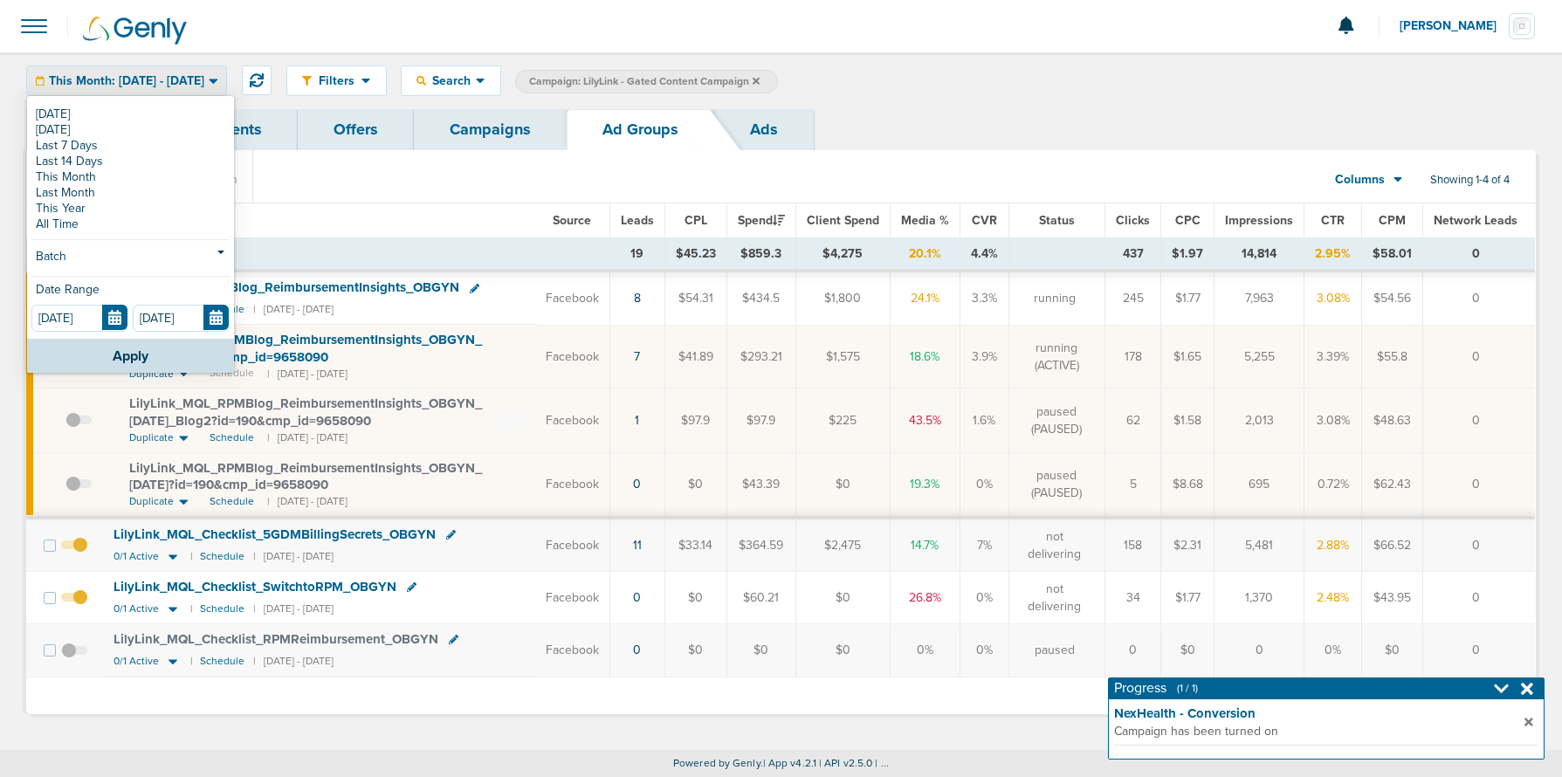
click at [144, 82] on span "This Month: [DATE] - [DATE]" at bounding box center [126, 81] width 155 height 12
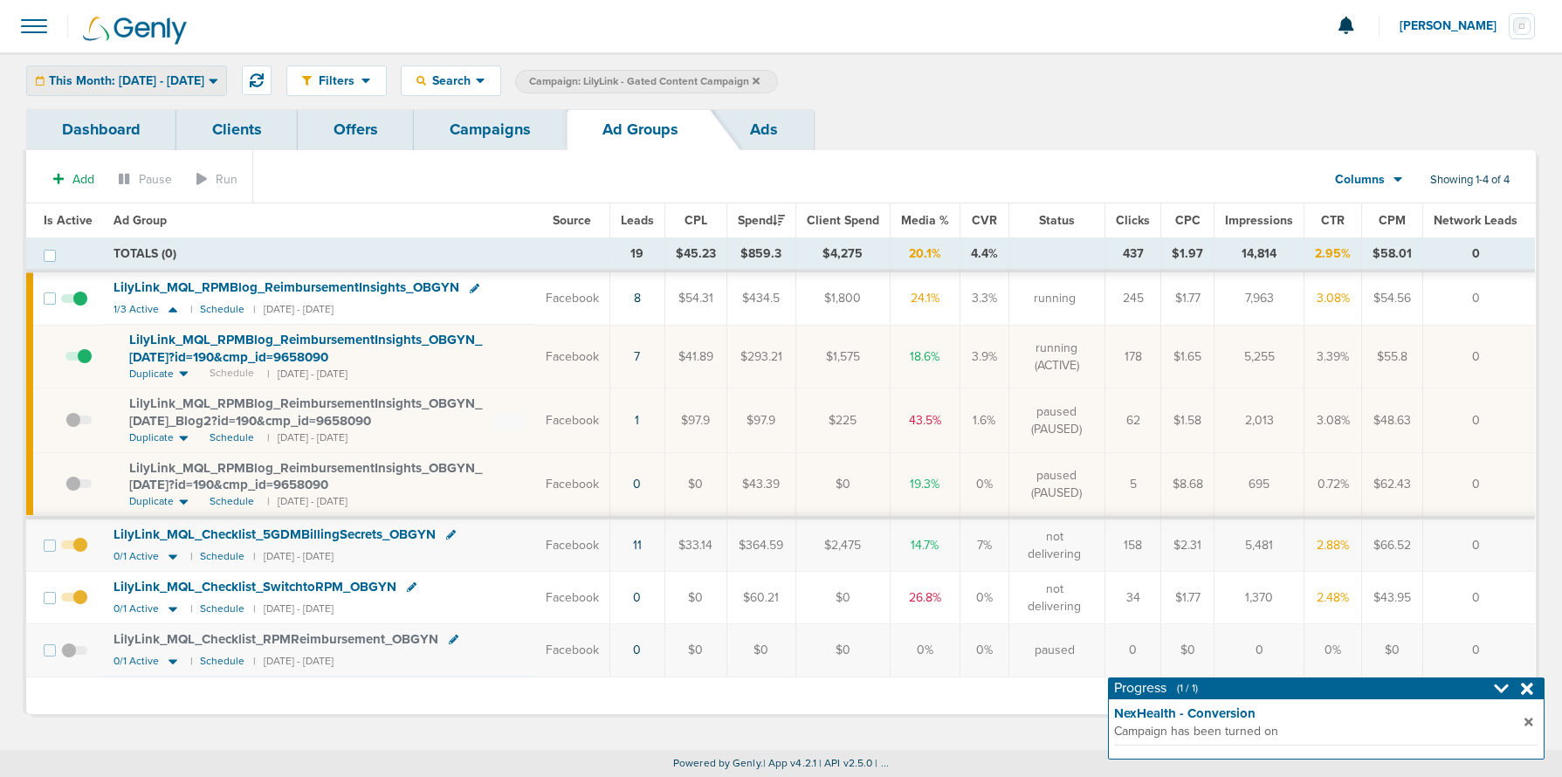
click at [144, 82] on span "This Month: [DATE] - [DATE]" at bounding box center [126, 81] width 155 height 12
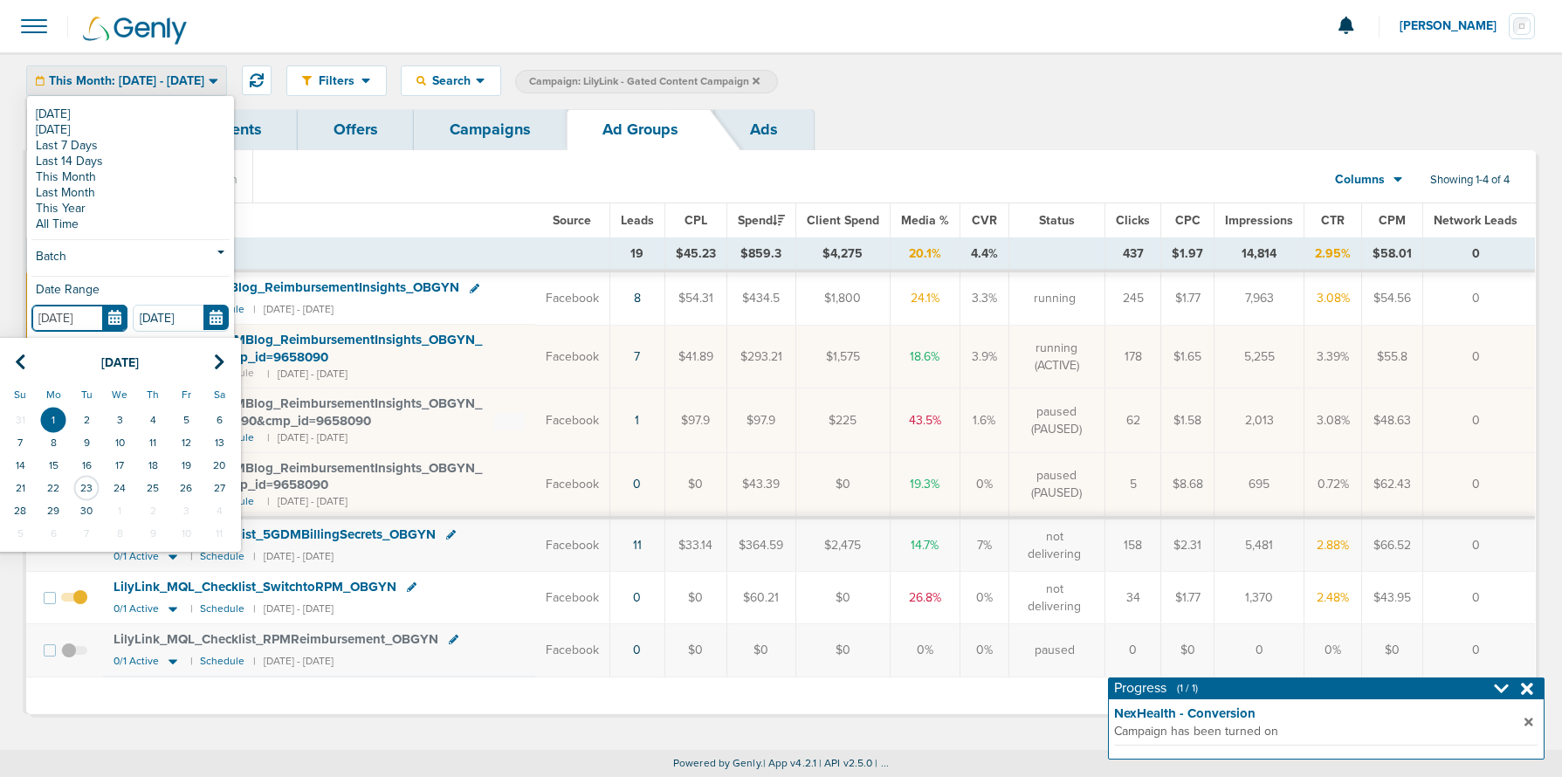
click at [115, 320] on input "[DATE]" at bounding box center [79, 318] width 96 height 27
click at [458, 200] on section "Add Pause Run Columns Media Stats Sales Performance Custom Showing 1-4 of 4" at bounding box center [781, 183] width 1510 height 40
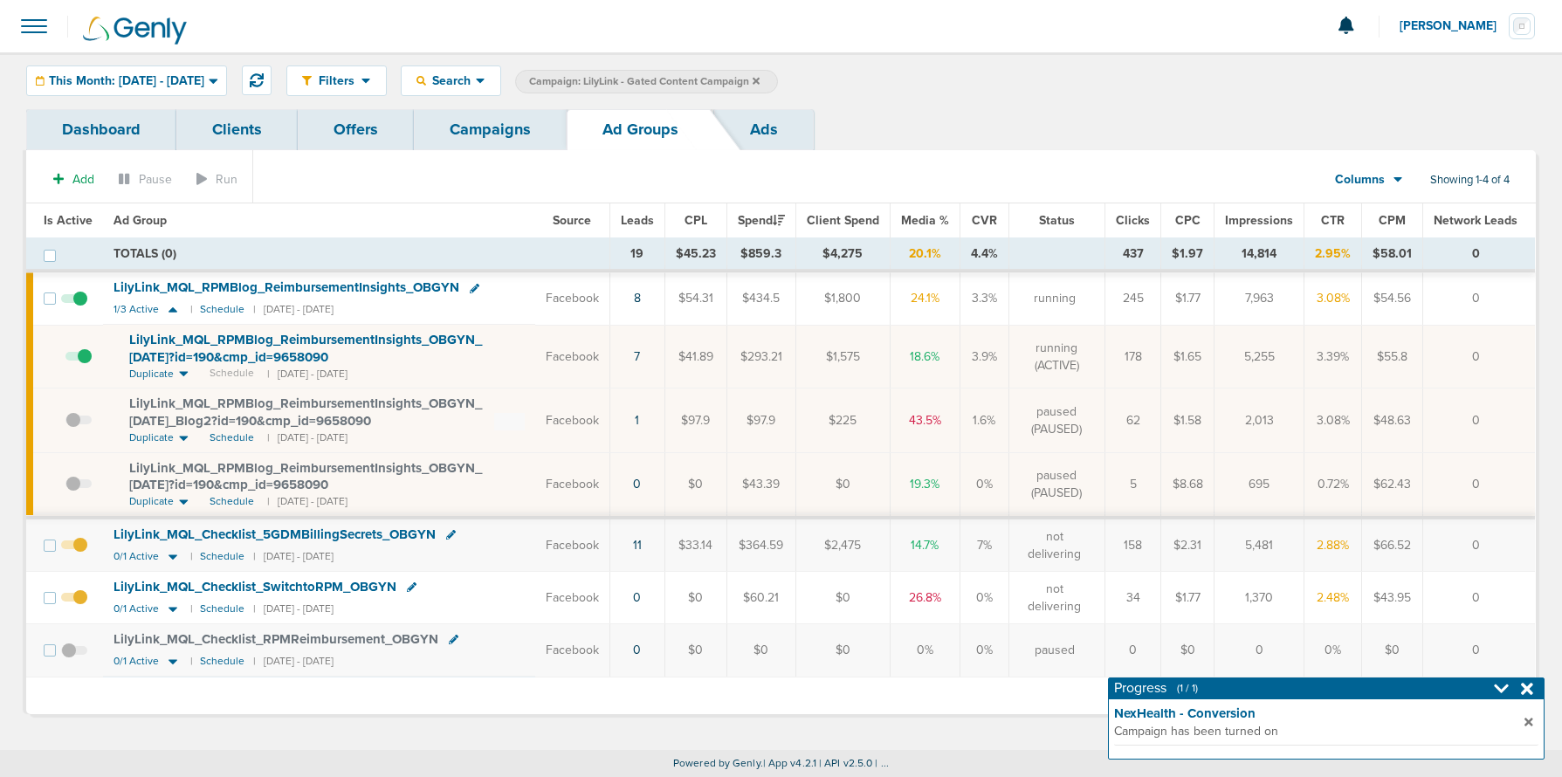
click at [641, 254] on td "19" at bounding box center [636, 254] width 55 height 33
click at [641, 300] on link "8" at bounding box center [637, 298] width 7 height 15
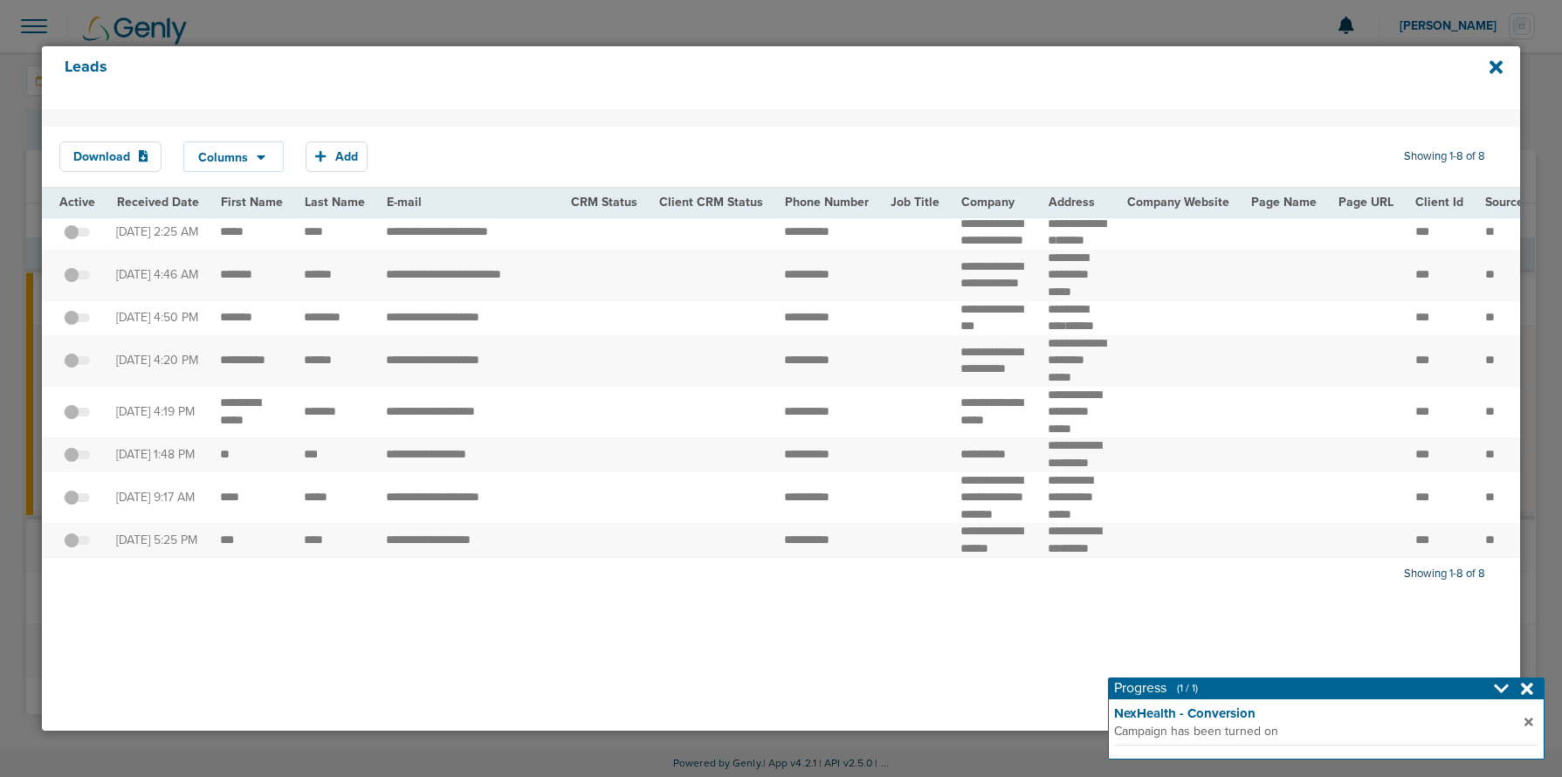
click at [1488, 63] on div "Leads" at bounding box center [781, 77] width 1478 height 63
click at [1505, 66] on div "Leads" at bounding box center [781, 77] width 1478 height 63
click at [1486, 65] on div "Leads" at bounding box center [781, 77] width 1478 height 63
click at [1495, 66] on icon at bounding box center [1496, 66] width 13 height 13
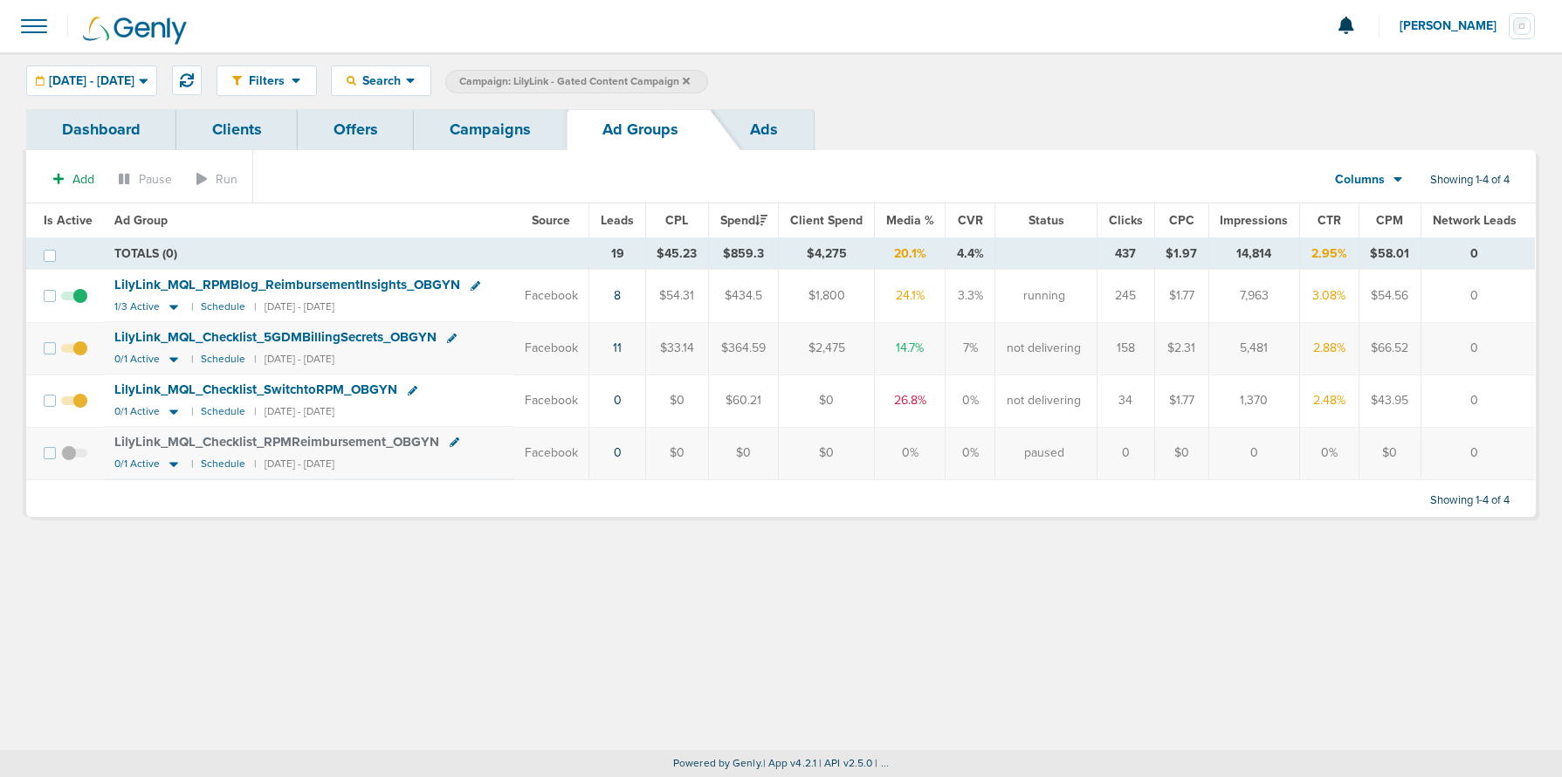
click at [38, 24] on span at bounding box center [34, 26] width 38 height 38
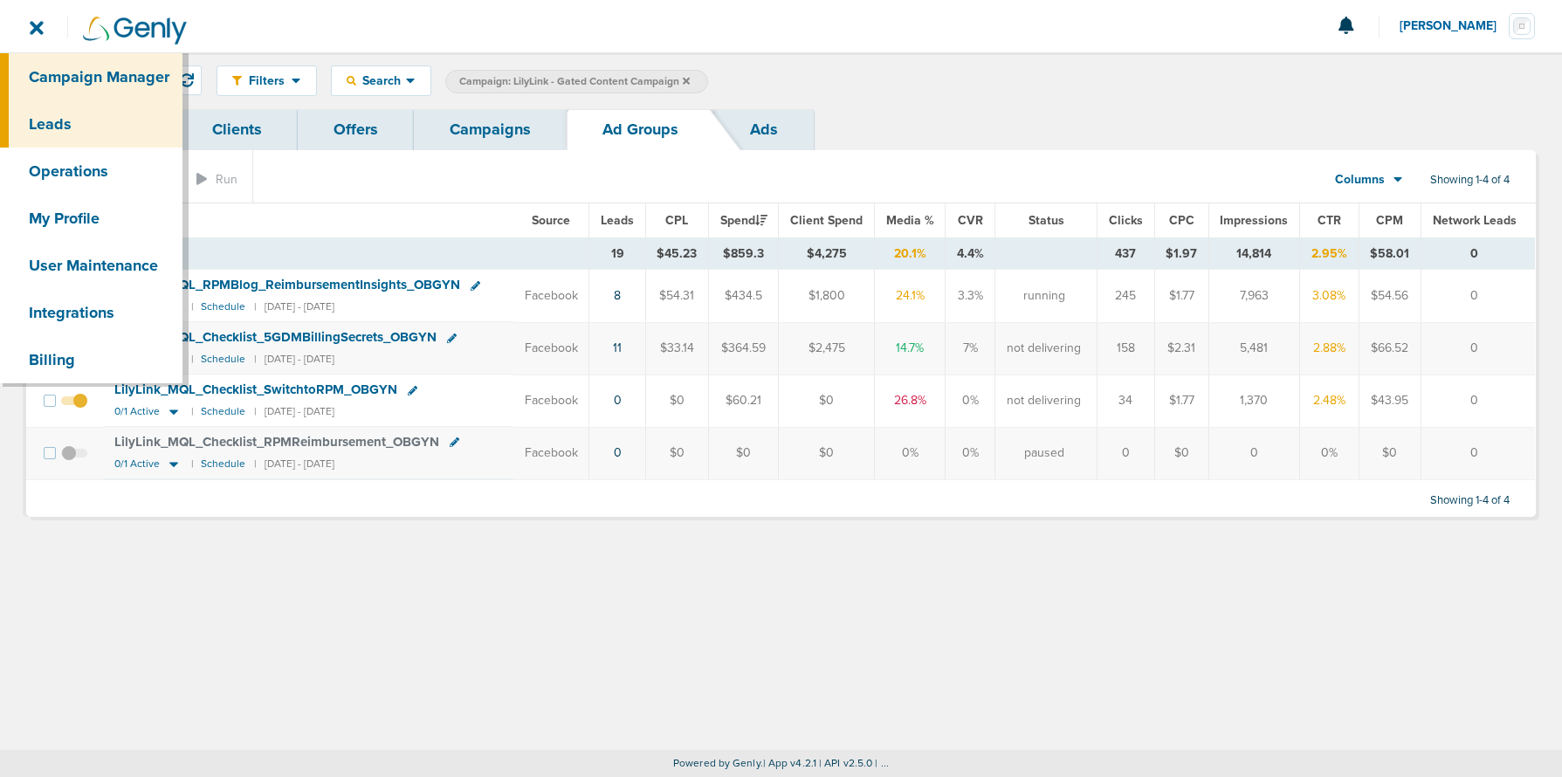
click at [50, 111] on link "Leads" at bounding box center [91, 123] width 182 height 47
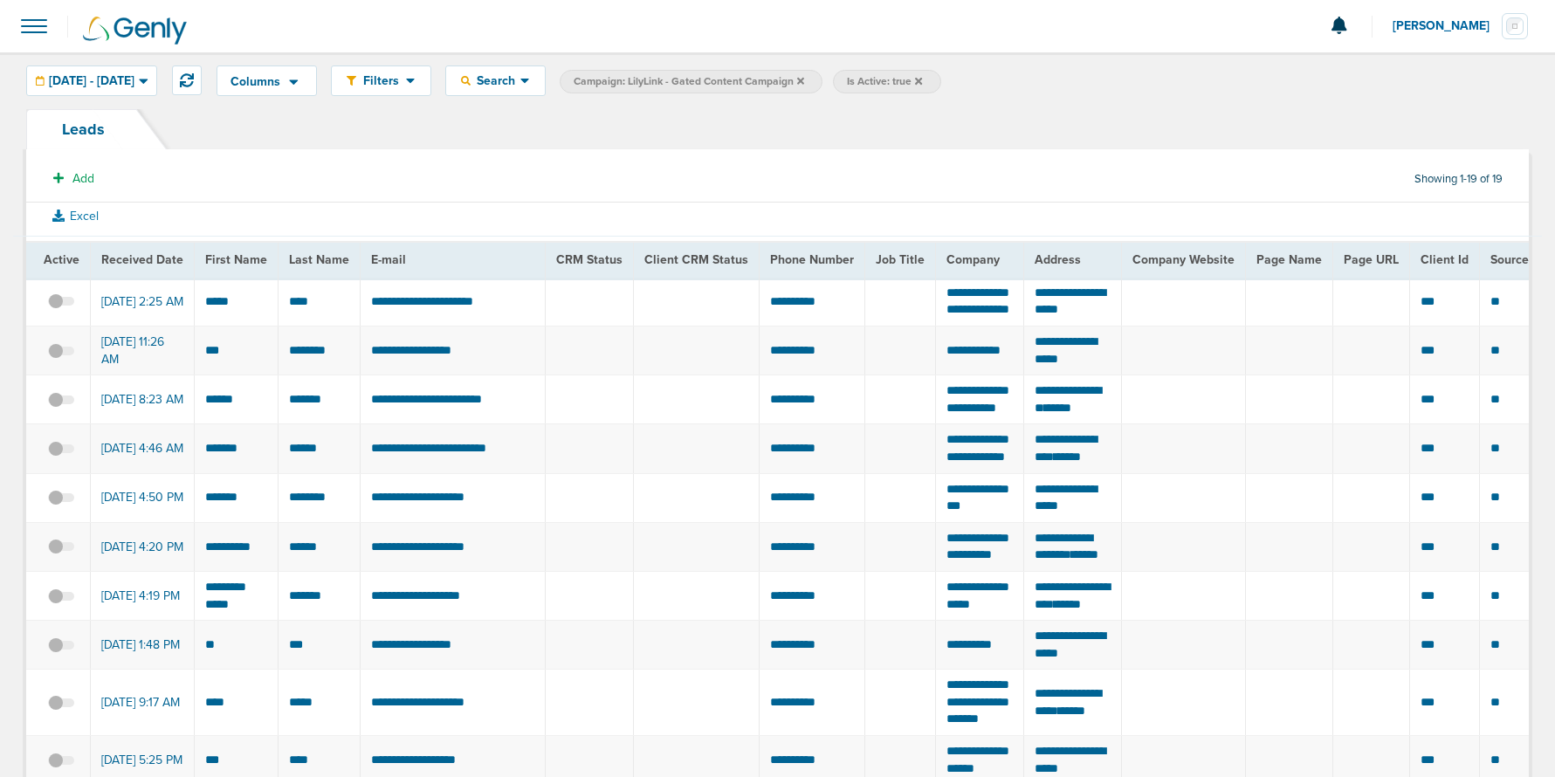
click at [922, 80] on icon at bounding box center [918, 81] width 7 height 10
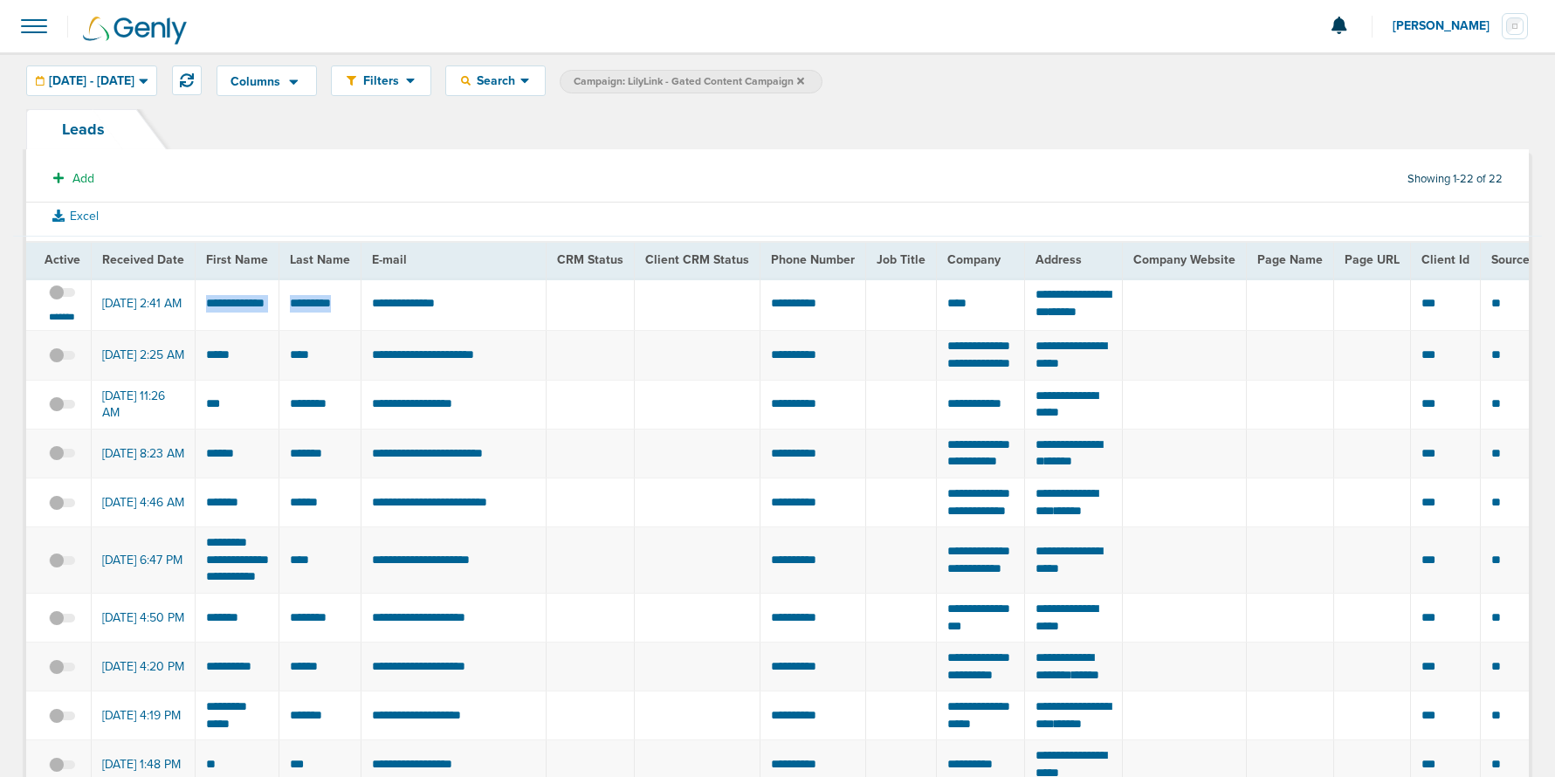
drag, startPoint x: 196, startPoint y: 295, endPoint x: 341, endPoint y: 313, distance: 146.0
copy tr "****"
drag, startPoint x: 1017, startPoint y: 291, endPoint x: 1086, endPoint y: 306, distance: 70.7
click at [1086, 306] on td "**********" at bounding box center [1074, 304] width 98 height 53
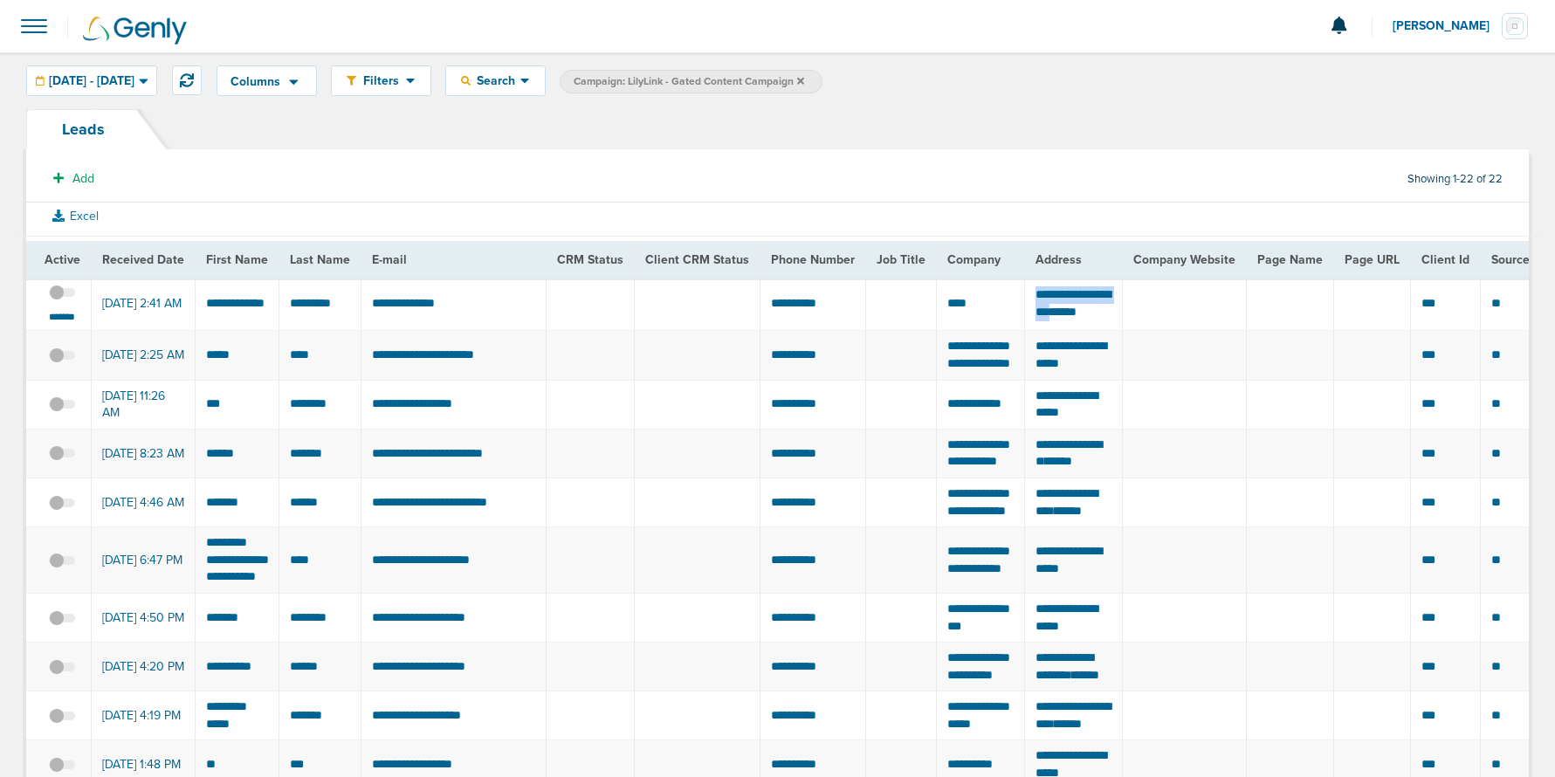
copy td "**********"
click at [974, 309] on td "****" at bounding box center [981, 304] width 88 height 53
drag, startPoint x: 258, startPoint y: 322, endPoint x: 203, endPoint y: 304, distance: 58.0
click at [203, 304] on td "**********" at bounding box center [238, 304] width 84 height 53
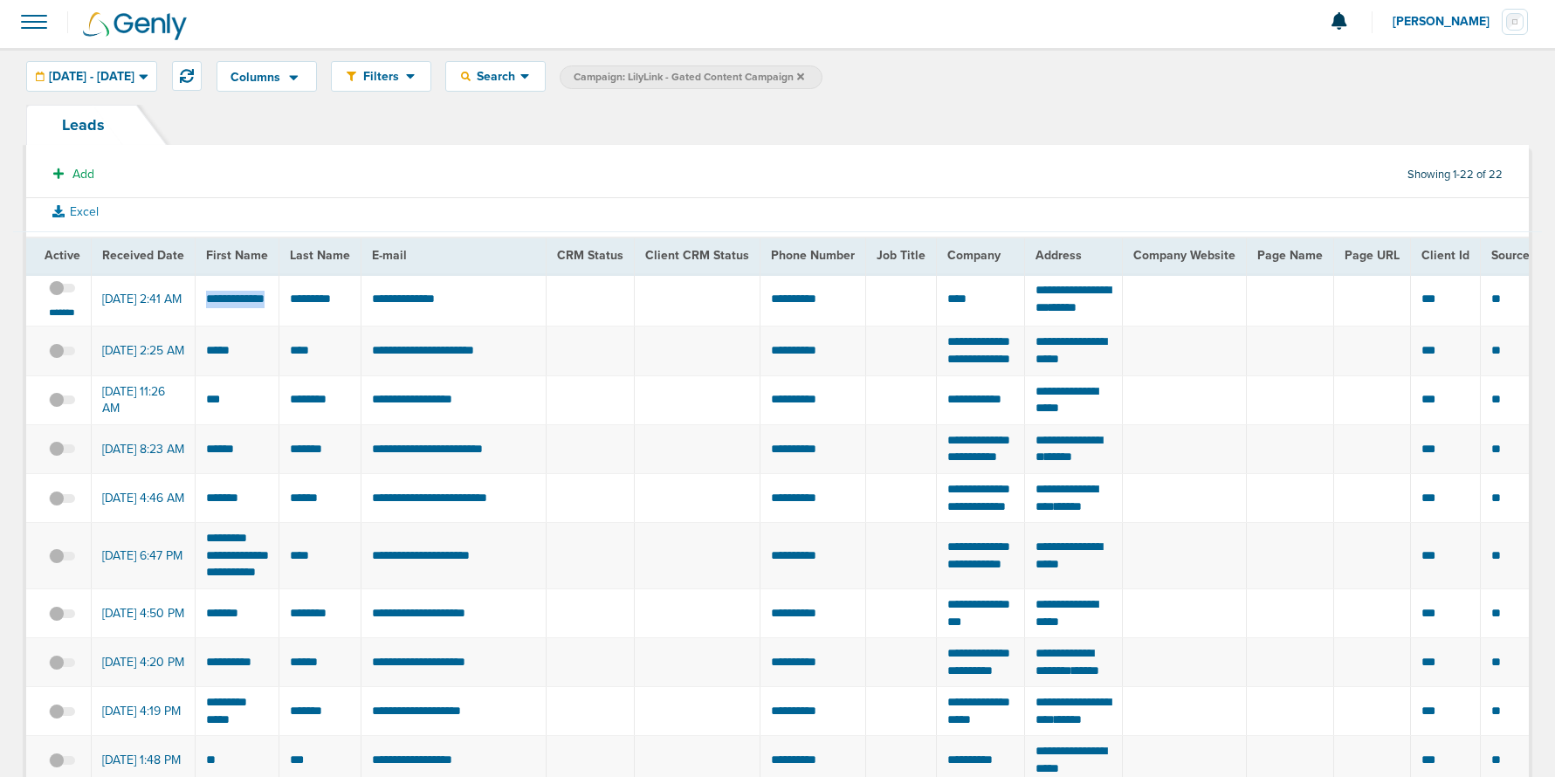
scroll to position [7, 0]
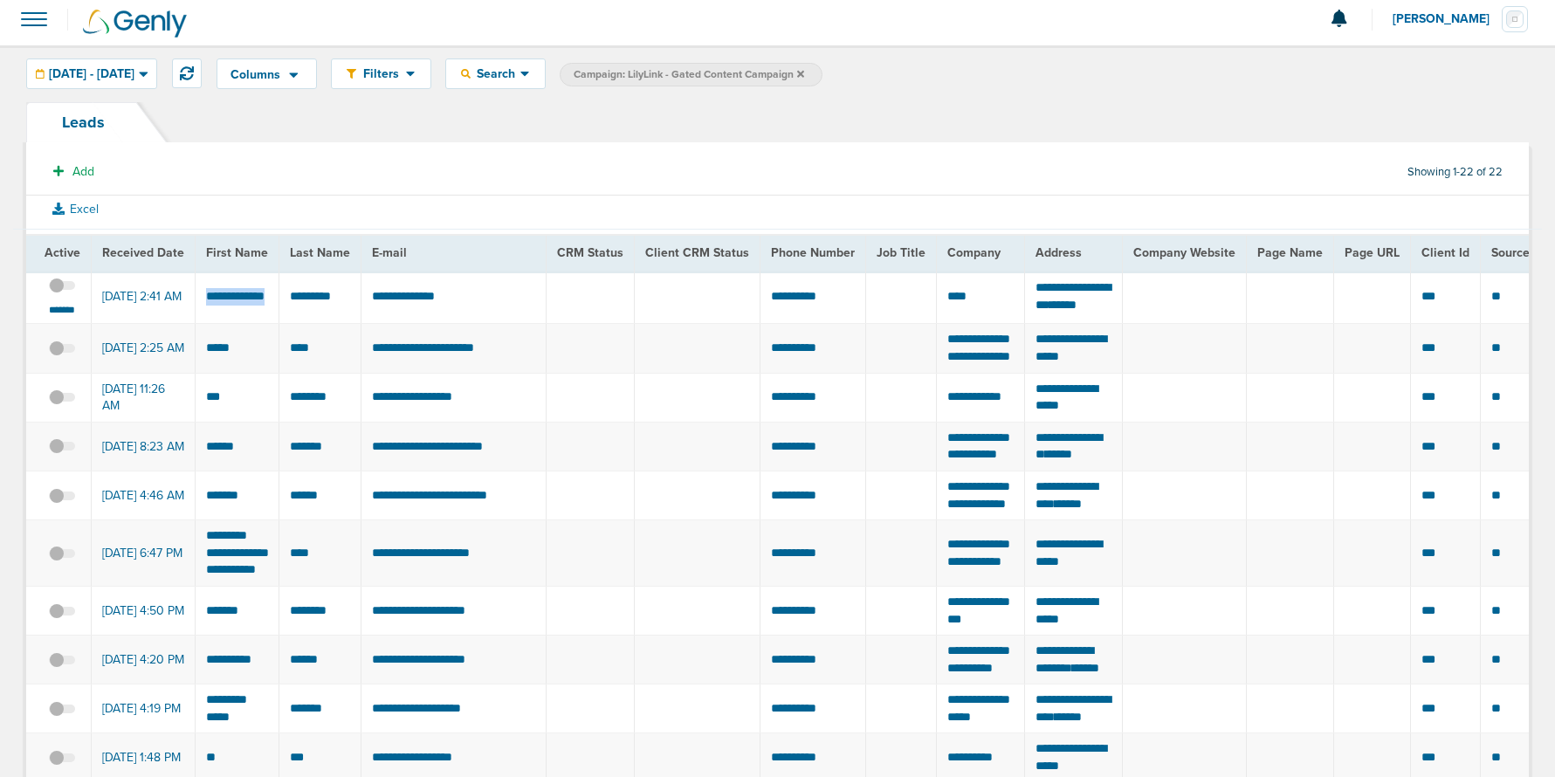
click at [95, 120] on link "Leads" at bounding box center [83, 122] width 114 height 40
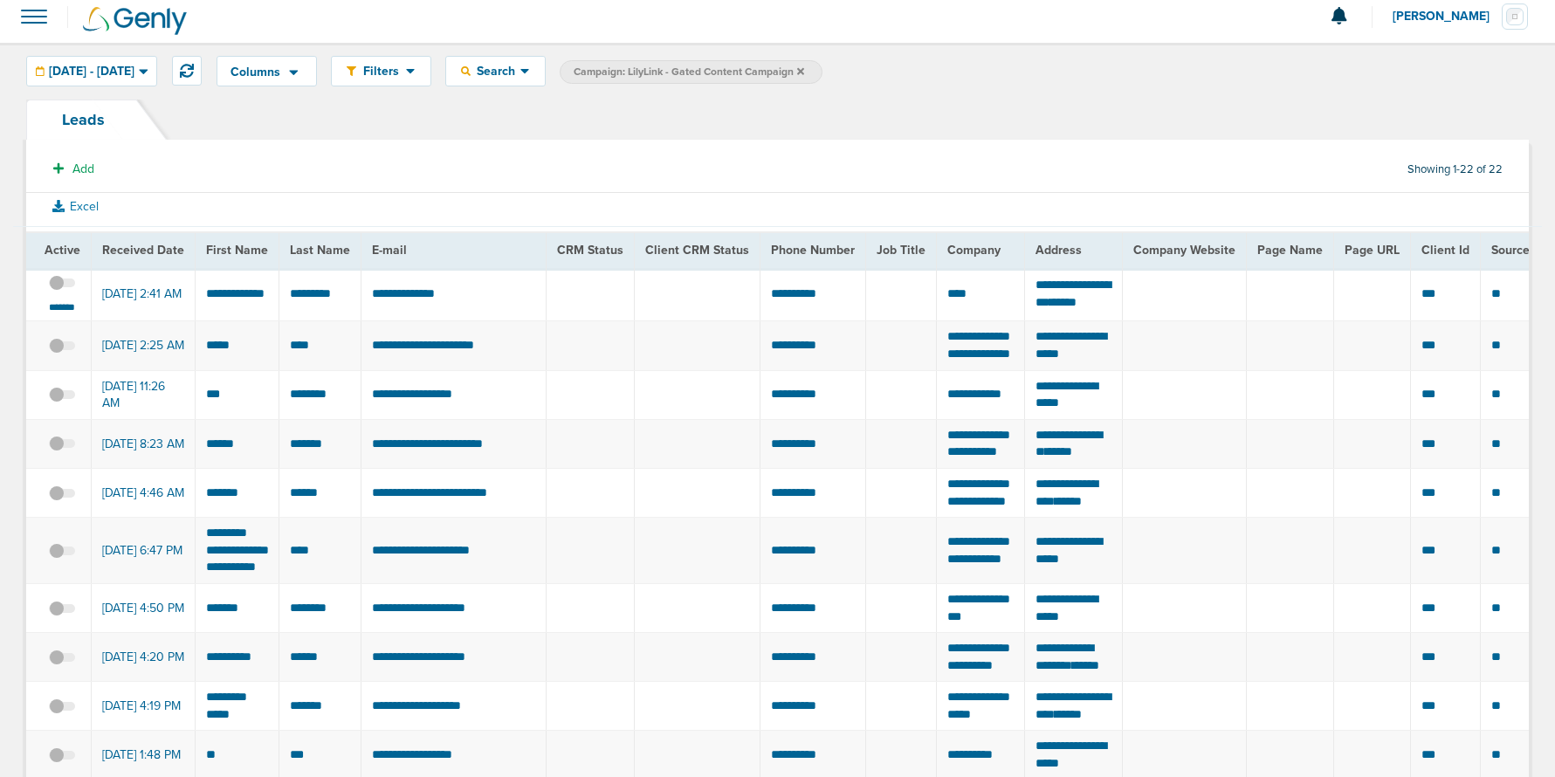
click at [27, 10] on span at bounding box center [34, 16] width 38 height 38
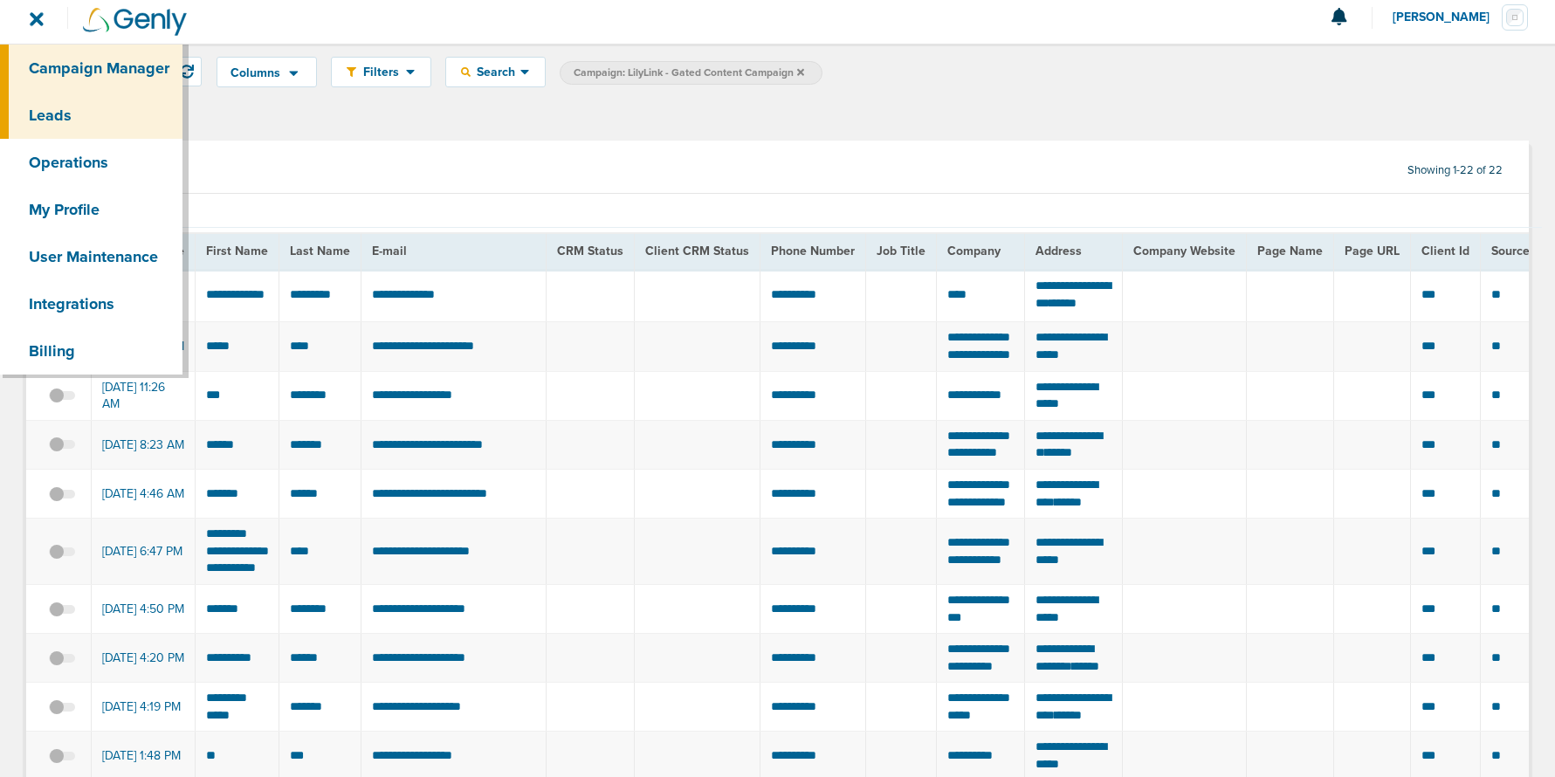
click at [76, 57] on link "Campaign Manager" at bounding box center [91, 68] width 182 height 47
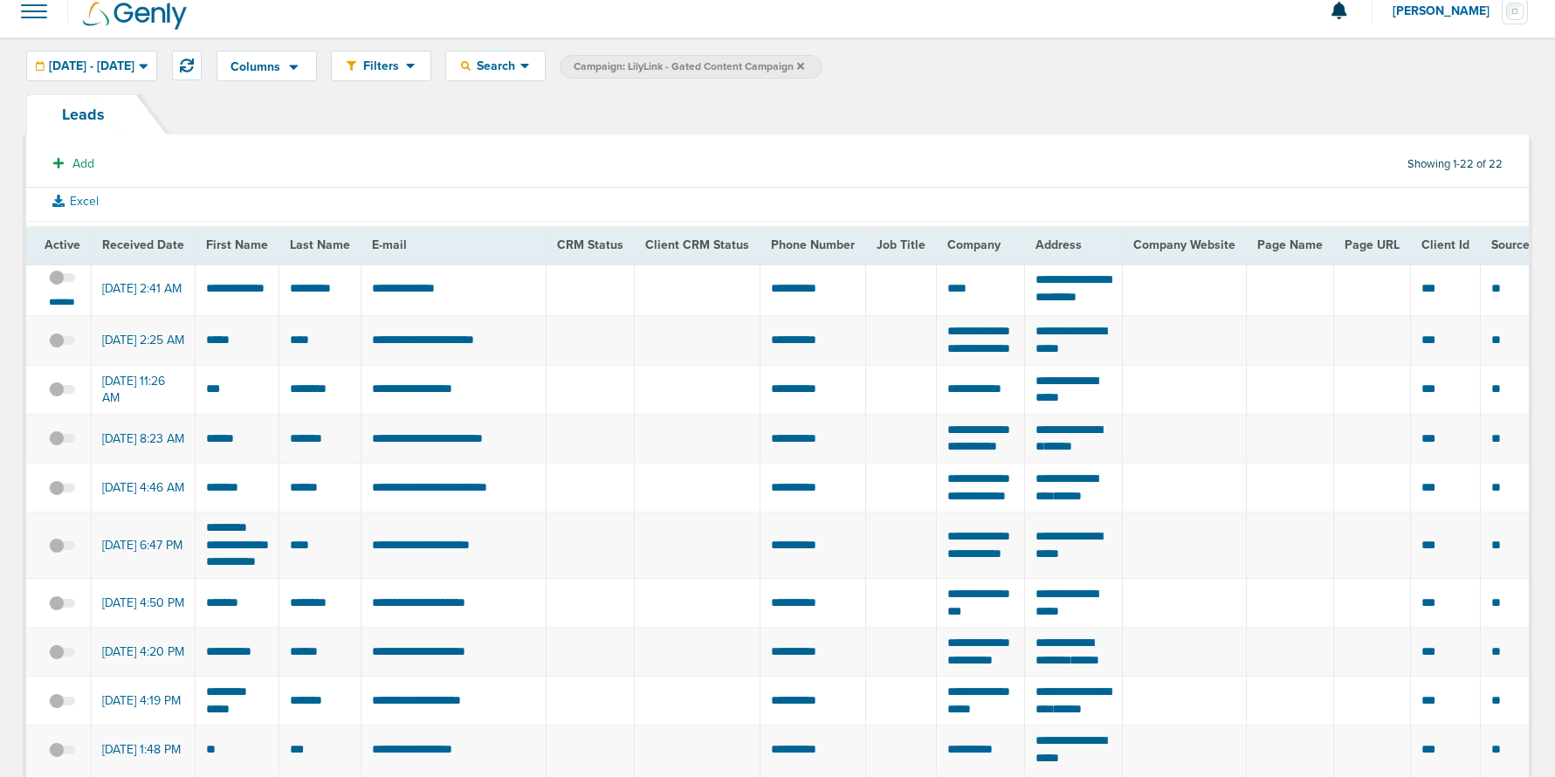
scroll to position [16, 0]
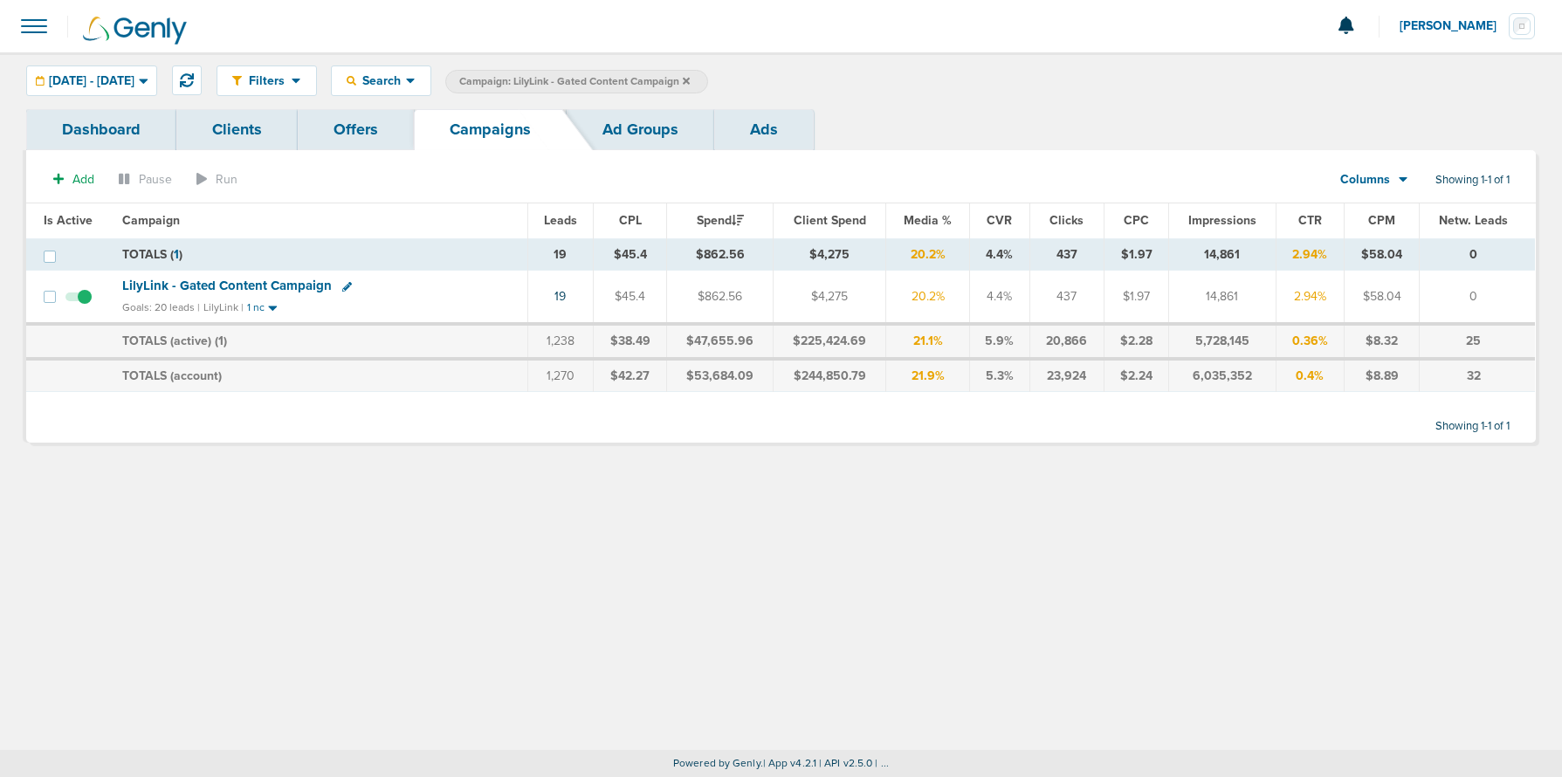
click at [690, 79] on icon at bounding box center [686, 80] width 7 height 7
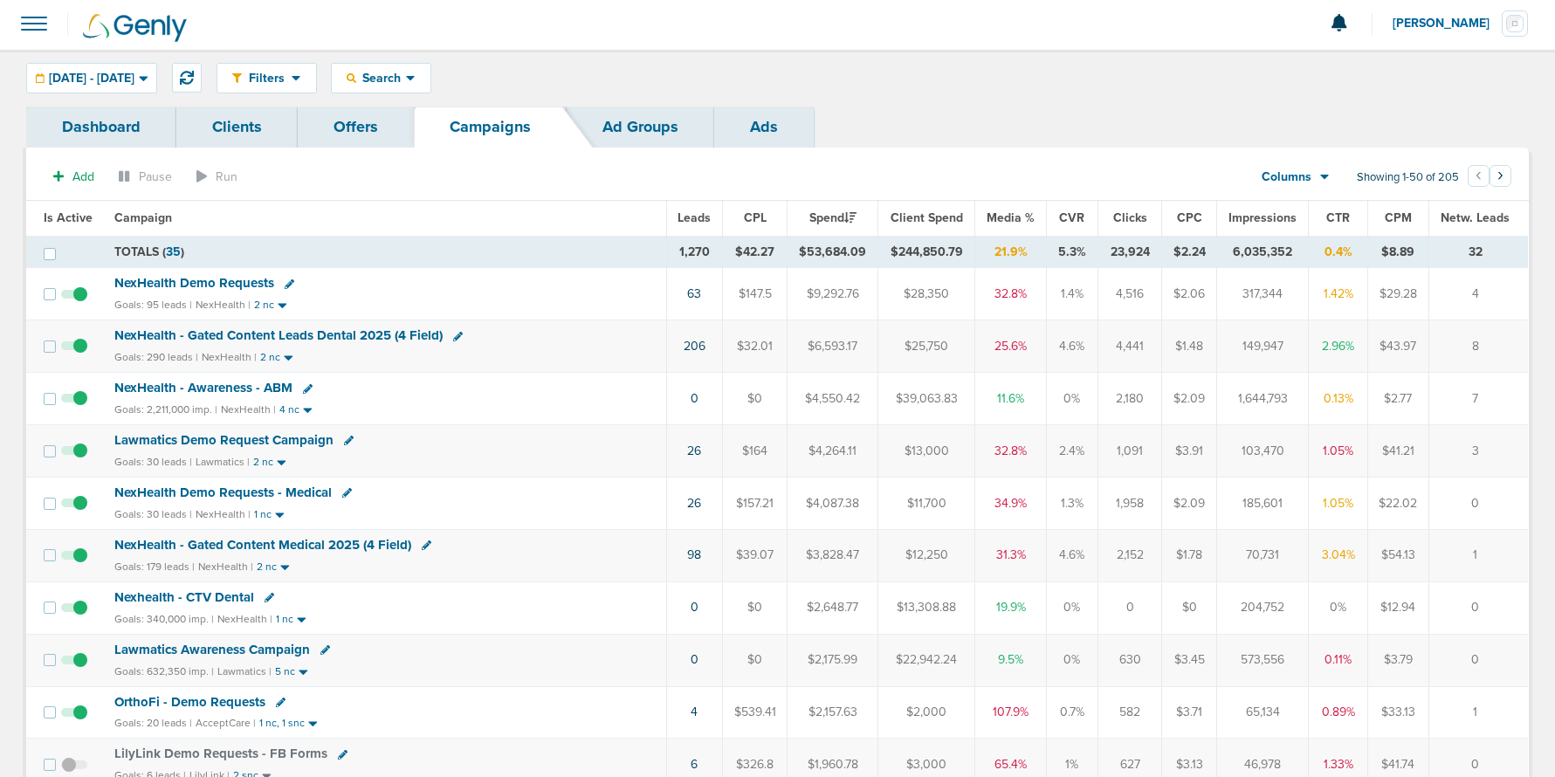
scroll to position [3, 0]
click at [425, 545] on icon at bounding box center [427, 545] width 10 height 10
select select
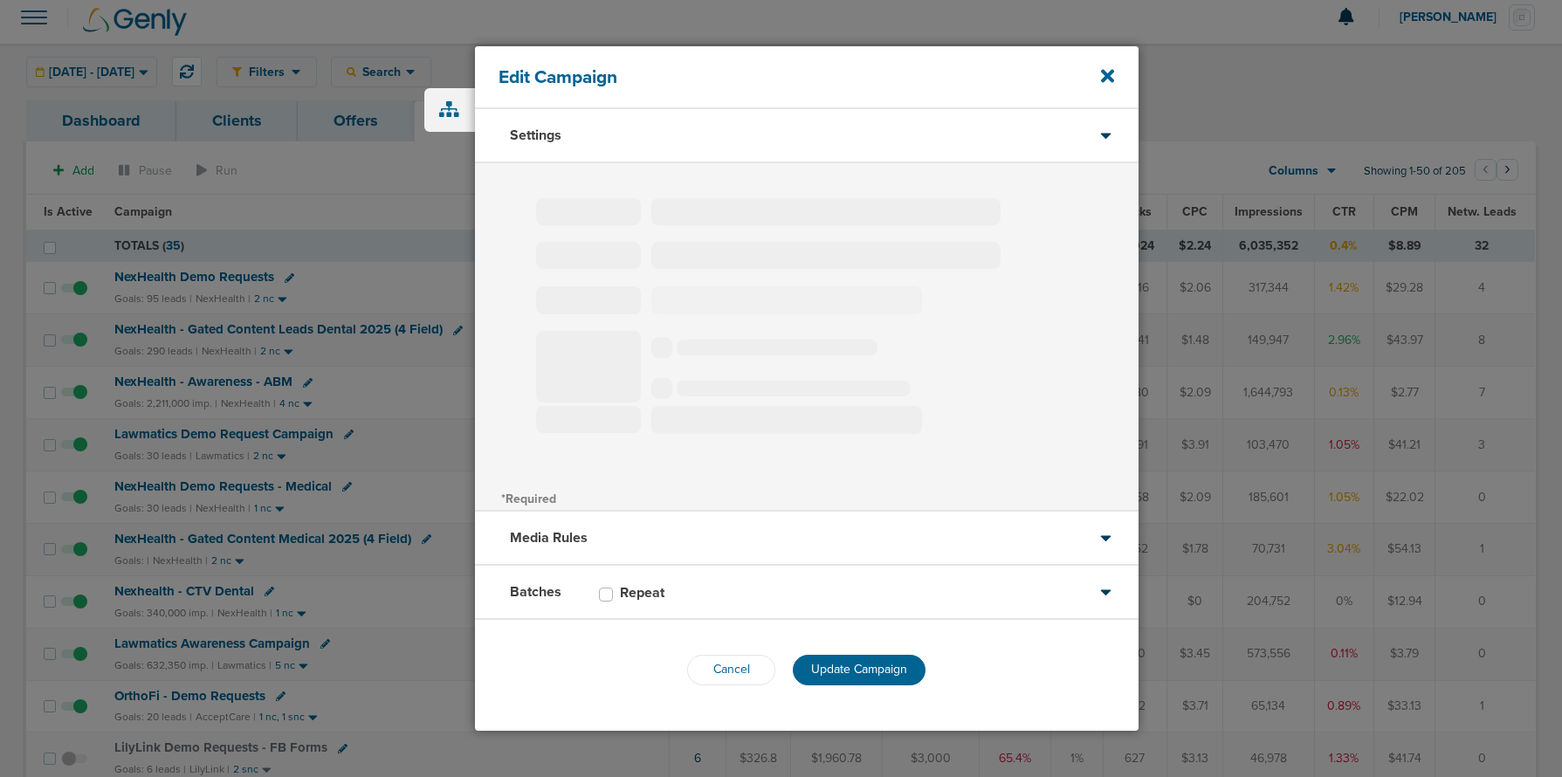
type input "NexHealth - Gated Content Medical 2025 (4 Field)"
select select "Leads"
radio input "true"
select select "readWrite"
select select "1"
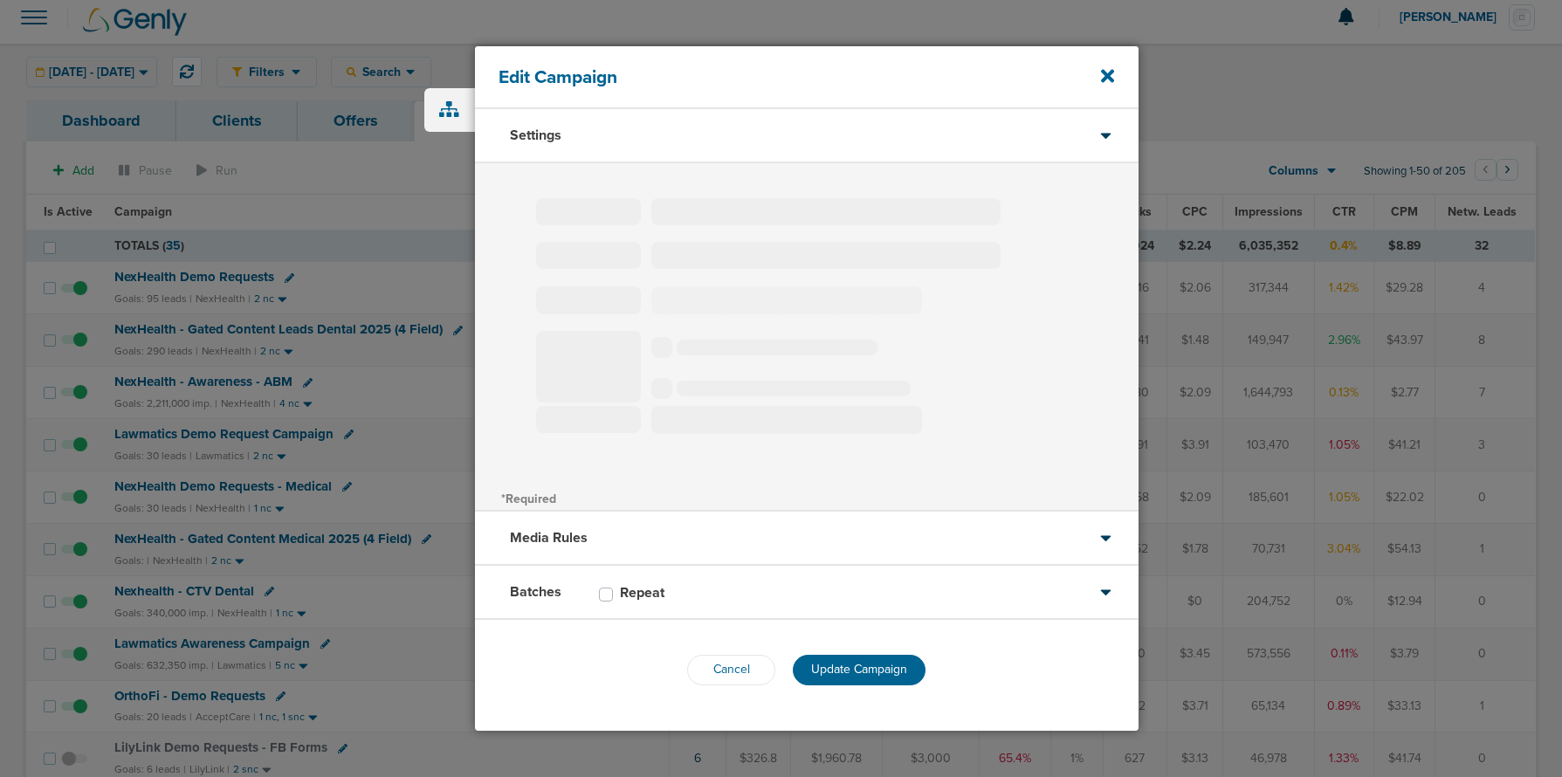
select select "1"
select select "2"
select select "3"
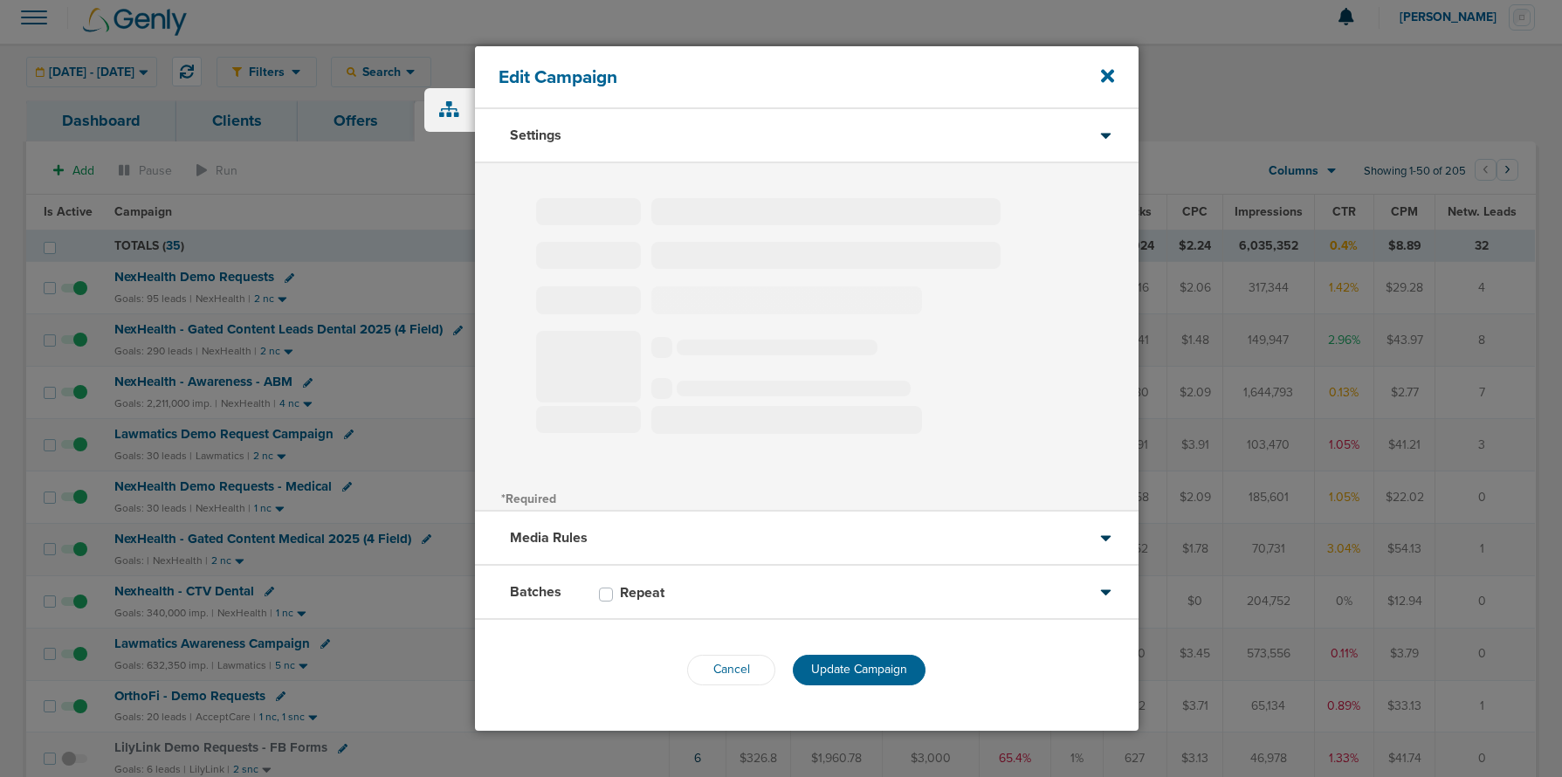
select select "4"
select select "6"
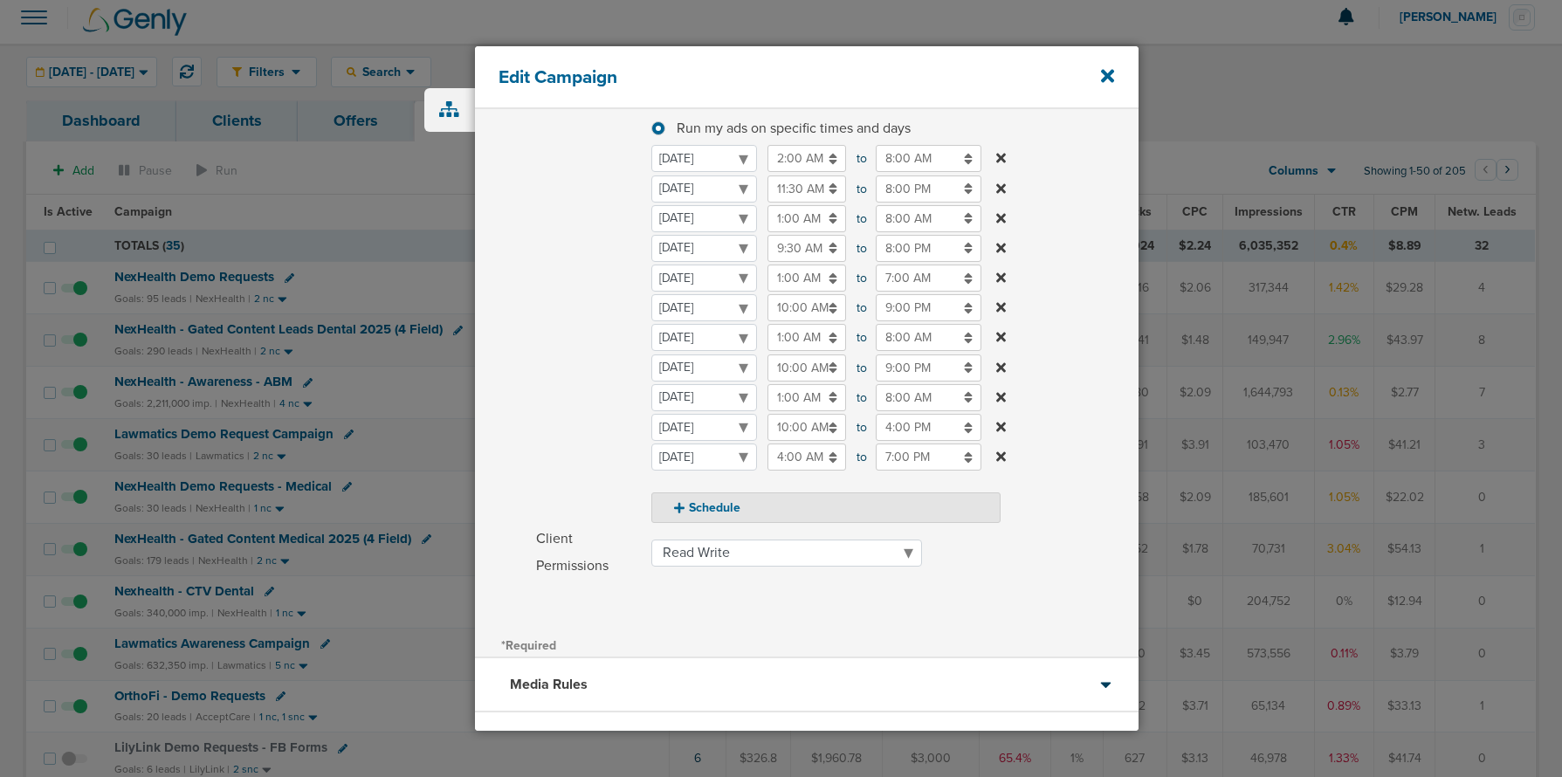
scroll to position [398, 0]
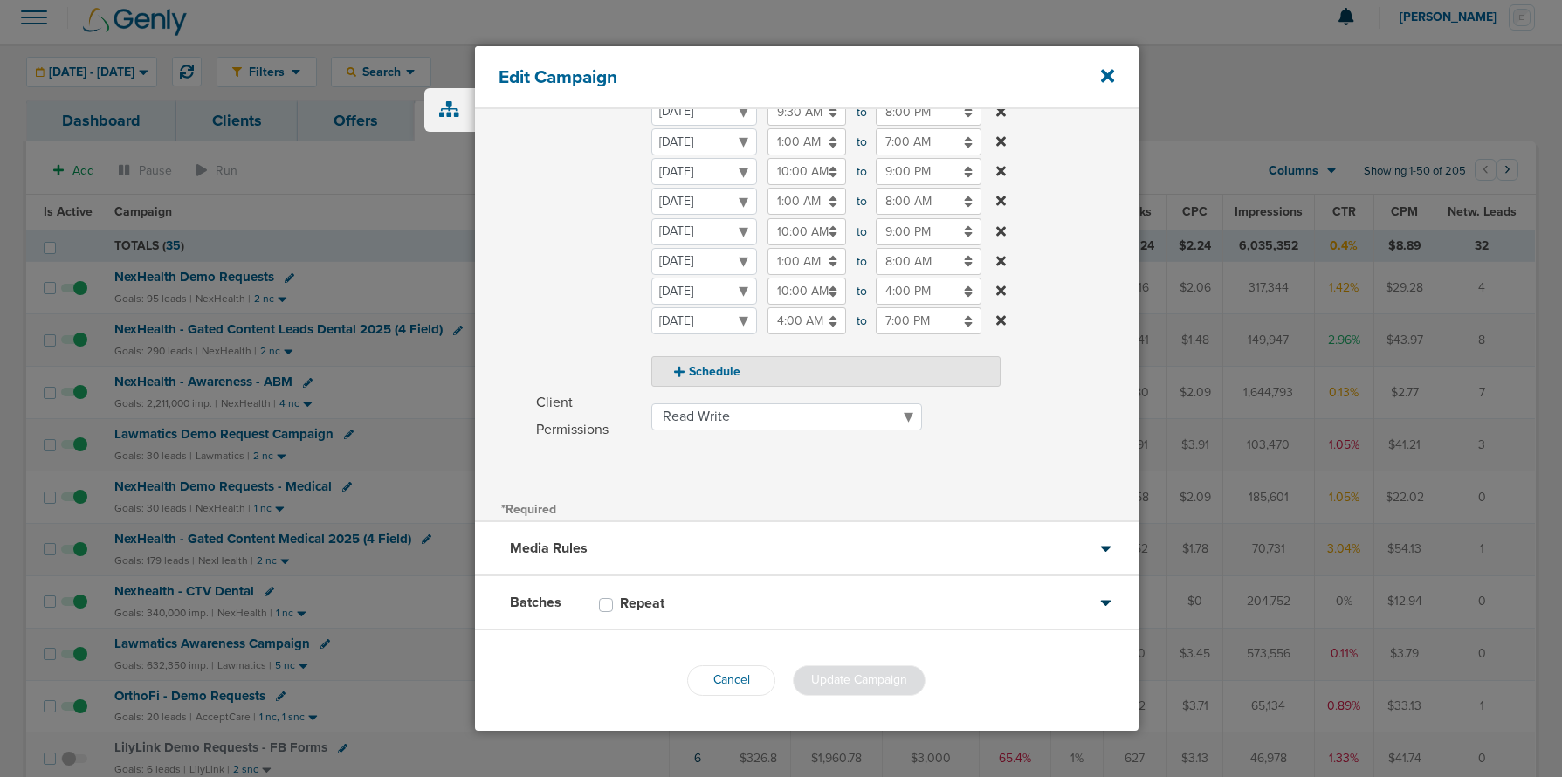
click at [870, 604] on div "Batches Repeat" at bounding box center [807, 603] width 664 height 54
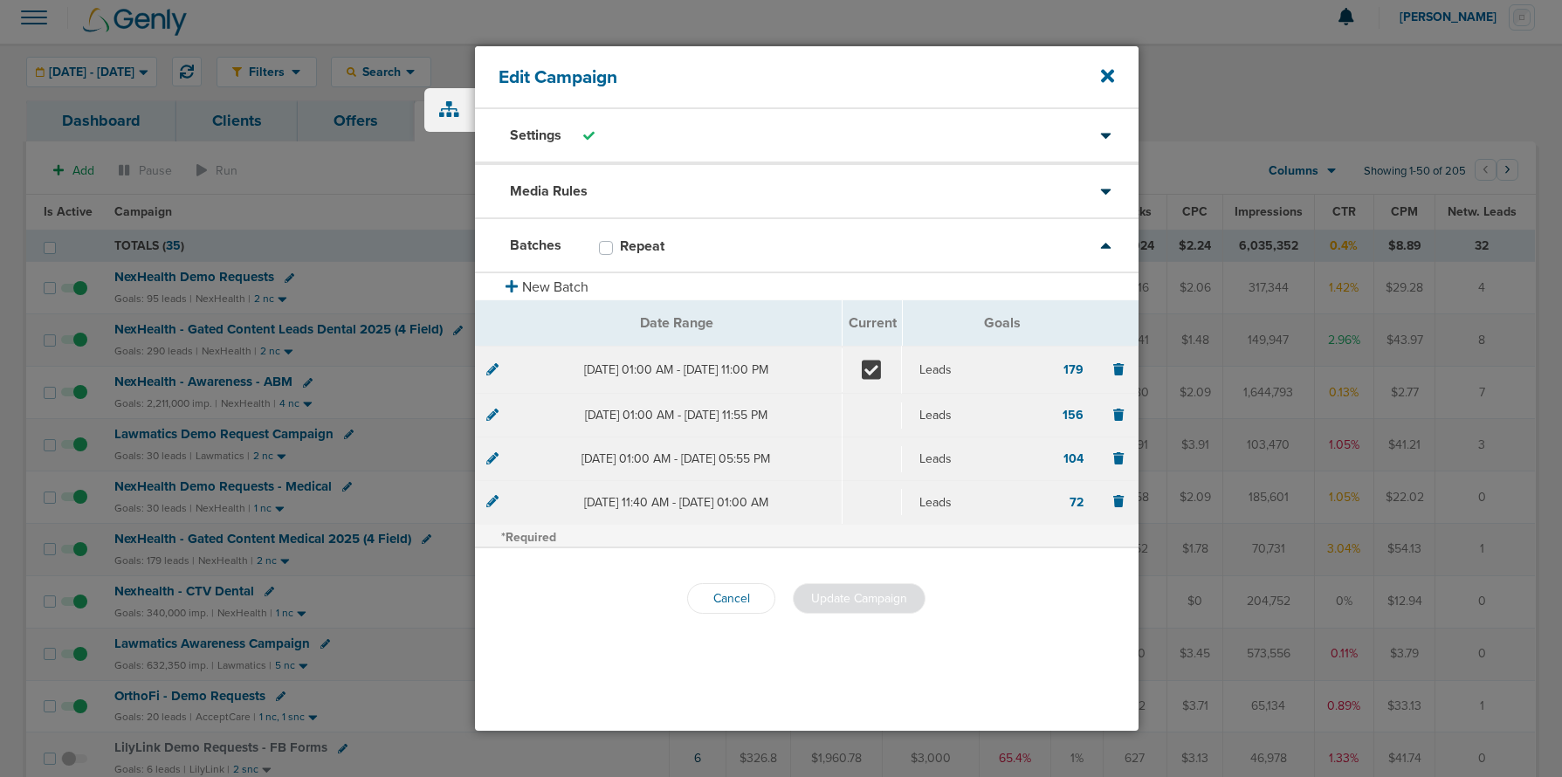
scroll to position [0, 0]
click at [495, 368] on icon at bounding box center [492, 368] width 12 height 12
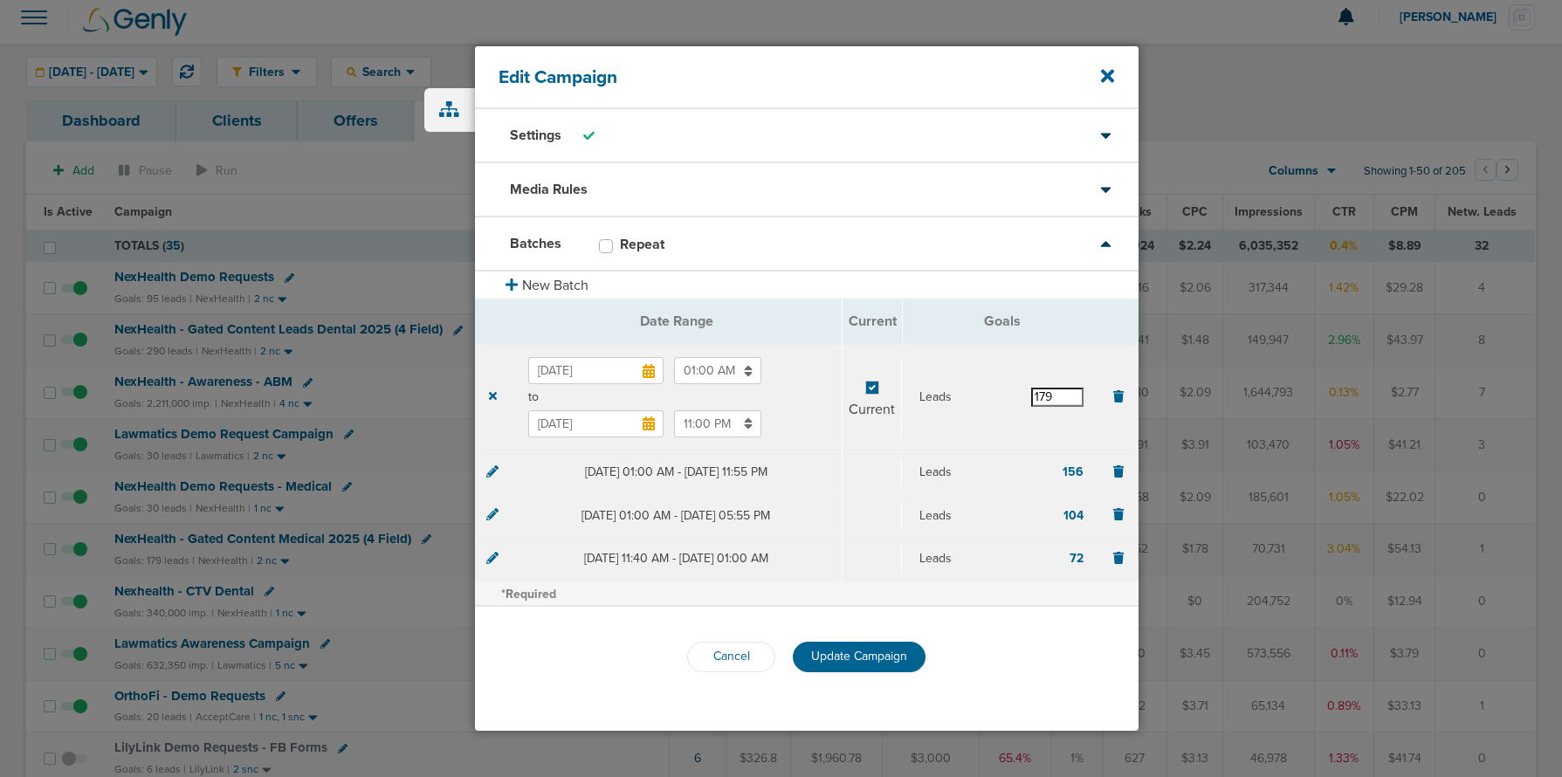
drag, startPoint x: 1056, startPoint y: 397, endPoint x: 1040, endPoint y: 395, distance: 15.9
click at [1039, 395] on input "179" at bounding box center [1057, 397] width 52 height 19
type input "136"
click at [862, 654] on span "Update Campaign" at bounding box center [859, 656] width 96 height 15
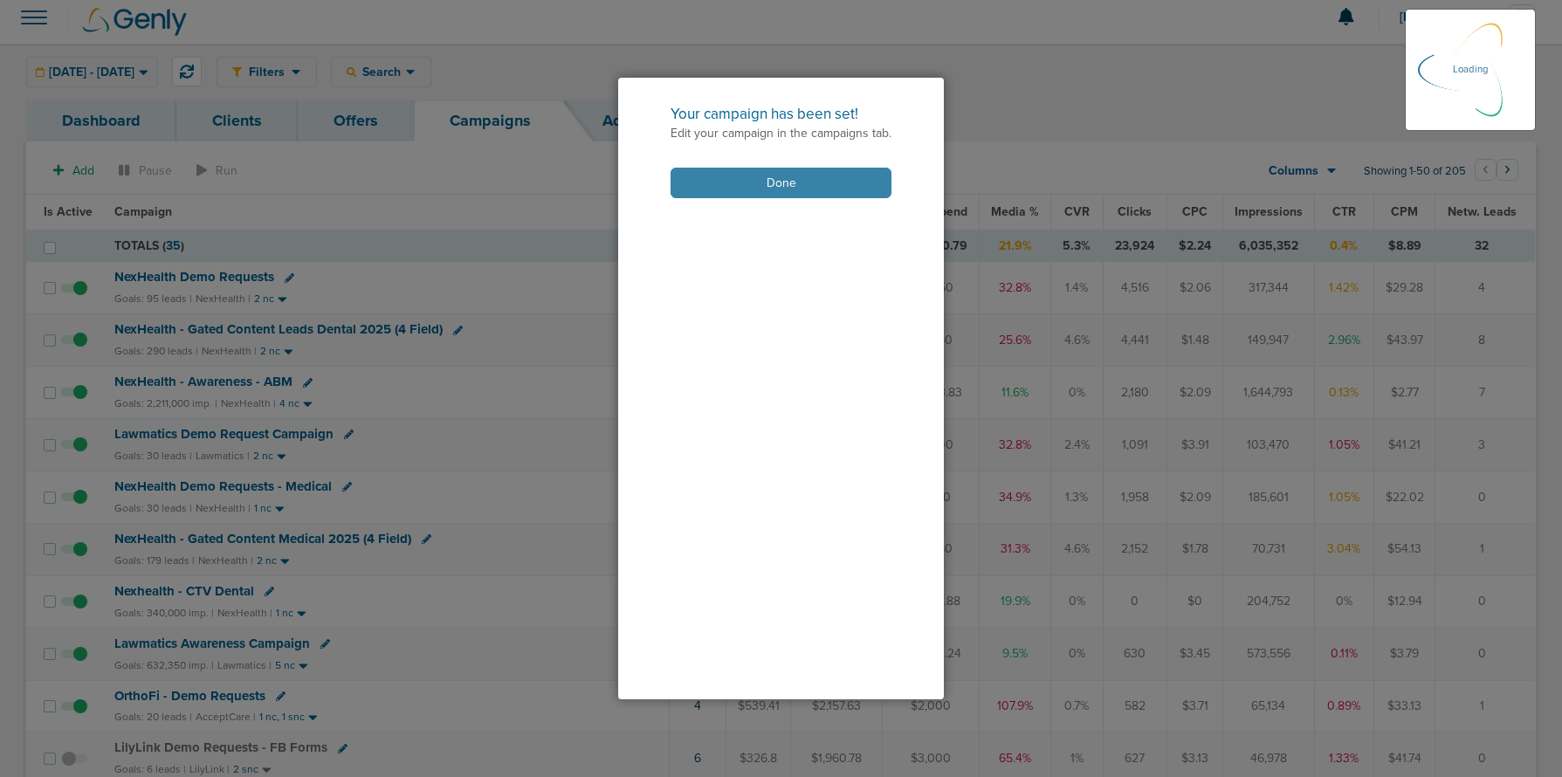
click at [731, 186] on button "Done" at bounding box center [781, 183] width 221 height 31
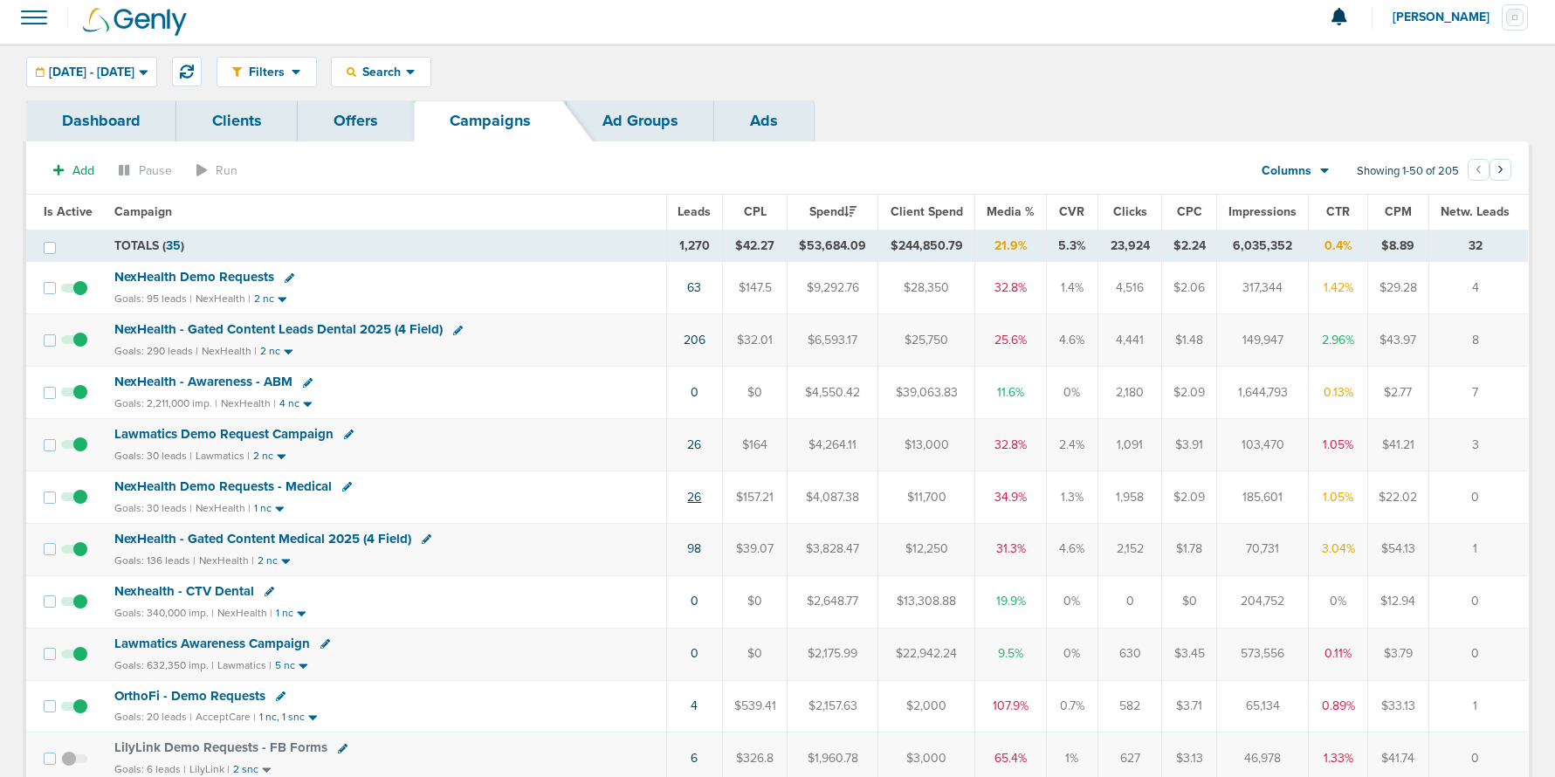
click at [688, 497] on link "26" at bounding box center [694, 497] width 14 height 15
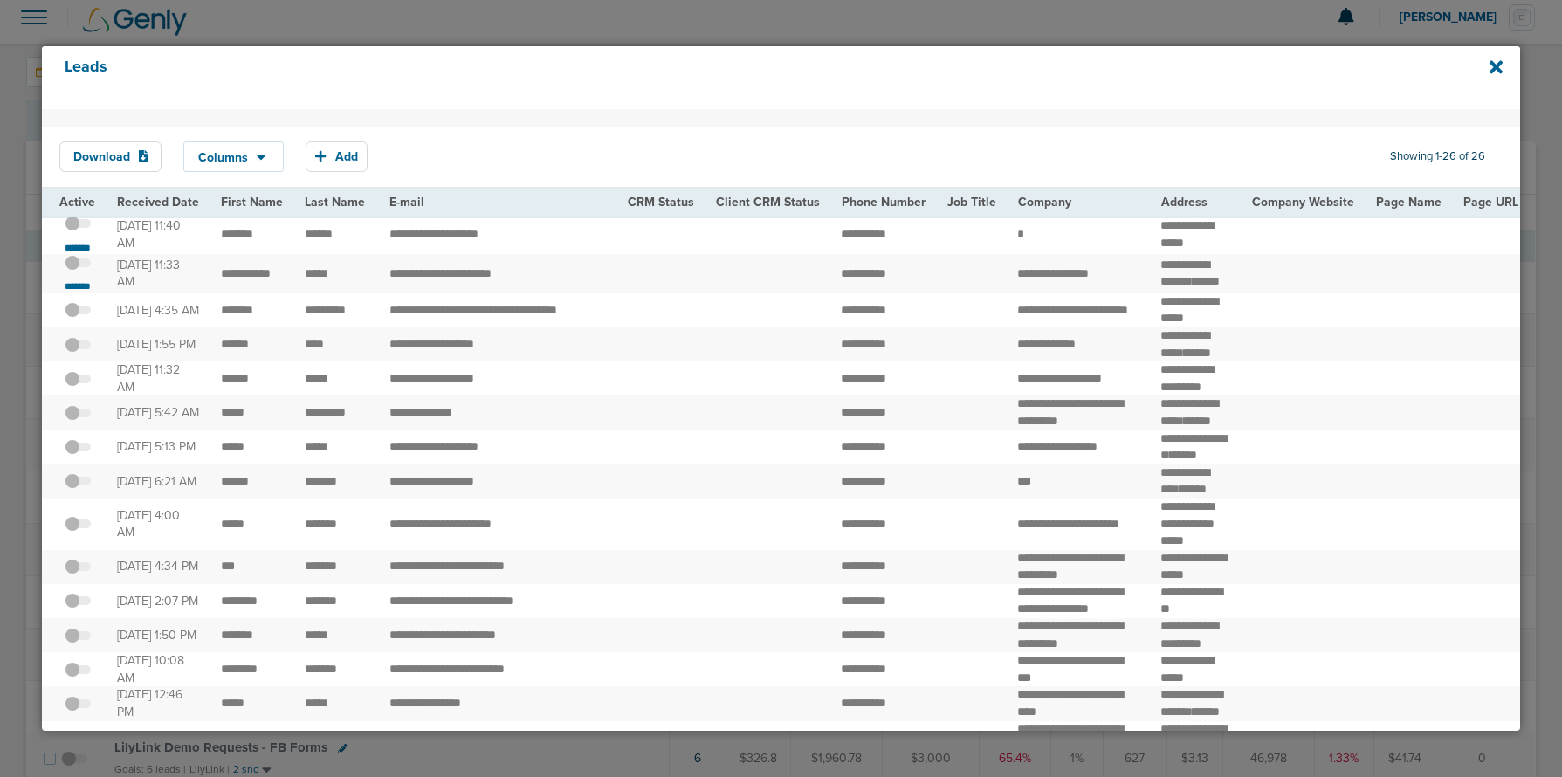
click at [81, 272] on span at bounding box center [78, 272] width 26 height 0
click at [78, 265] on input "checkbox" at bounding box center [78, 265] width 0 height 0
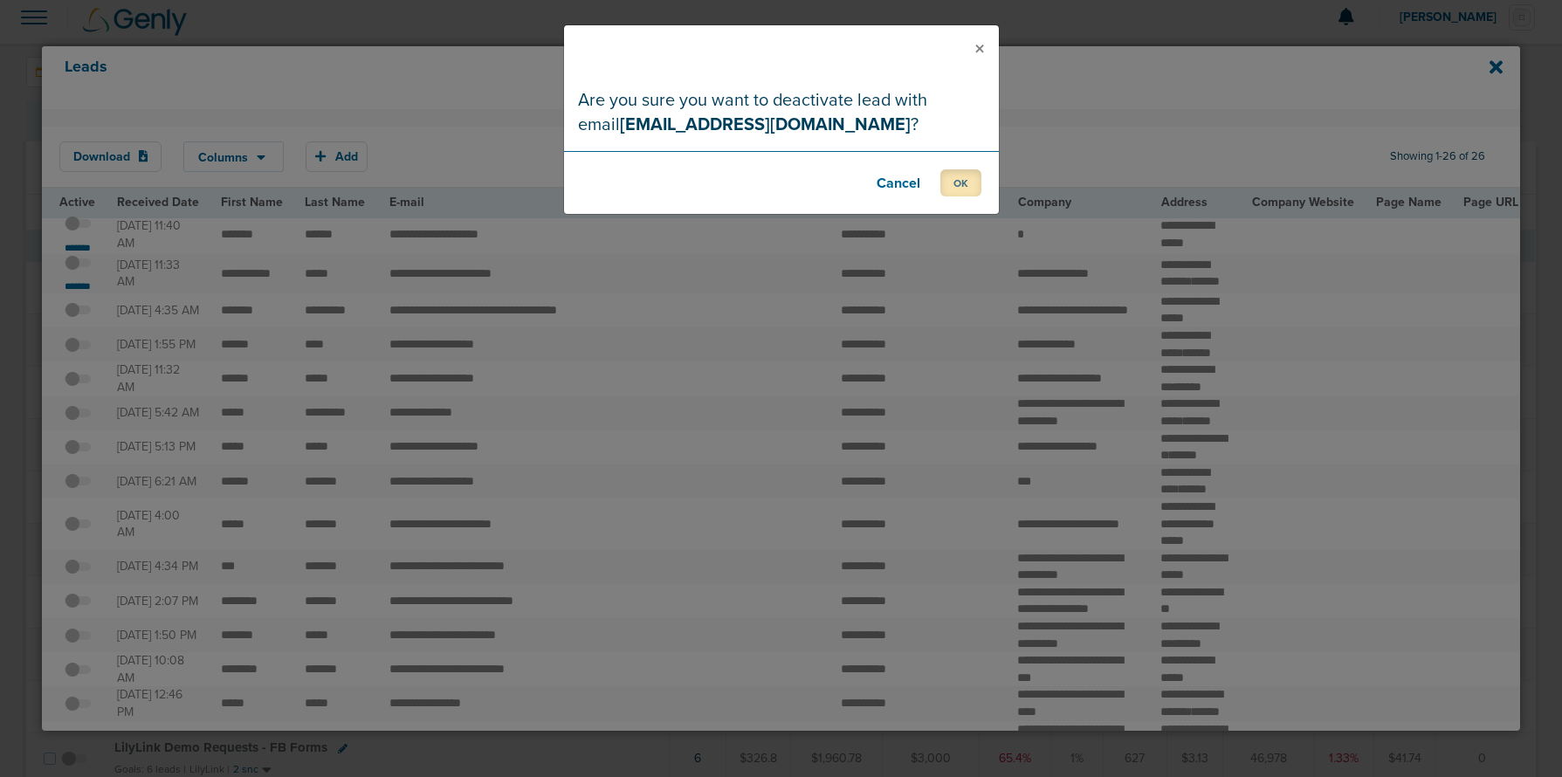
click at [954, 174] on button "OK" at bounding box center [960, 182] width 41 height 27
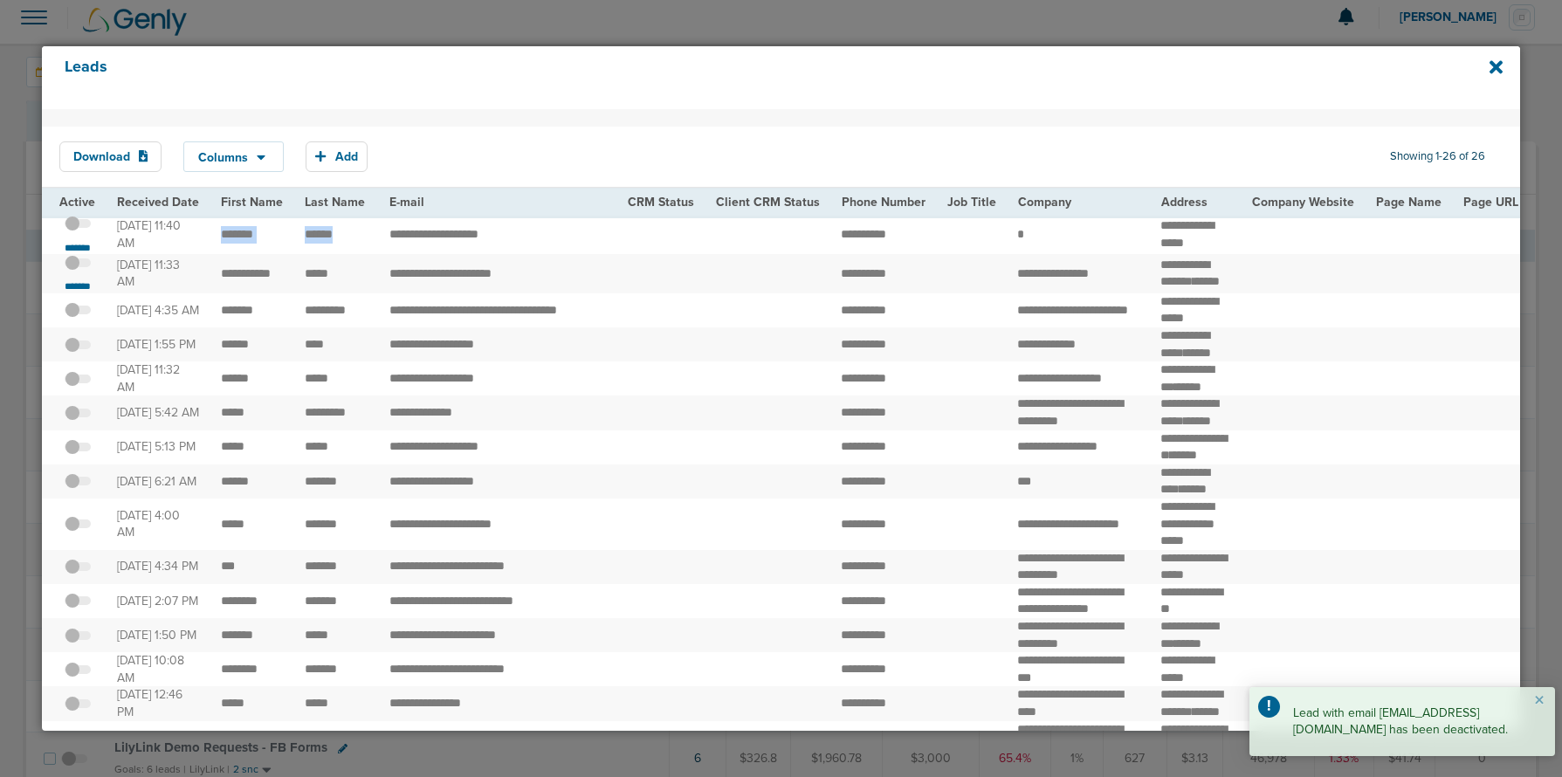
drag, startPoint x: 209, startPoint y: 233, endPoint x: 355, endPoint y: 236, distance: 146.7
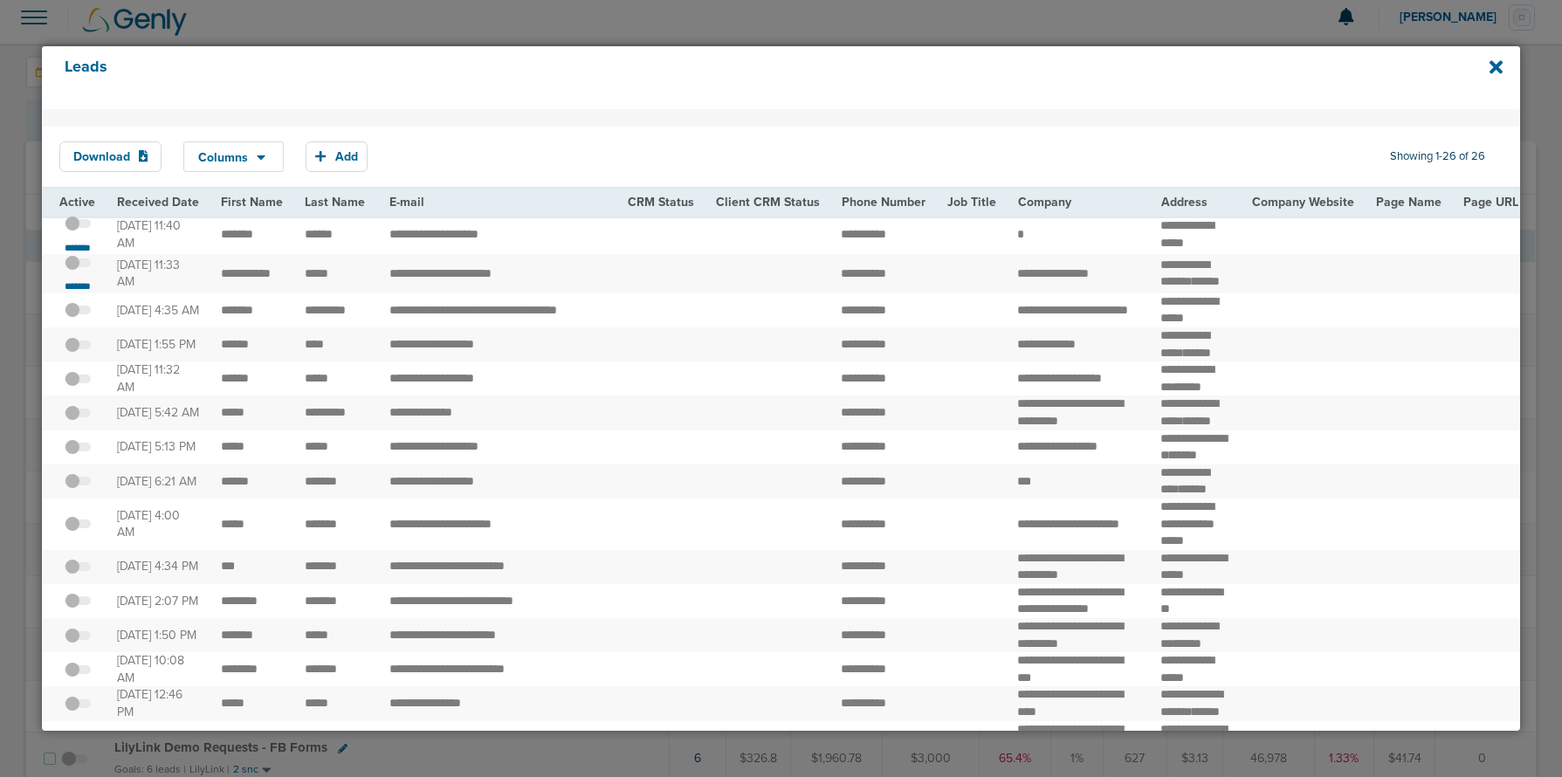
drag, startPoint x: 1153, startPoint y: 225, endPoint x: 1227, endPoint y: 227, distance: 73.4
click at [1220, 228] on td "****** ***** *****" at bounding box center [1195, 235] width 91 height 39
drag, startPoint x: 1225, startPoint y: 226, endPoint x: 1146, endPoint y: 224, distance: 79.5
click at [1150, 224] on td "****** ***** *****" at bounding box center [1195, 235] width 91 height 39
copy td "****** *****"
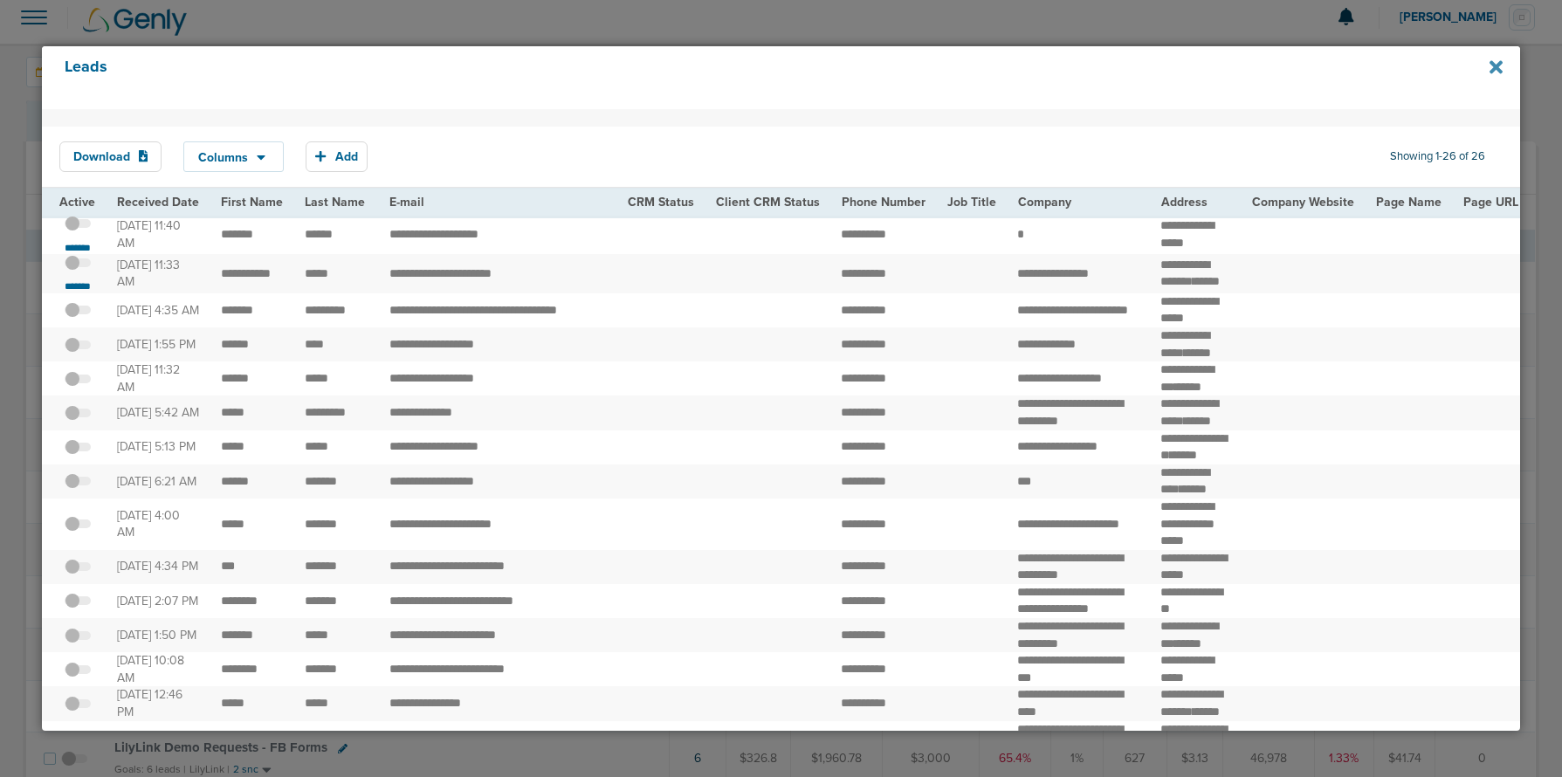
click at [1497, 69] on icon at bounding box center [1496, 66] width 13 height 13
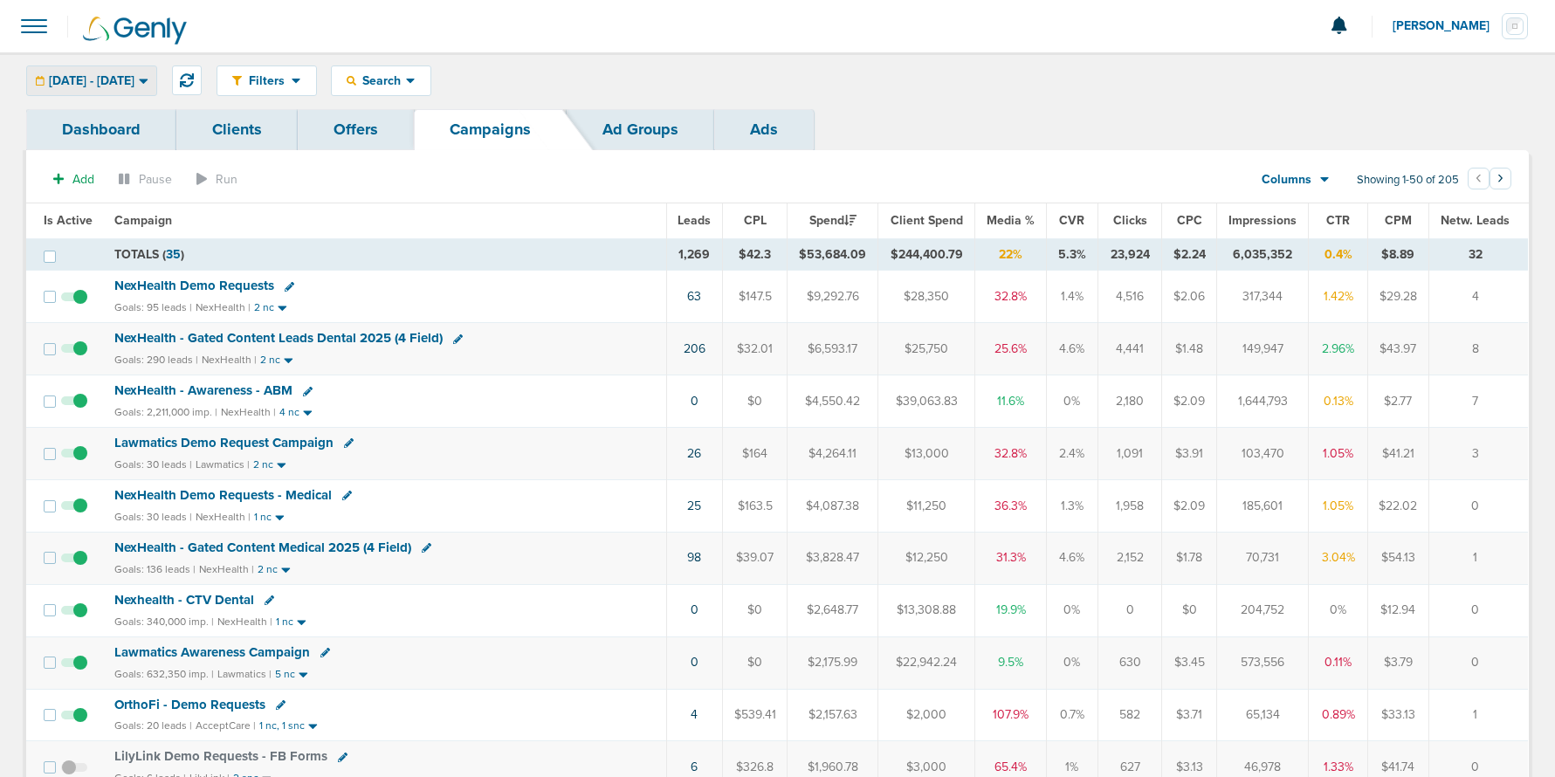
drag, startPoint x: 149, startPoint y: 87, endPoint x: 115, endPoint y: 83, distance: 34.3
click at [134, 86] on span "09.01.2025 - 09.30.2025" at bounding box center [92, 81] width 86 height 12
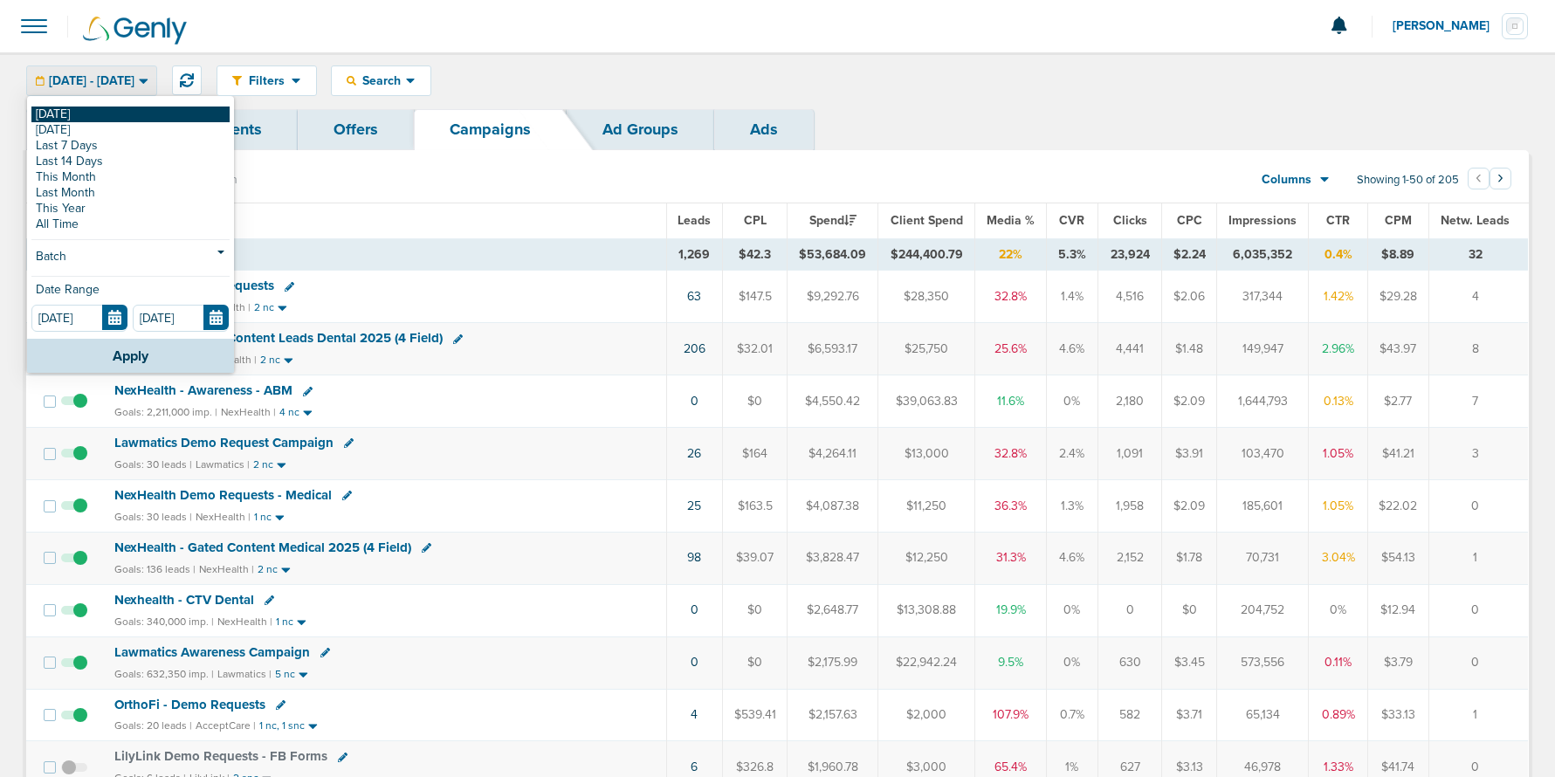
click at [85, 111] on link "[DATE]" at bounding box center [130, 115] width 198 height 16
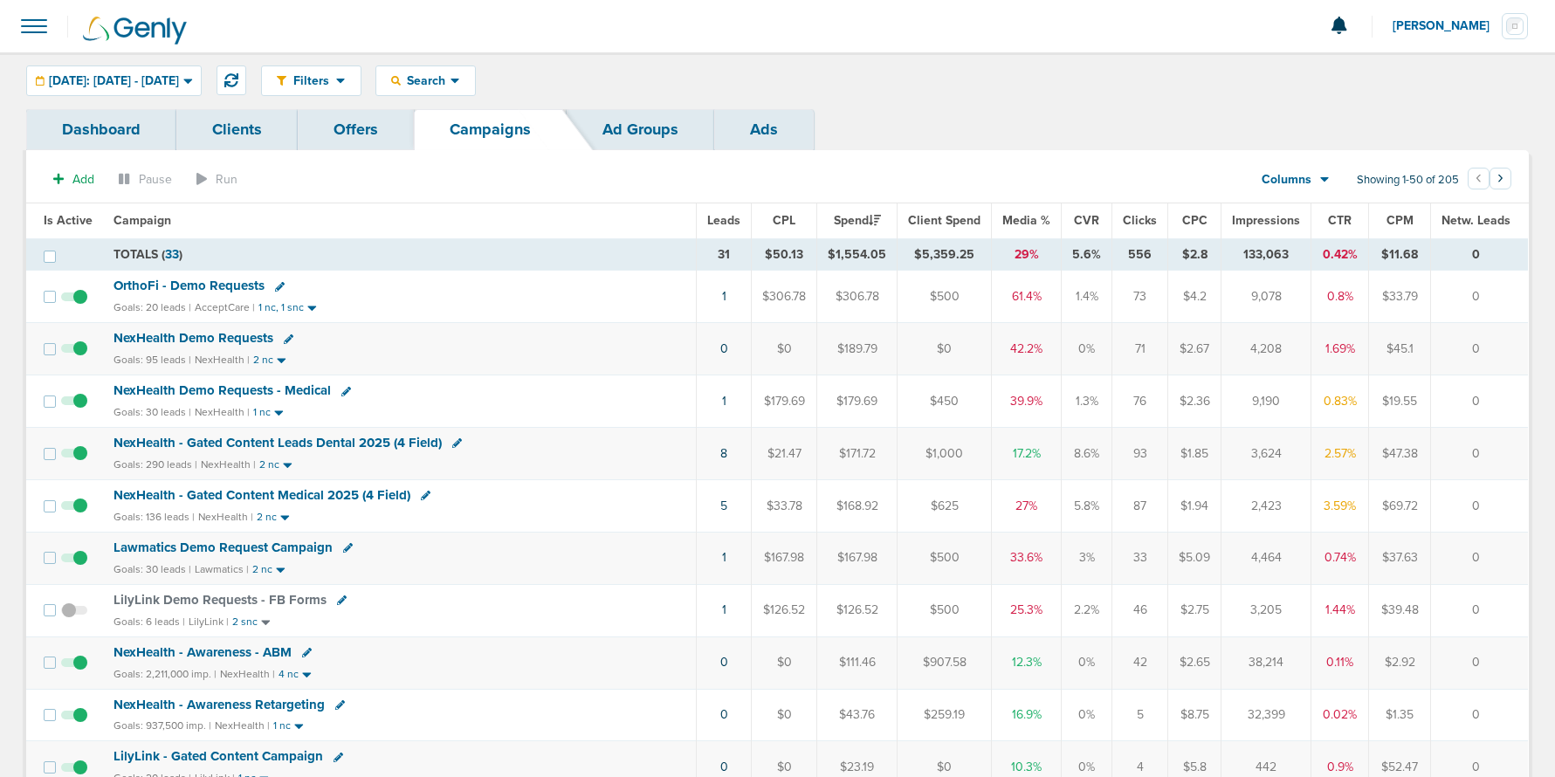
click at [187, 331] on span "NexHealth Demo Requests" at bounding box center [194, 338] width 160 height 16
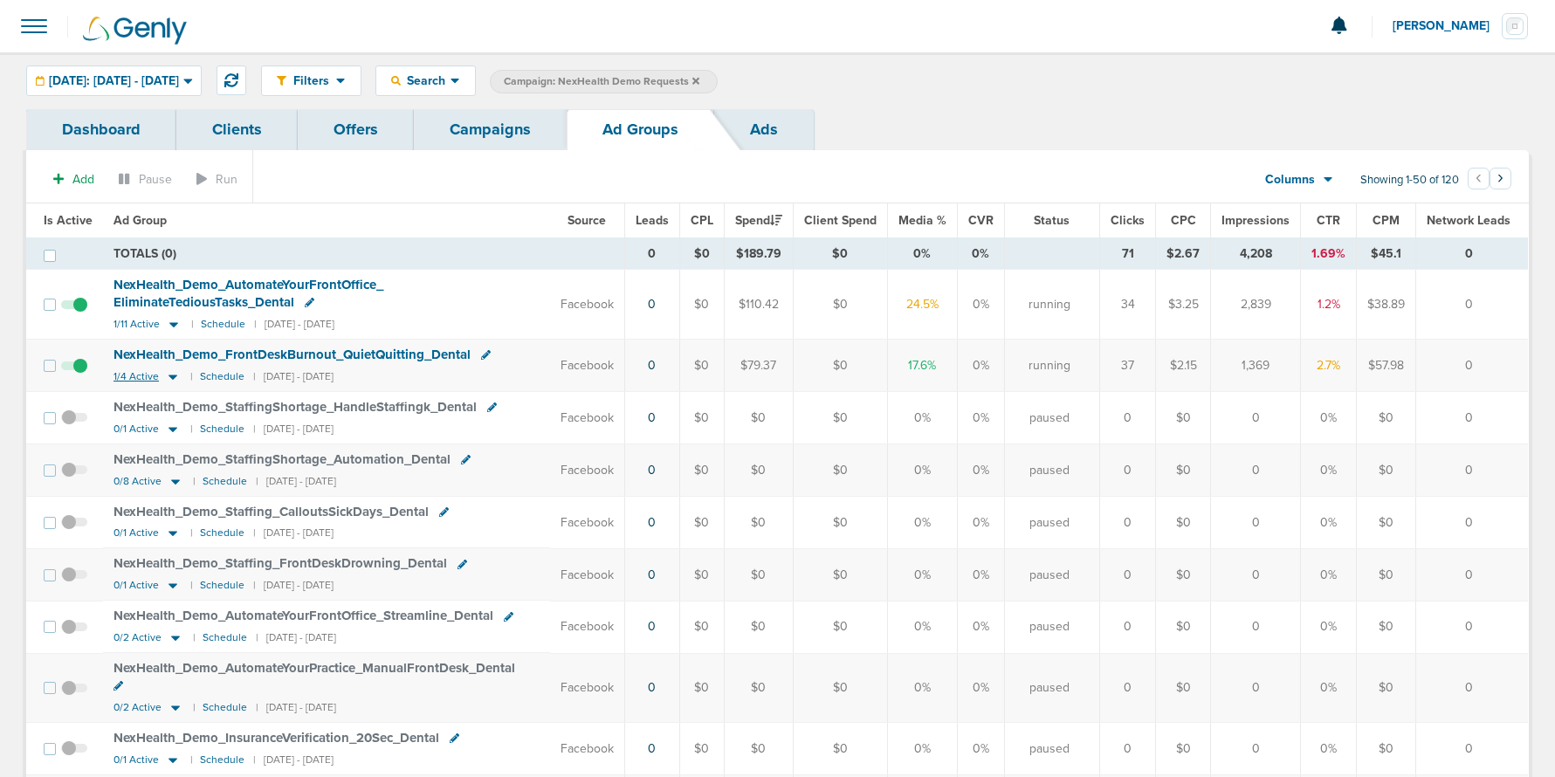
click at [167, 372] on icon at bounding box center [172, 376] width 17 height 15
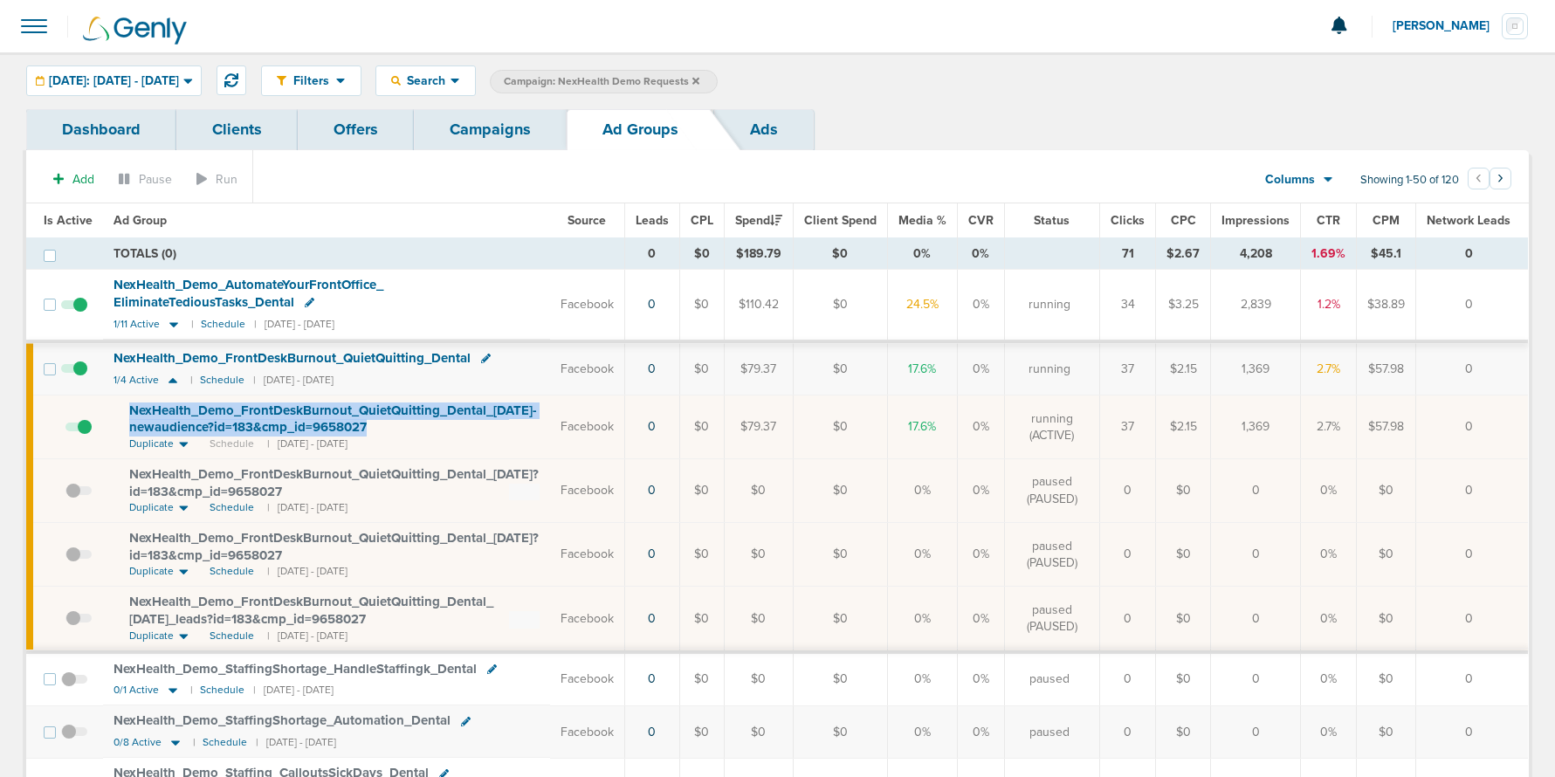
drag, startPoint x: 121, startPoint y: 406, endPoint x: 426, endPoint y: 423, distance: 306.1
click at [426, 423] on td "NexHealth_ Demo_ FrontDeskBurnout_ QuietQuitting_ Dental_ 09.22.25-newaudience?…" at bounding box center [326, 428] width 447 height 64
copy span "NexHealth_ Demo_ FrontDeskBurnout_ QuietQuitting_ Dental_ 09.22.25-newaudience?…"
